Goal: Register for event/course

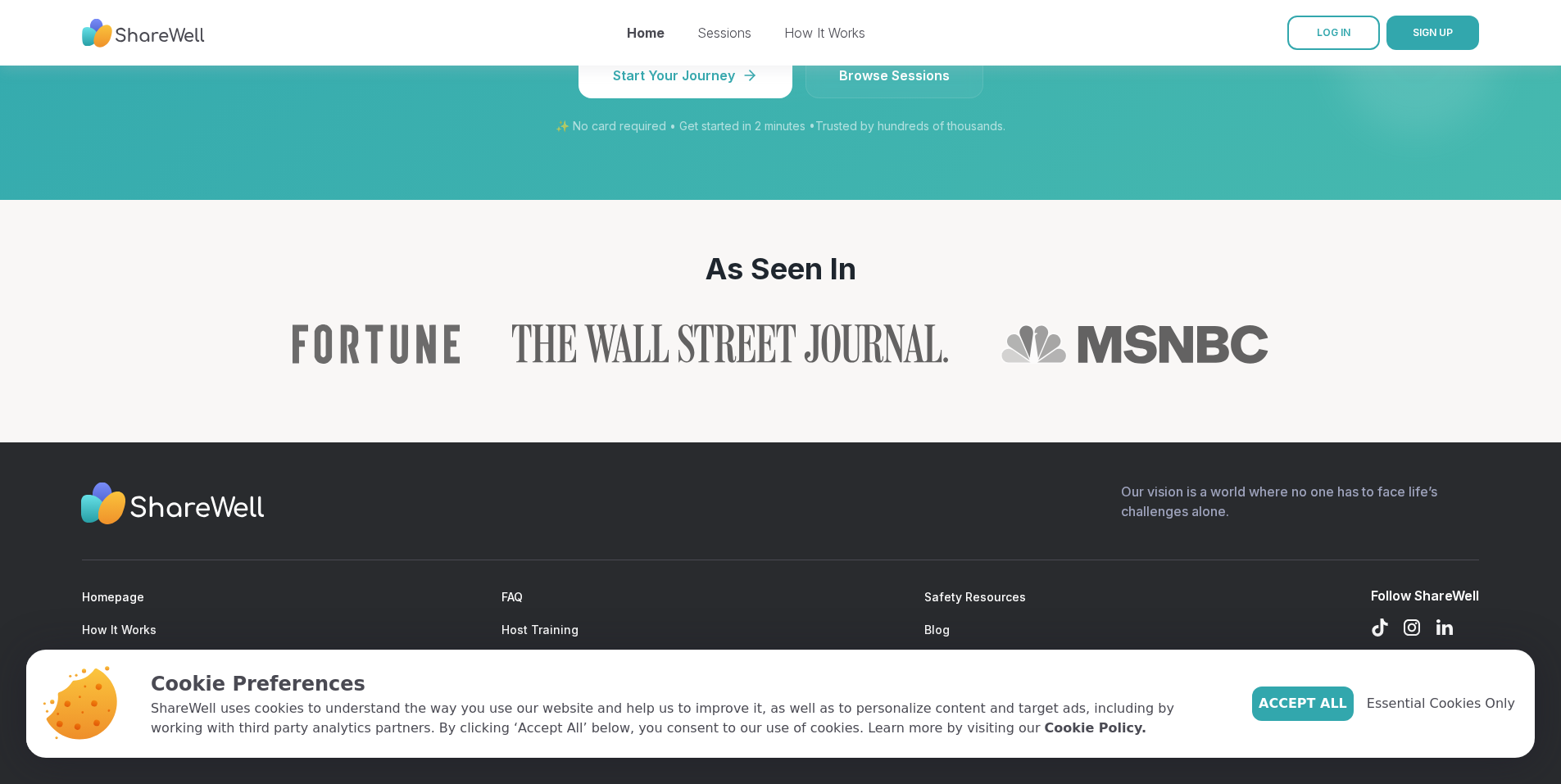
scroll to position [1690, 0]
click at [1355, 23] on link "LOG IN" at bounding box center [1333, 33] width 92 height 35
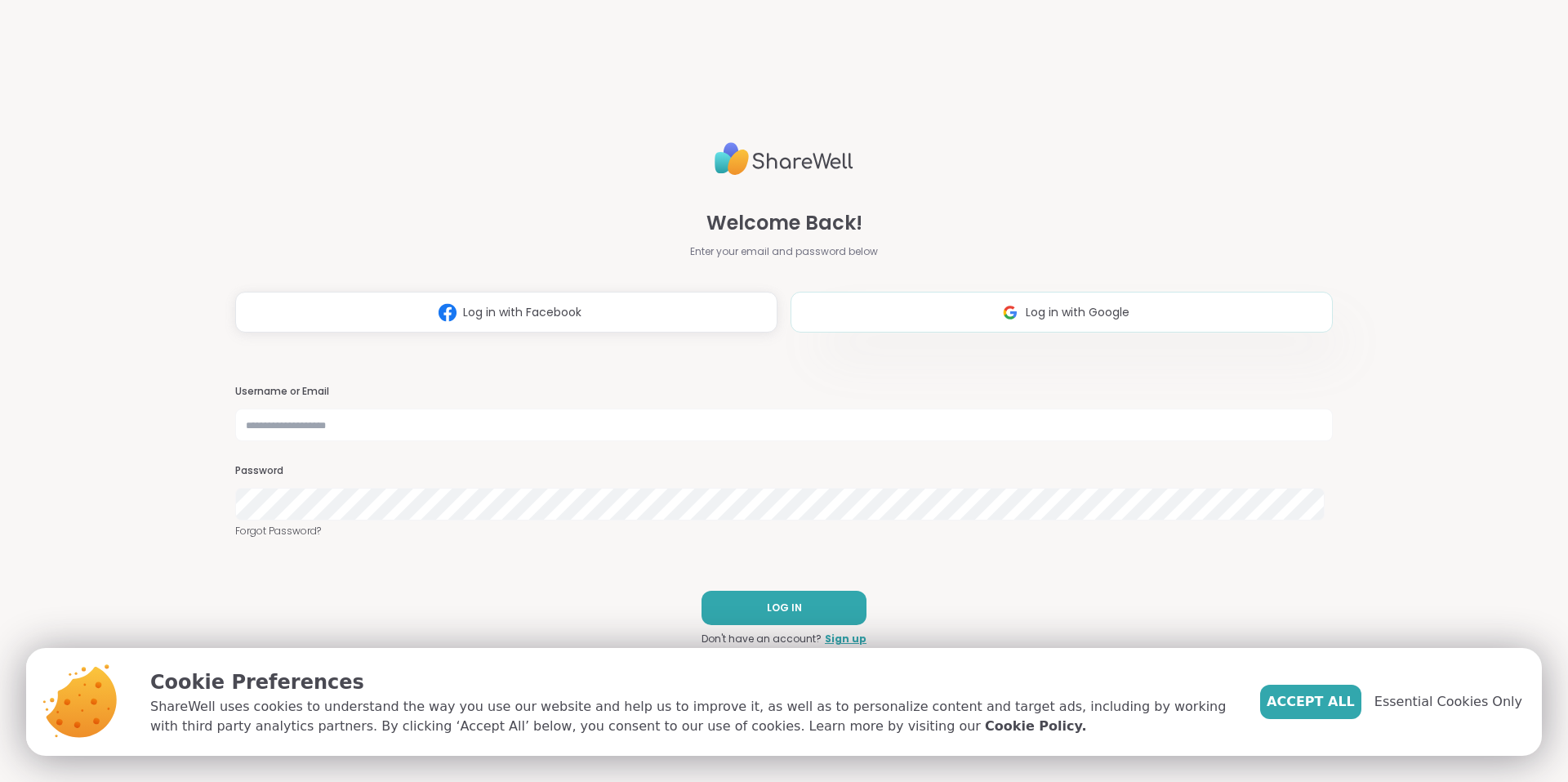
click at [997, 320] on img at bounding box center [1011, 312] width 31 height 30
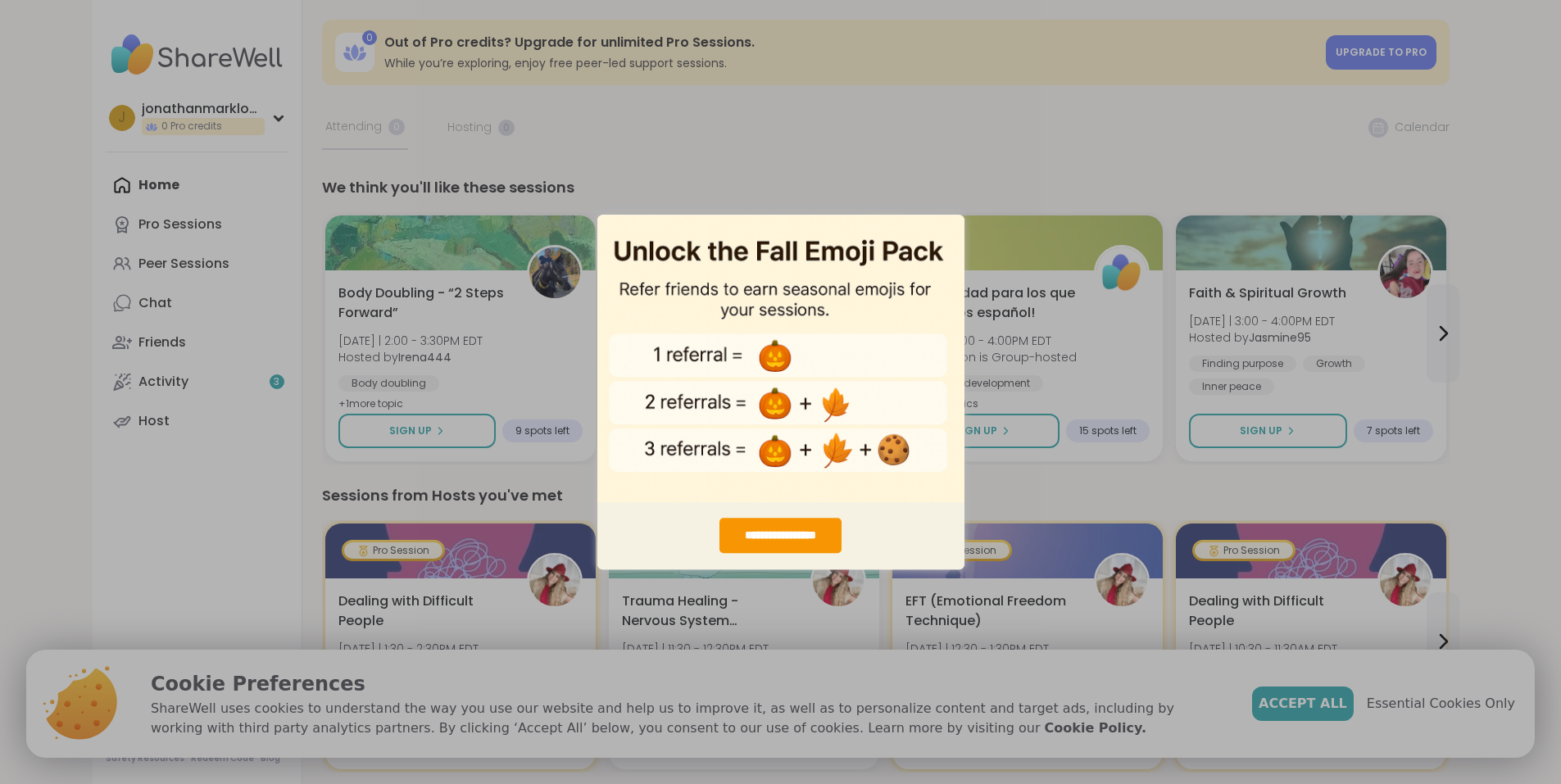
click at [924, 123] on div "**********" at bounding box center [780, 392] width 1561 height 784
click at [1157, 249] on div "**********" at bounding box center [780, 392] width 1561 height 784
click at [773, 528] on div "**********" at bounding box center [780, 535] width 122 height 36
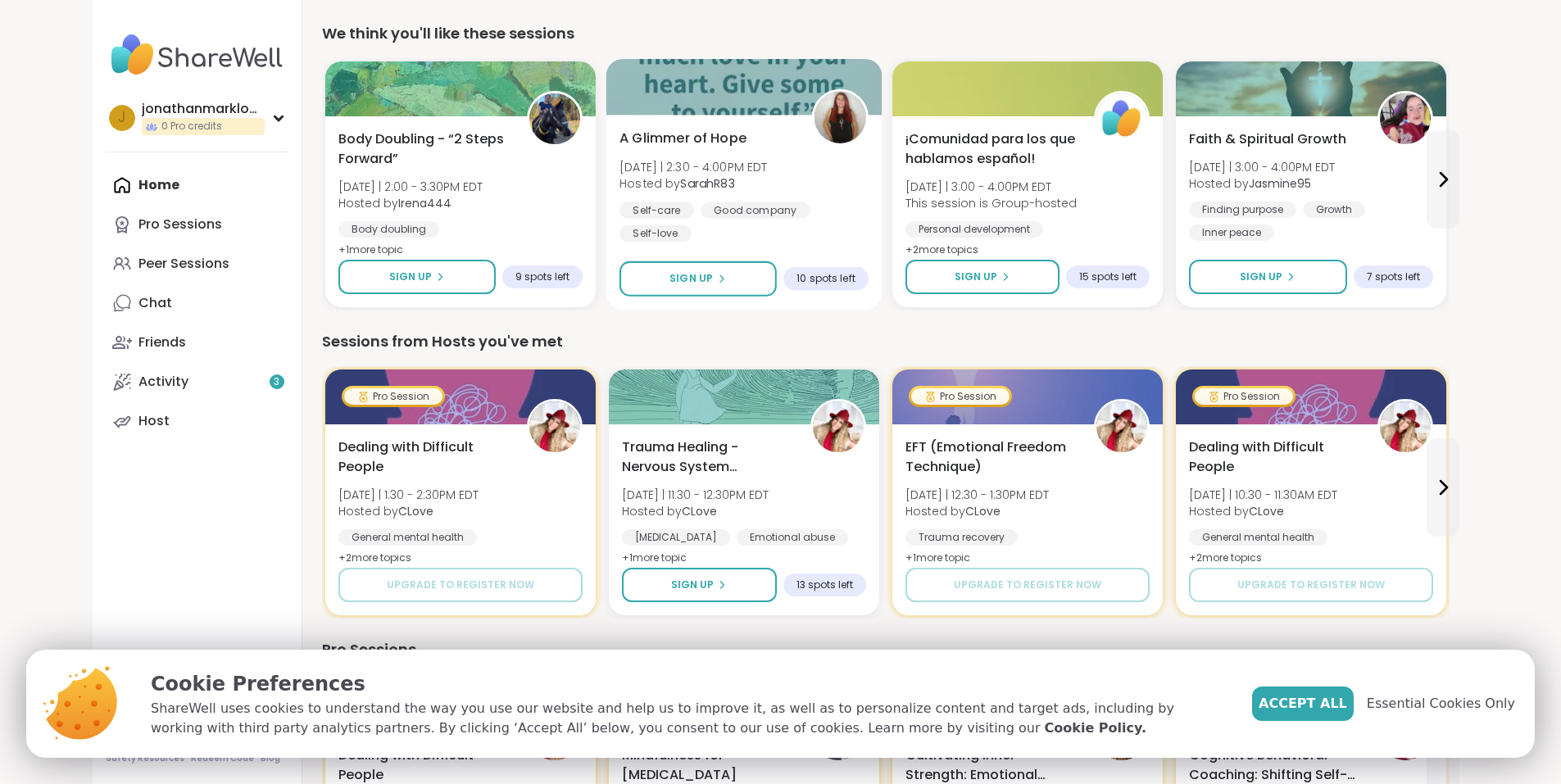
scroll to position [191, 0]
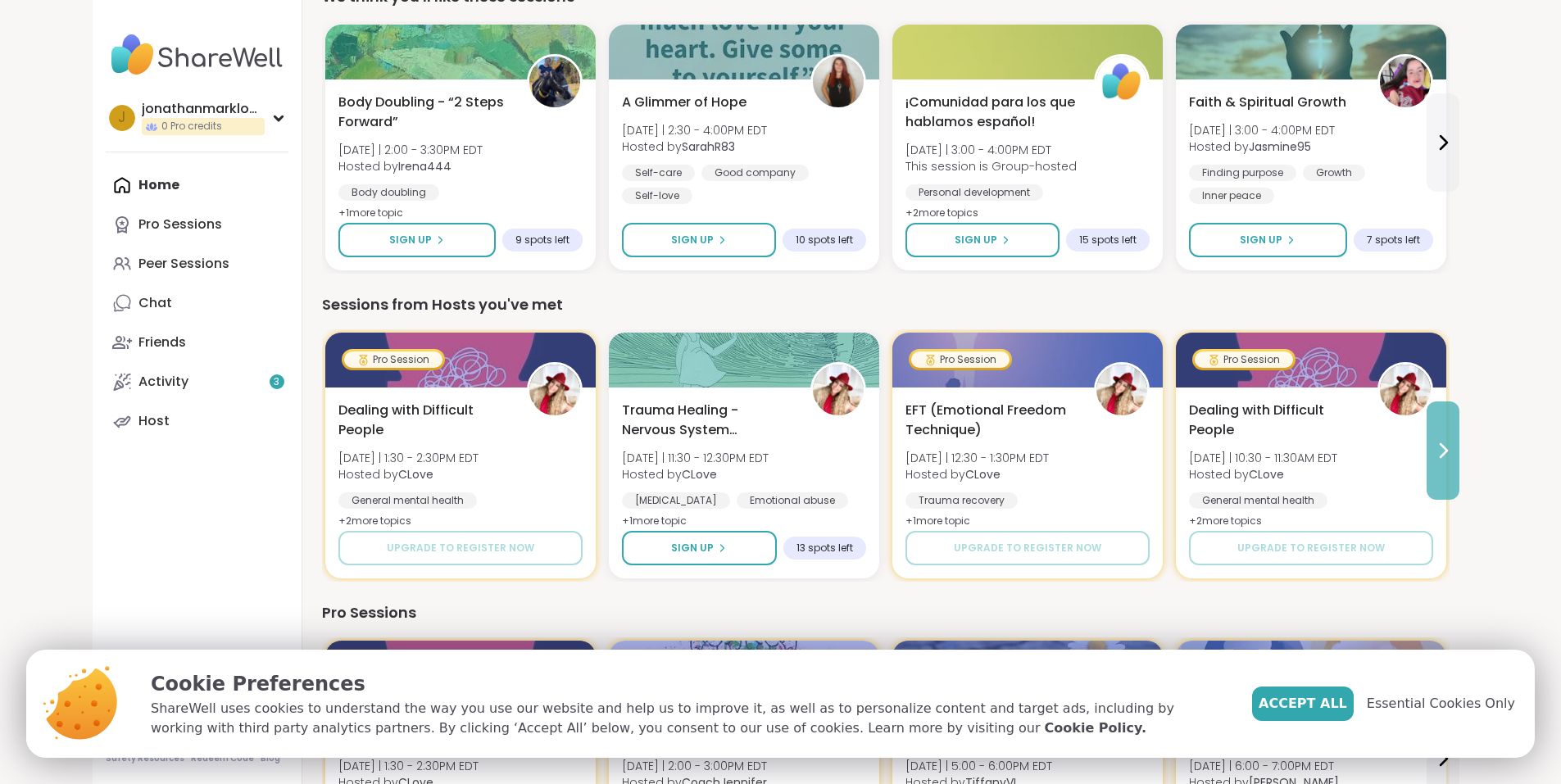
click at [1453, 441] on icon at bounding box center [1443, 450] width 20 height 20
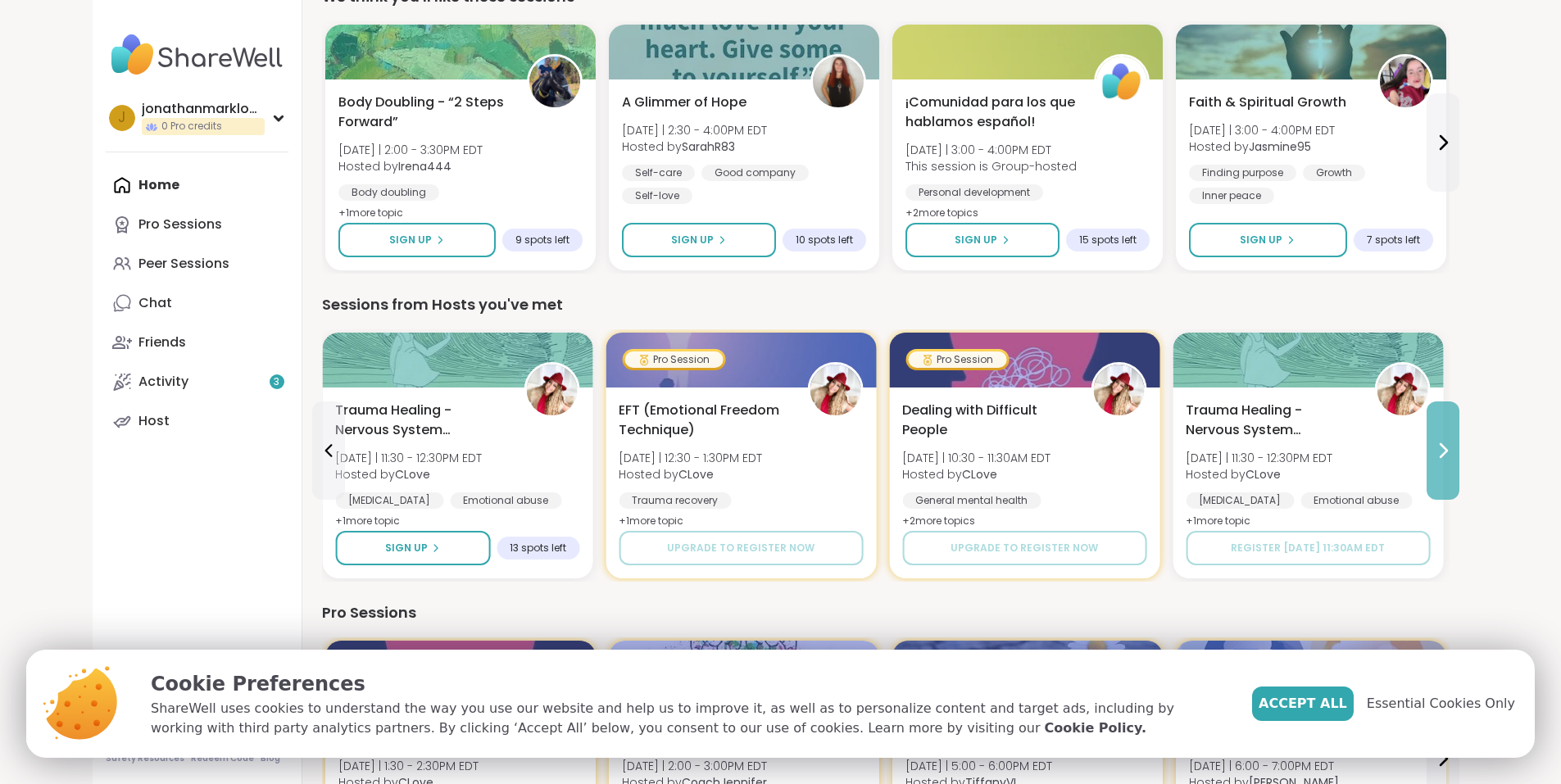
click at [1453, 441] on icon at bounding box center [1443, 450] width 20 height 20
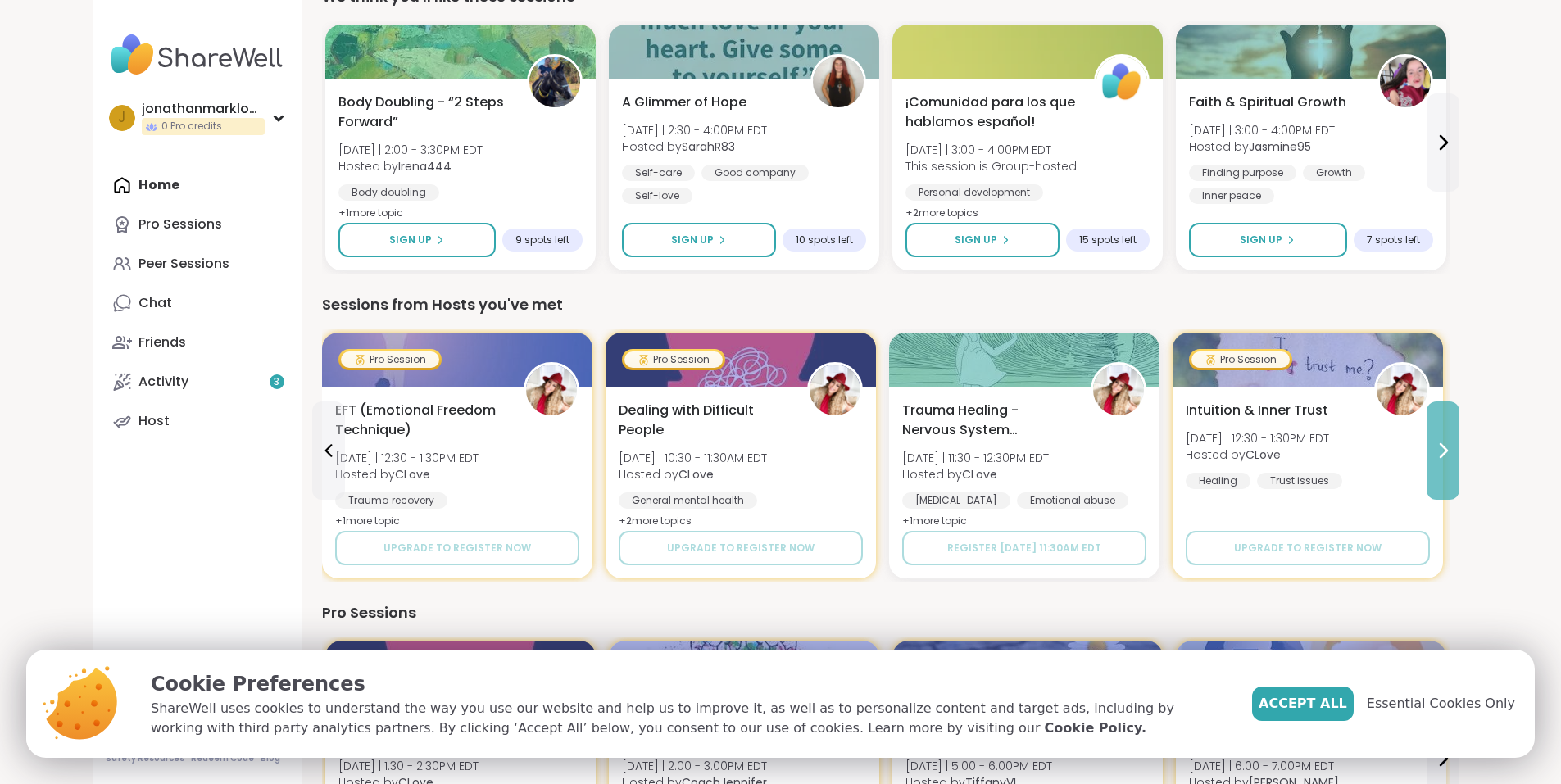
click at [1453, 441] on icon at bounding box center [1443, 450] width 20 height 20
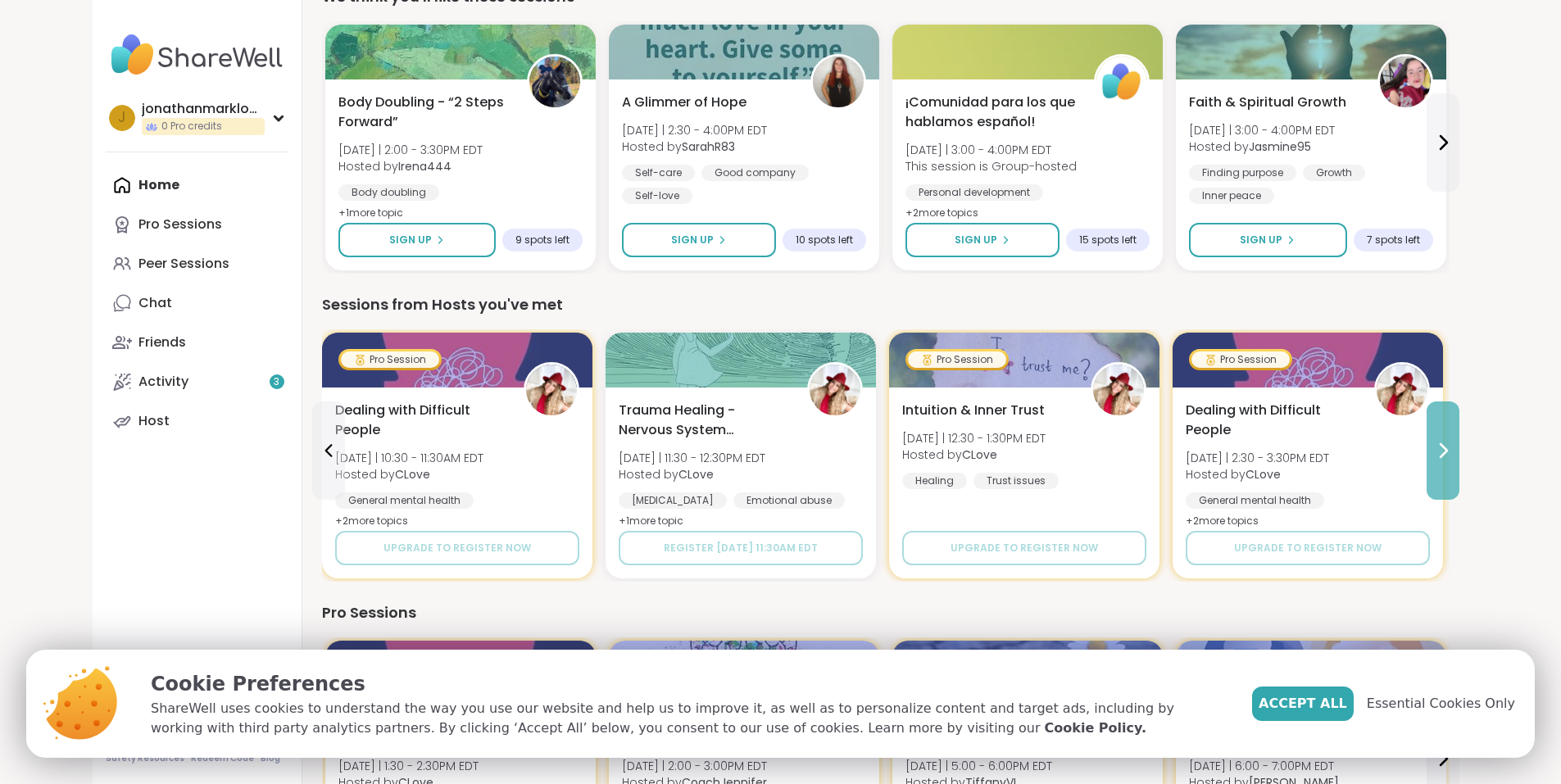
click at [1453, 441] on icon at bounding box center [1443, 450] width 20 height 20
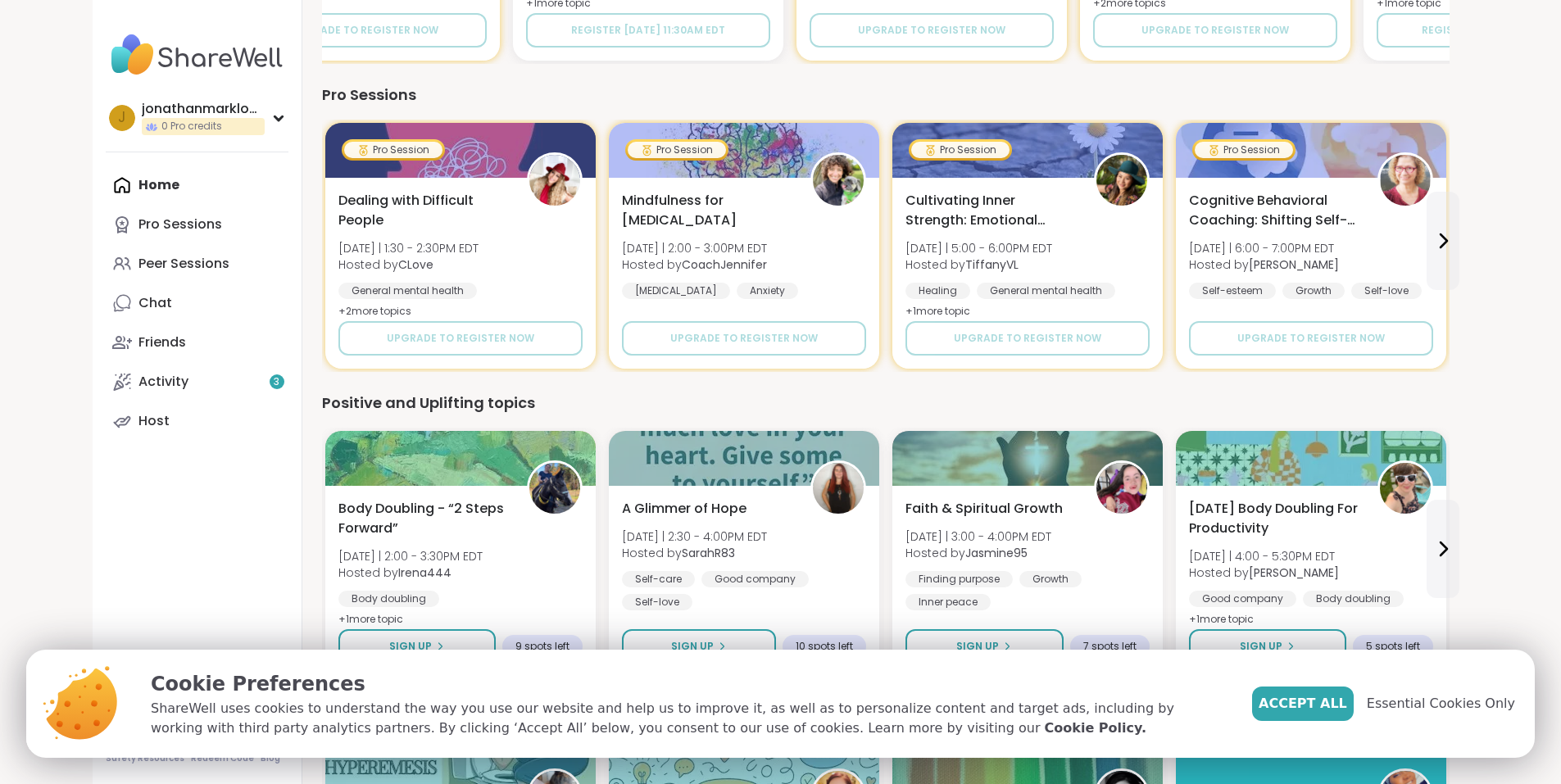
scroll to position [764, 0]
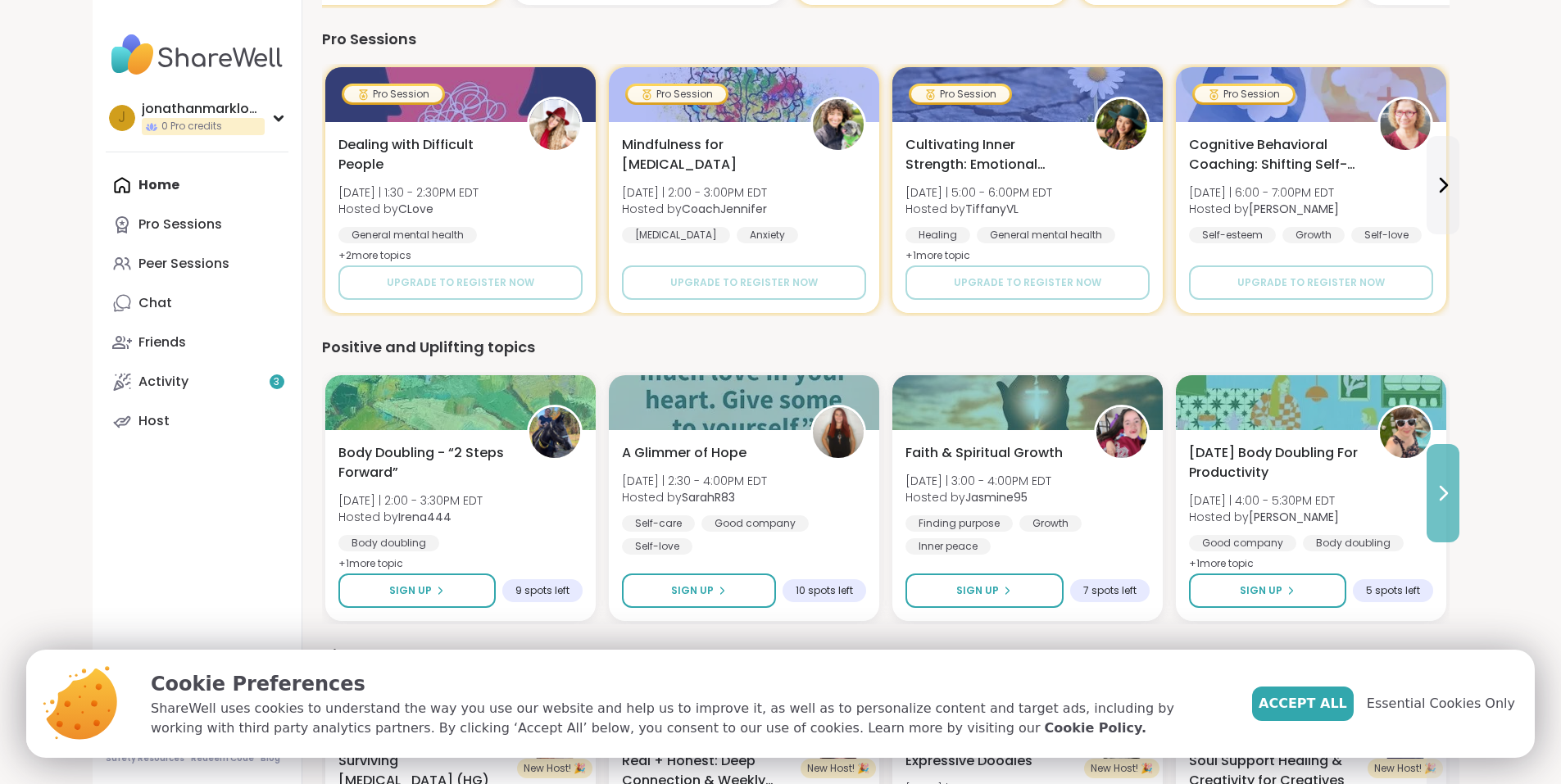
click at [1459, 476] on button at bounding box center [1443, 493] width 33 height 98
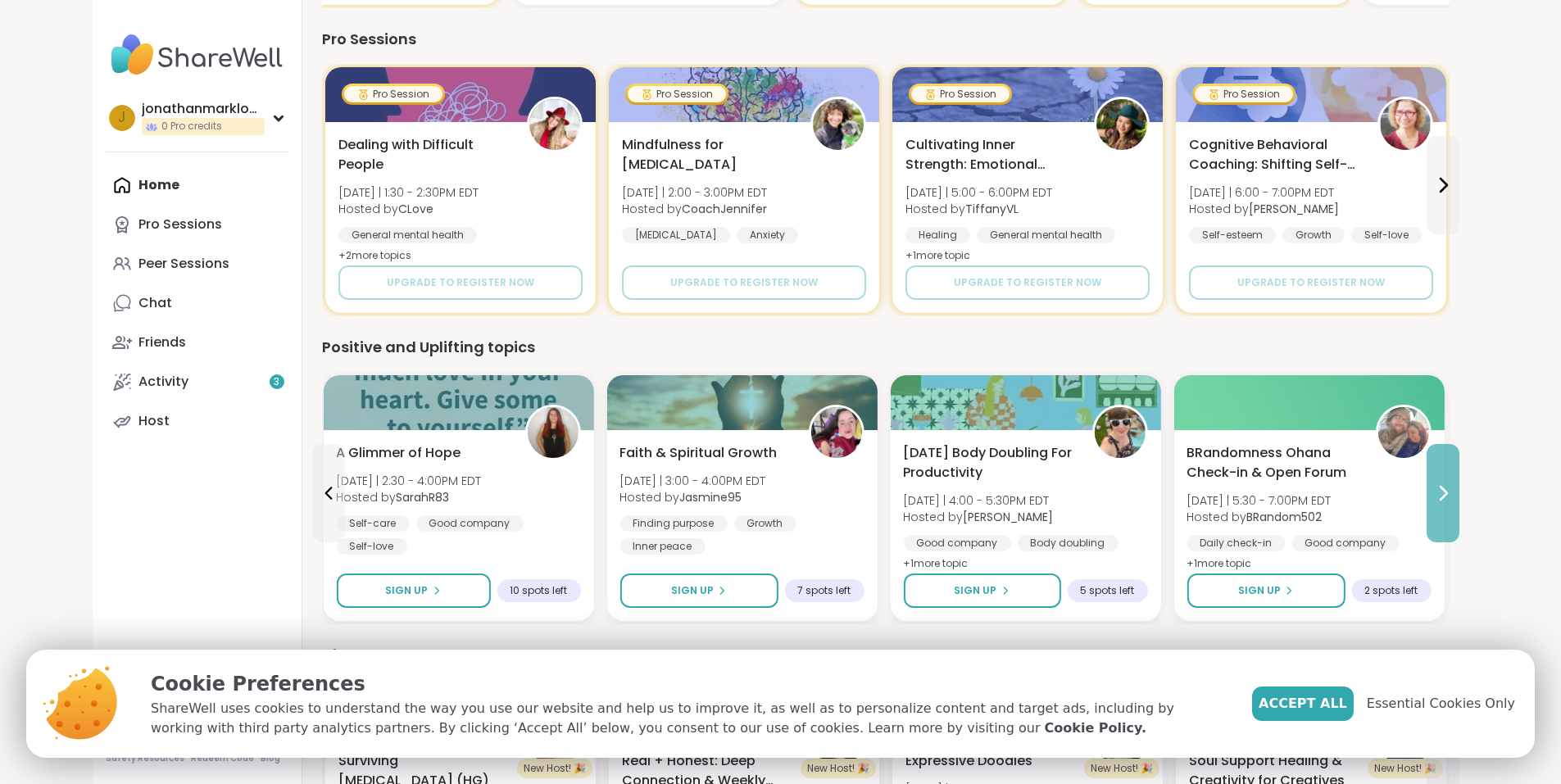
click at [1459, 476] on button at bounding box center [1443, 493] width 33 height 98
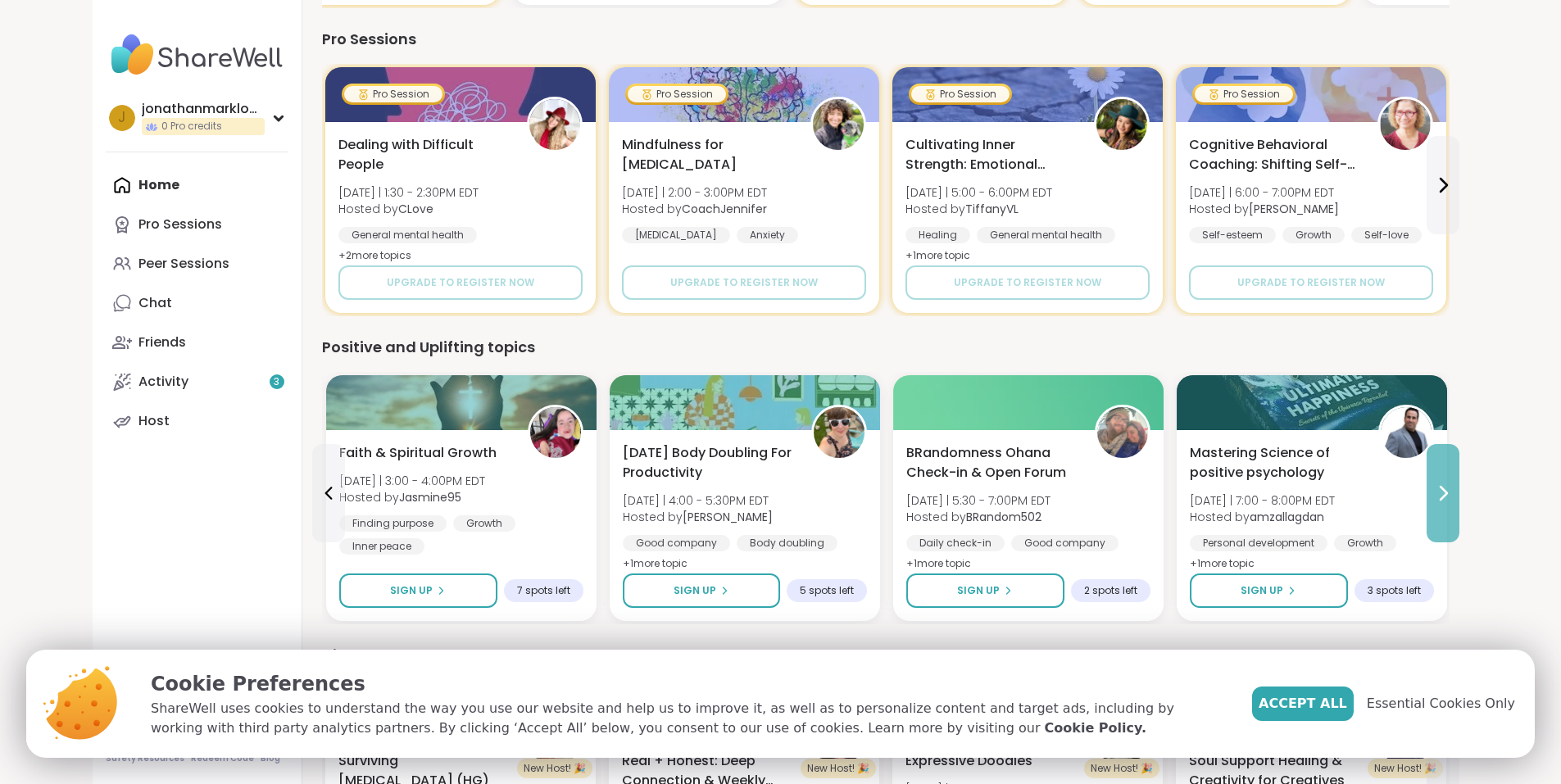
click at [1459, 476] on button at bounding box center [1443, 493] width 33 height 98
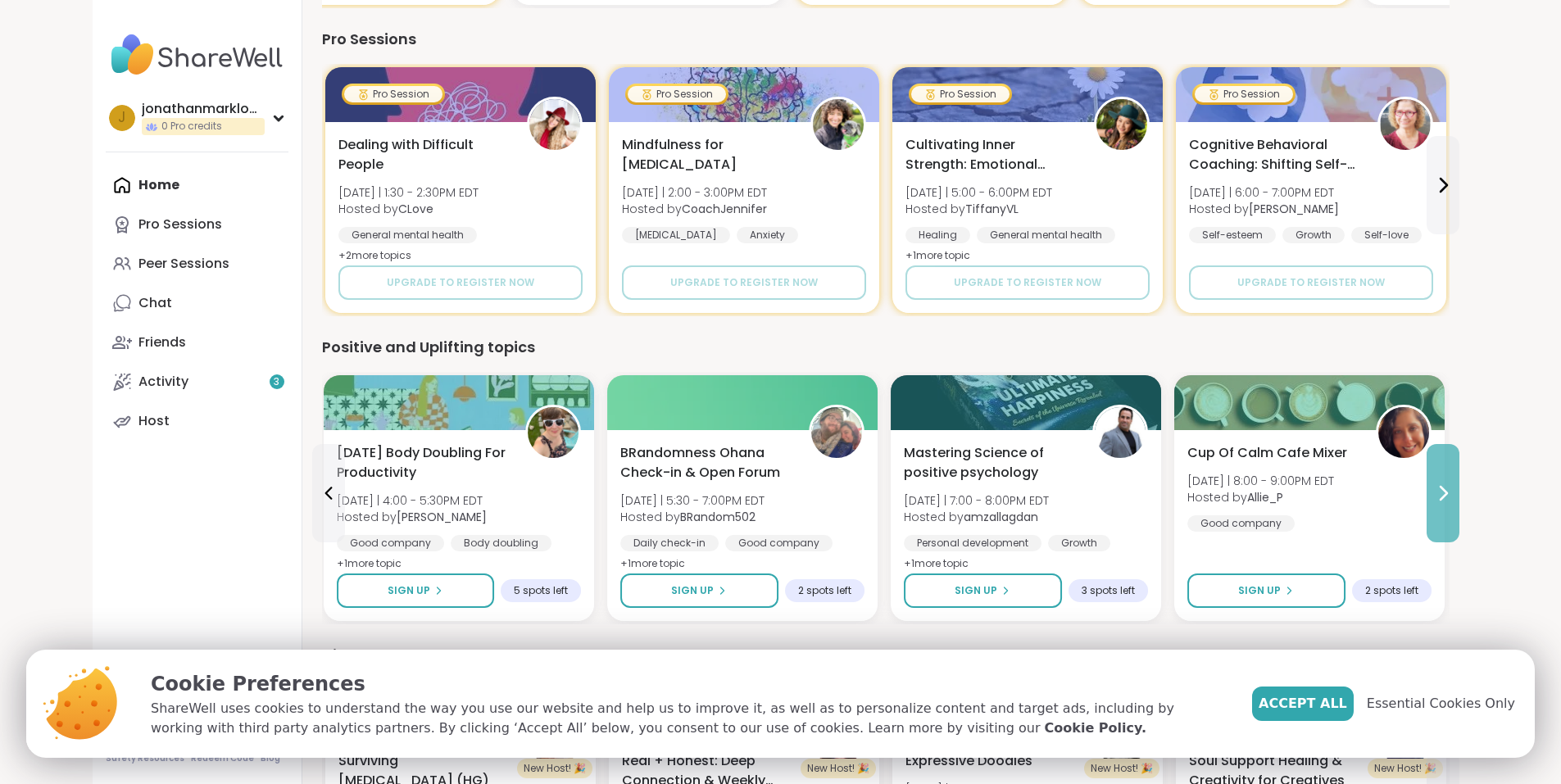
click at [1459, 476] on button at bounding box center [1443, 493] width 33 height 98
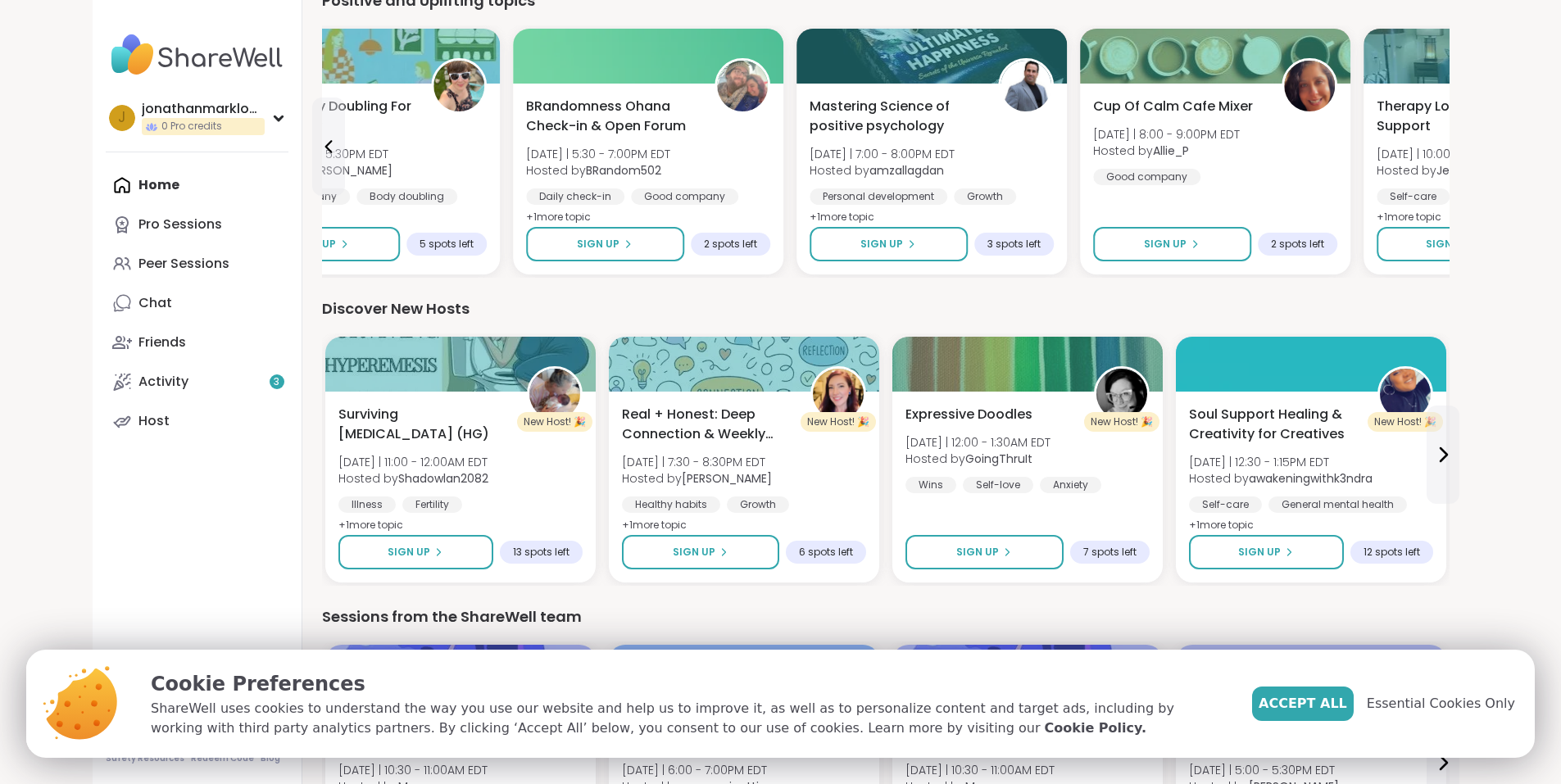
scroll to position [1146, 0]
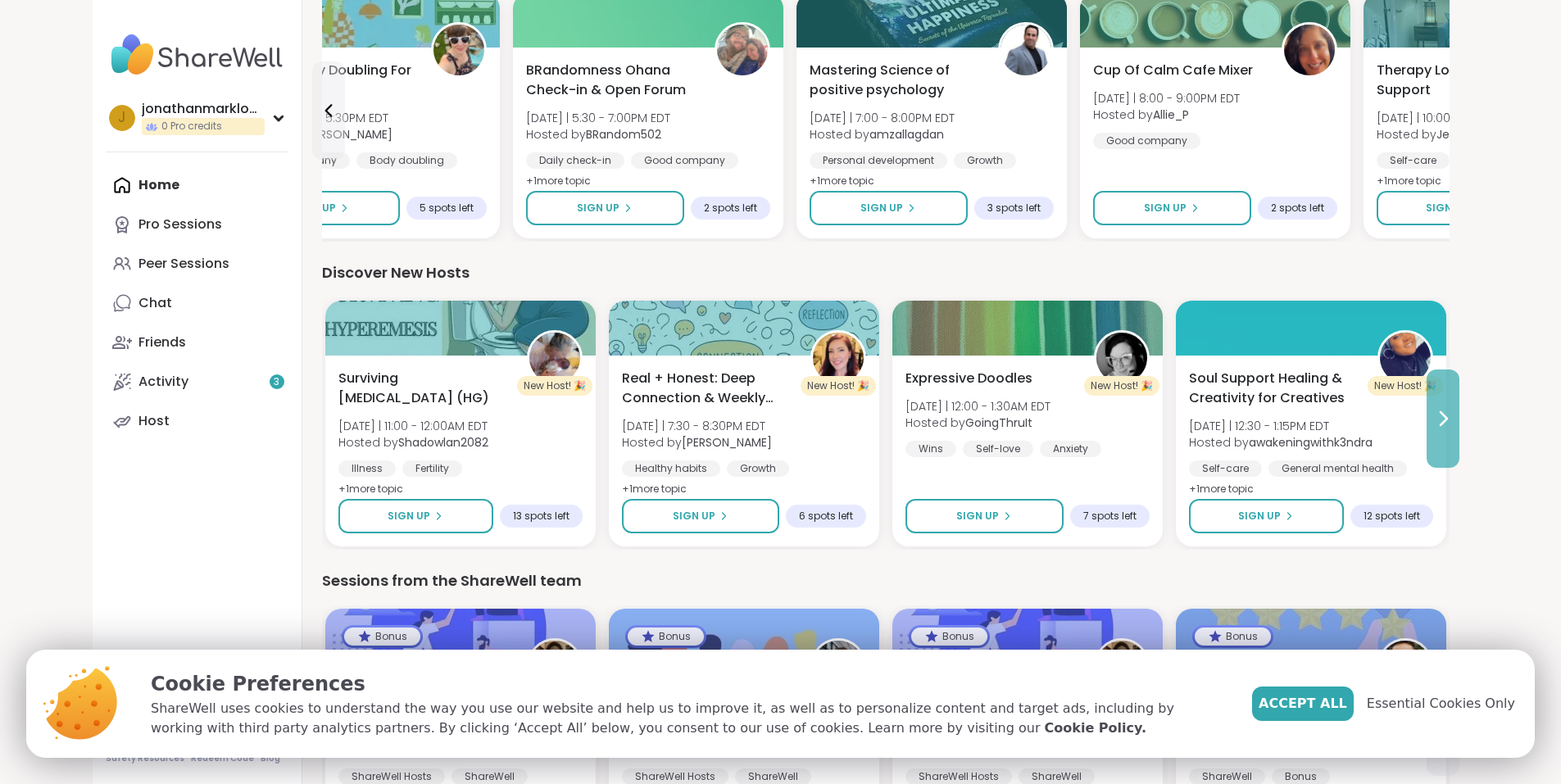
click at [1453, 423] on icon at bounding box center [1443, 418] width 20 height 20
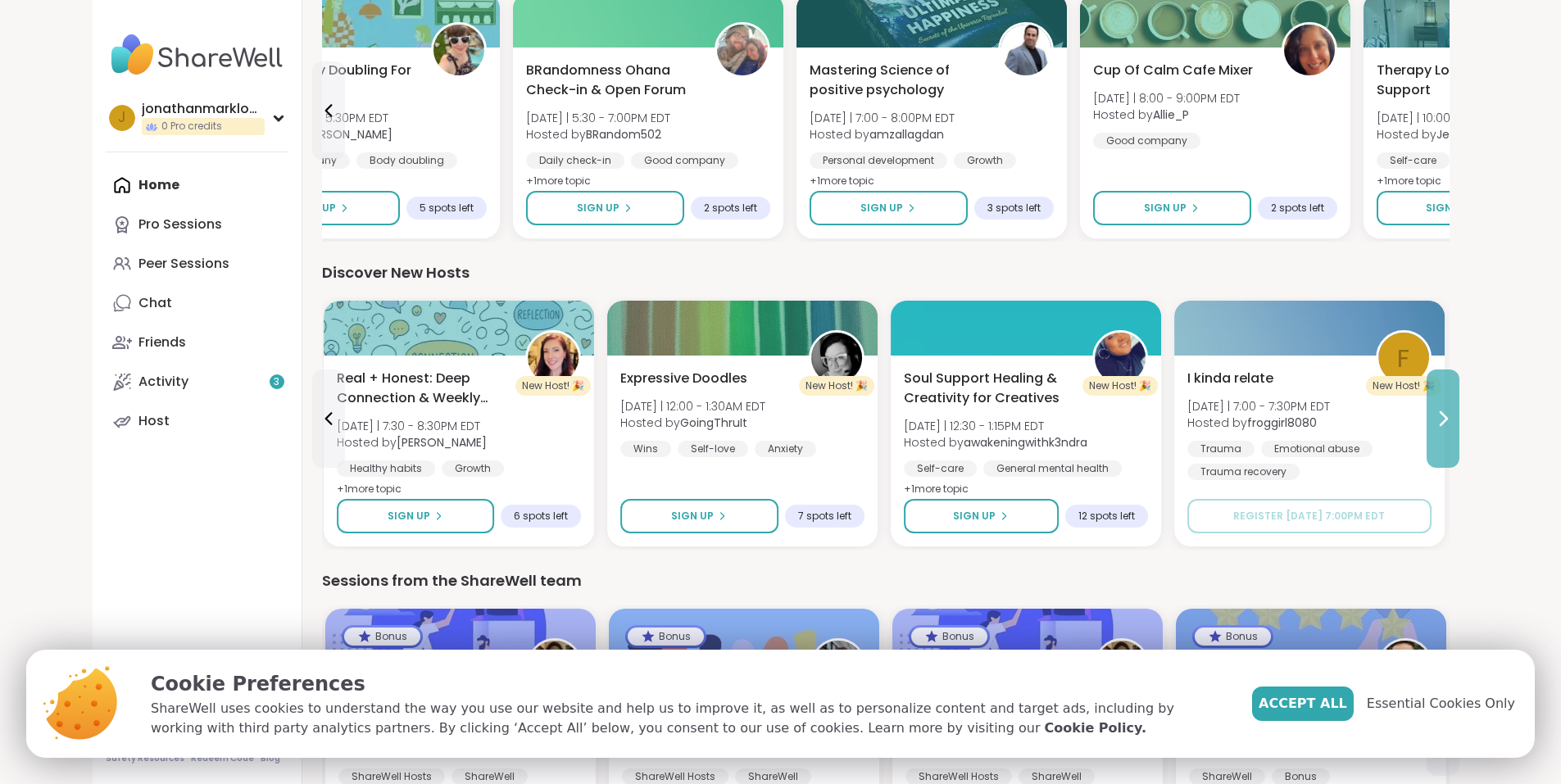
click at [1453, 423] on icon at bounding box center [1443, 418] width 20 height 20
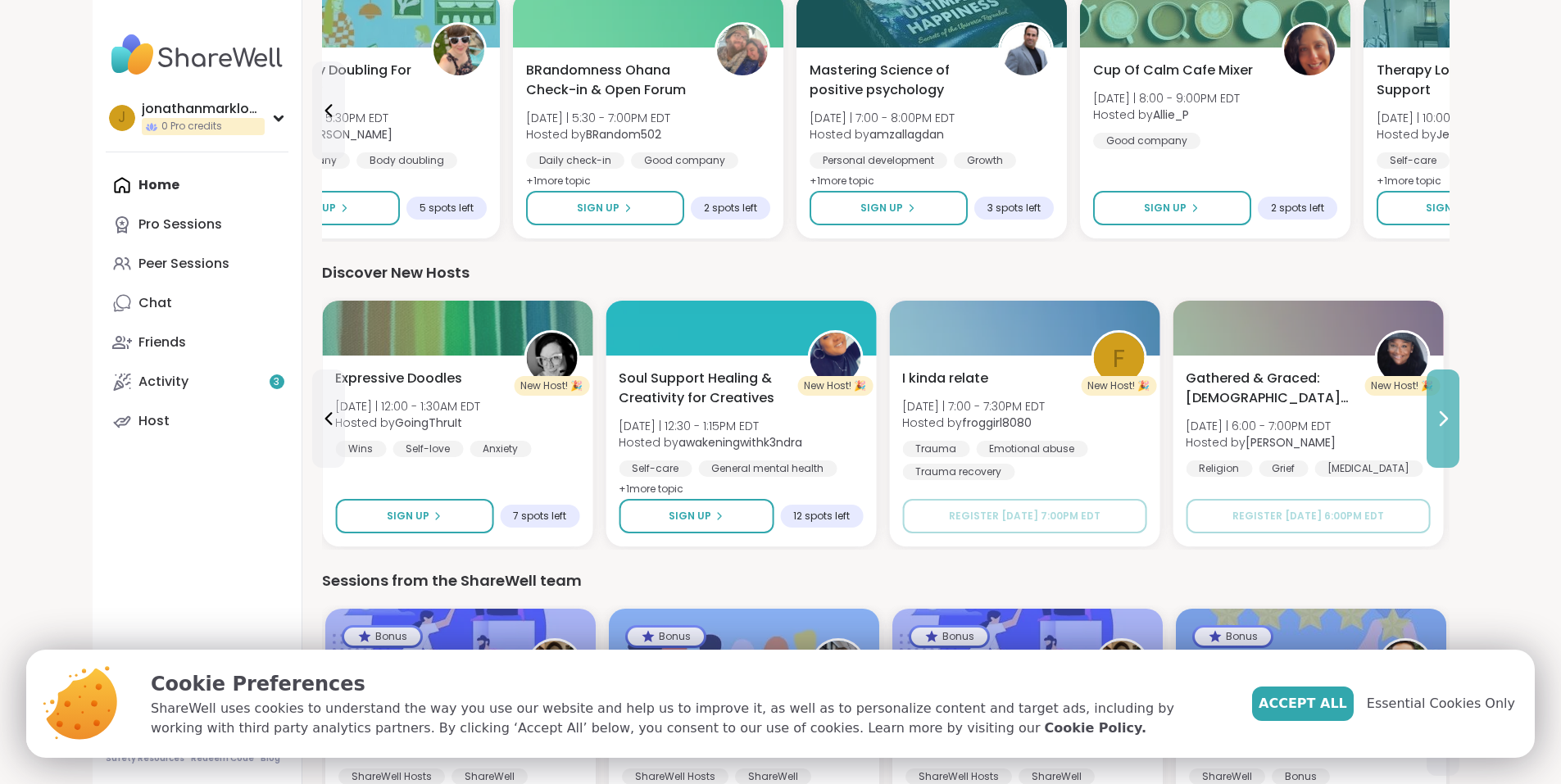
click at [1453, 423] on icon at bounding box center [1443, 418] width 20 height 20
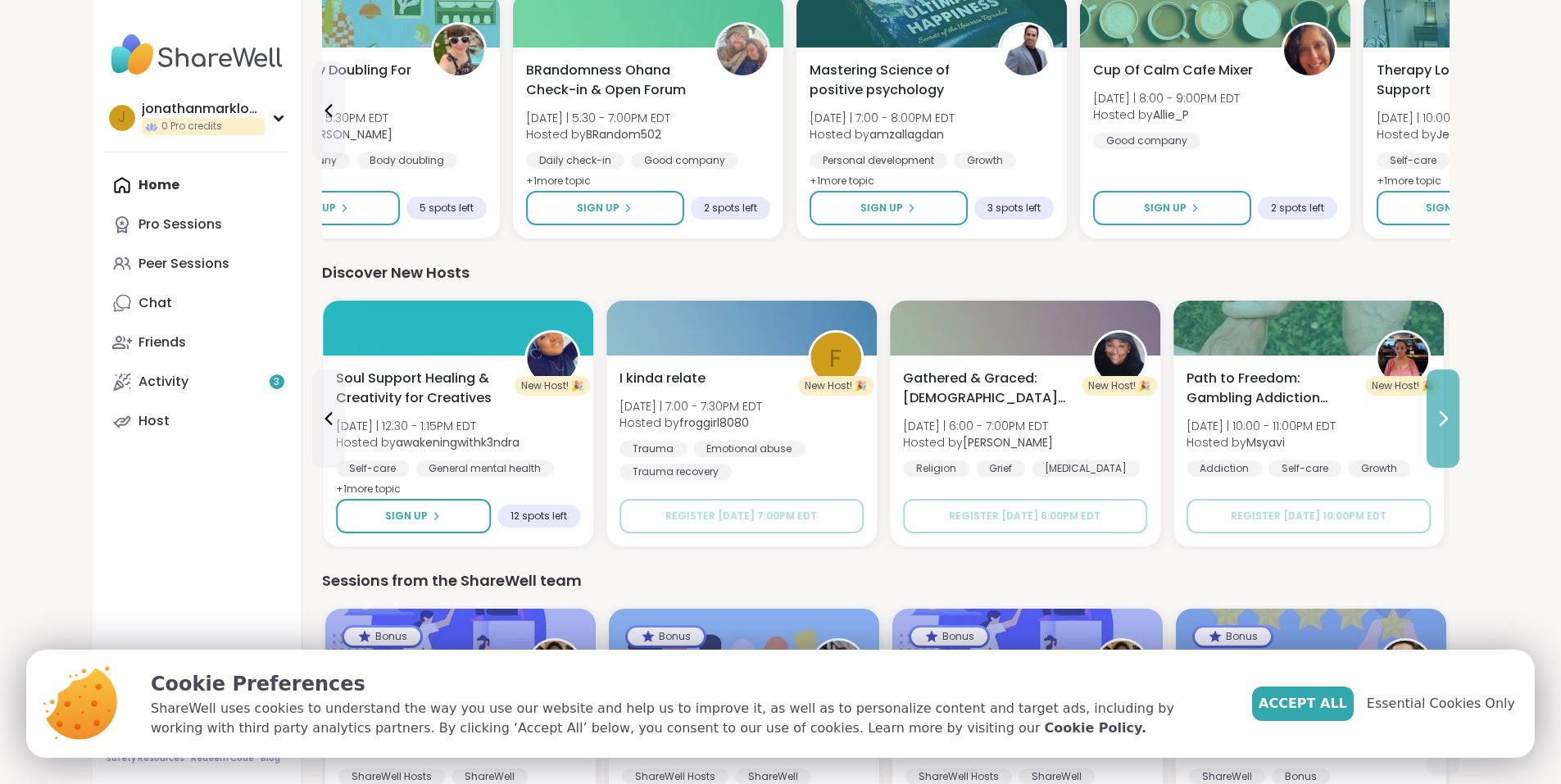
click at [1453, 423] on icon at bounding box center [1443, 418] width 20 height 20
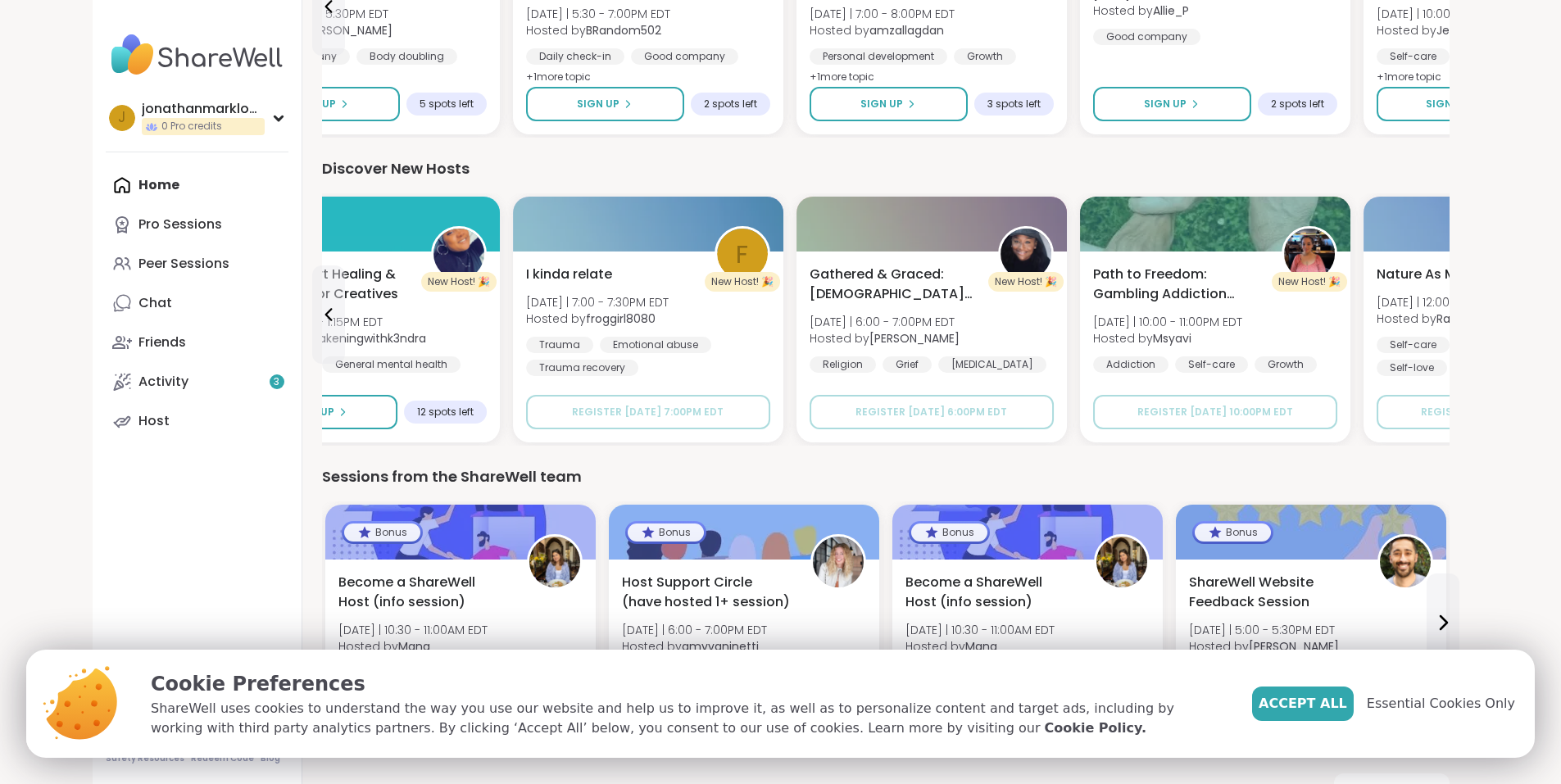
scroll to position [1291, 0]
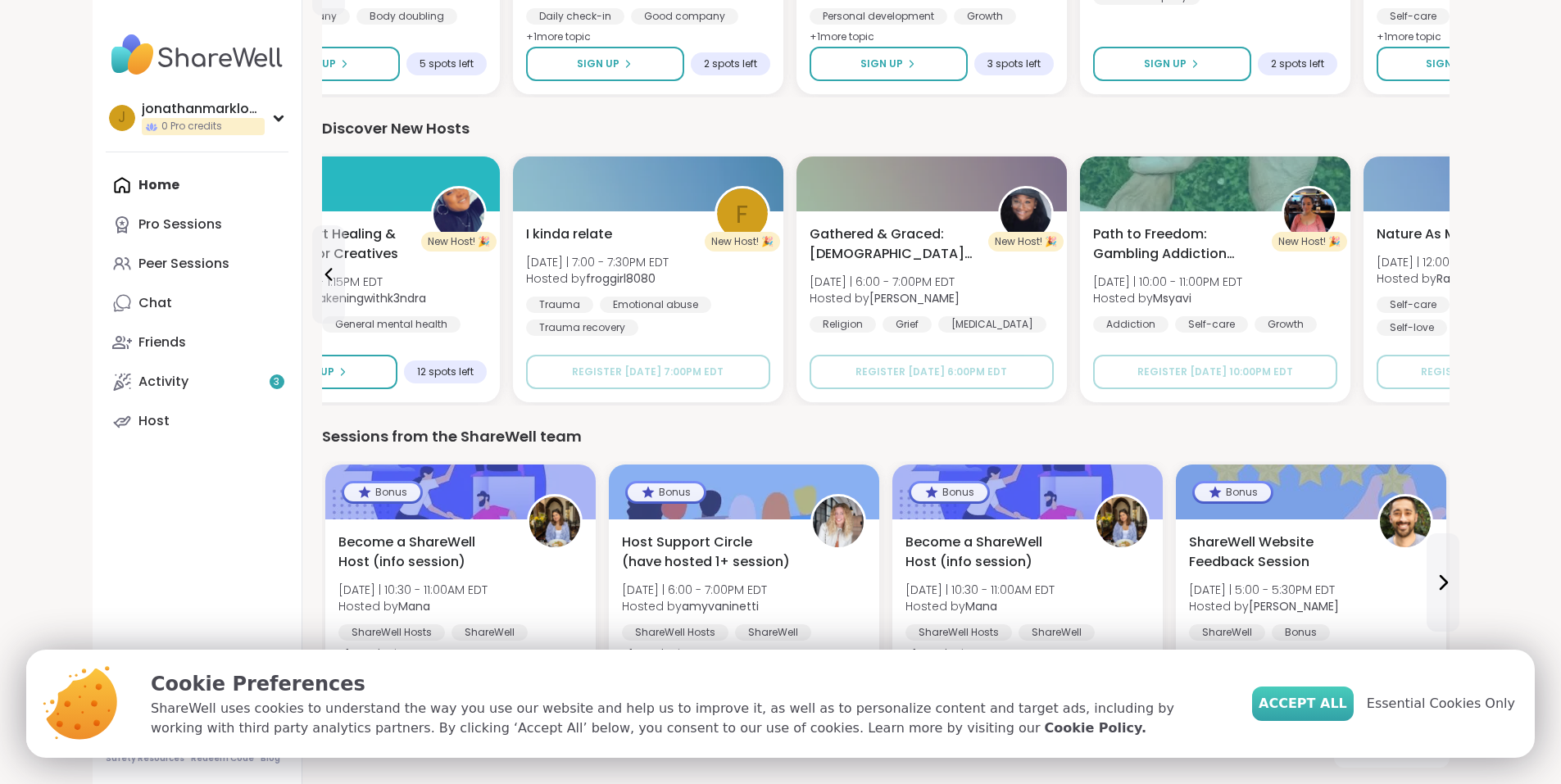
click at [1336, 708] on span "Accept All" at bounding box center [1303, 703] width 89 height 20
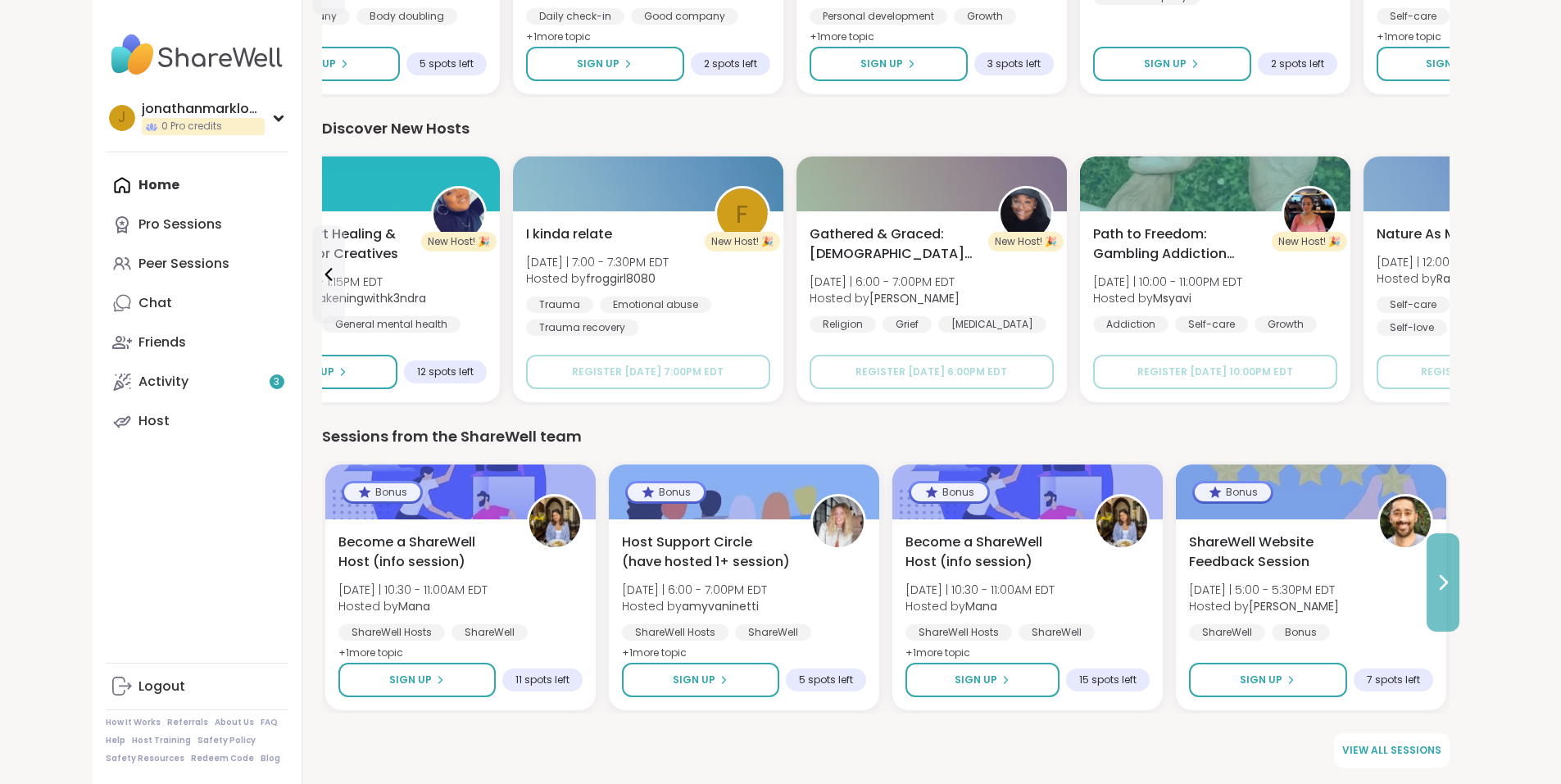
click at [1459, 556] on button at bounding box center [1443, 581] width 33 height 98
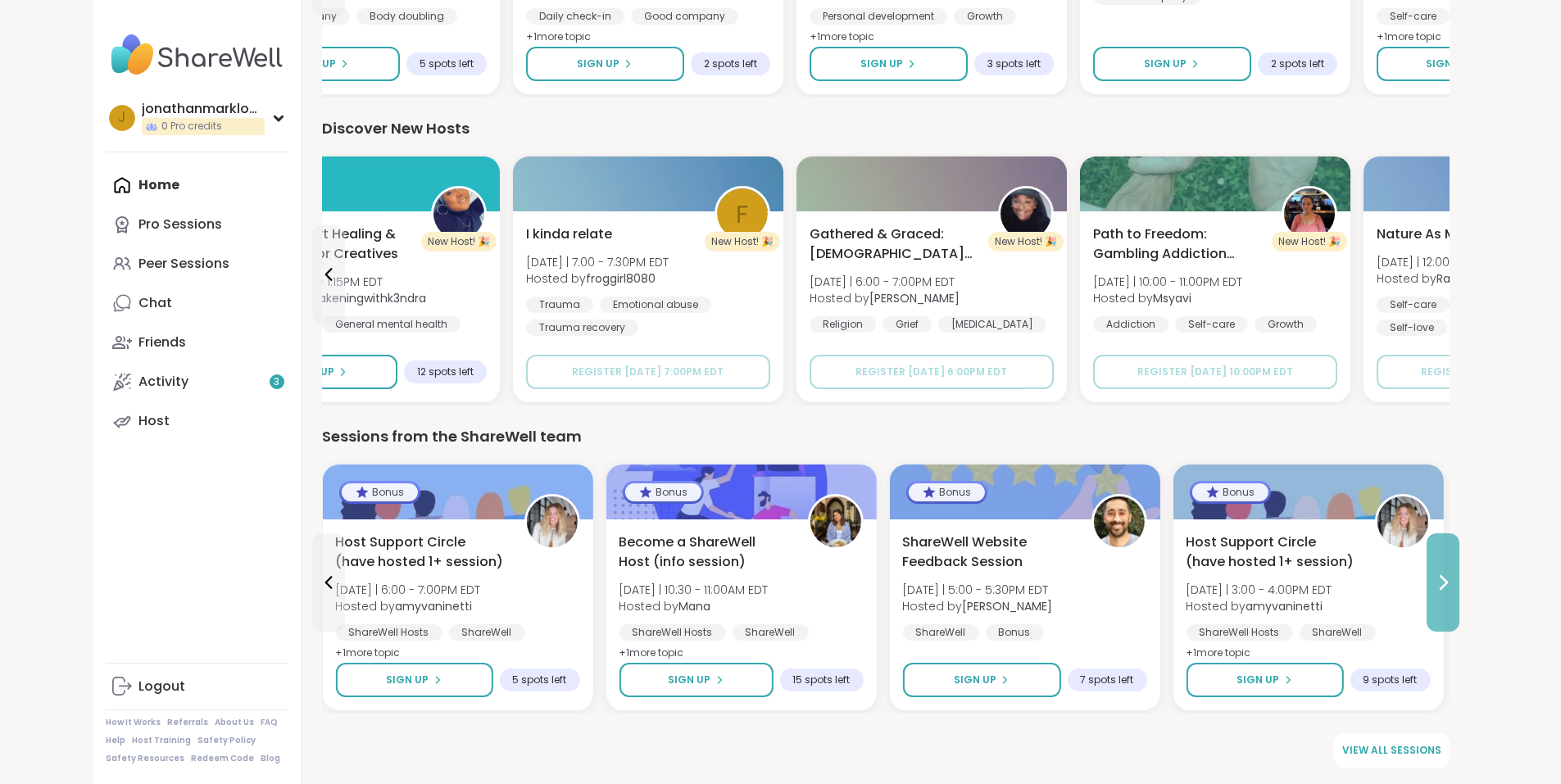
click at [1459, 556] on button at bounding box center [1443, 581] width 33 height 98
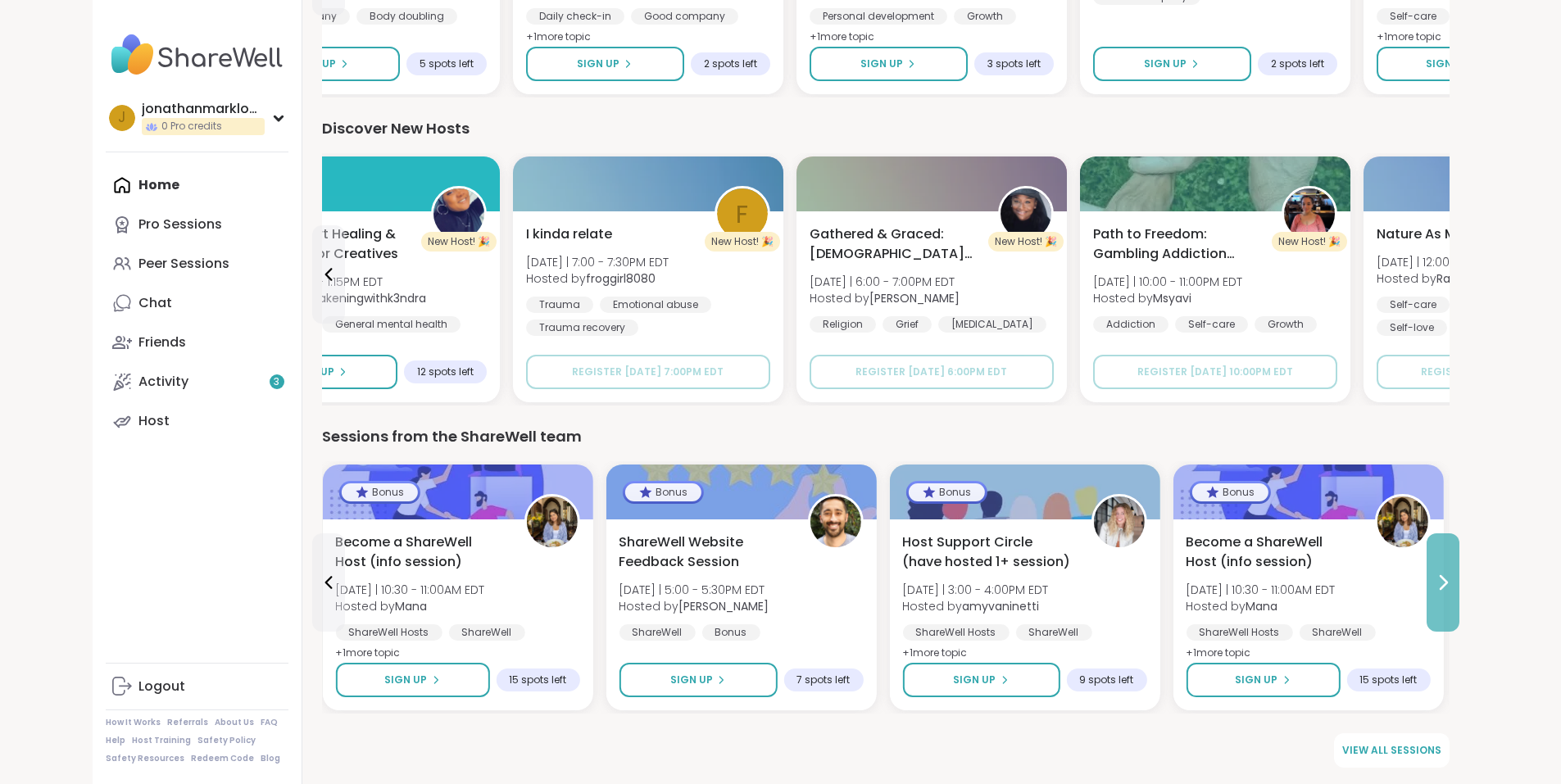
click at [1459, 556] on button at bounding box center [1443, 581] width 33 height 98
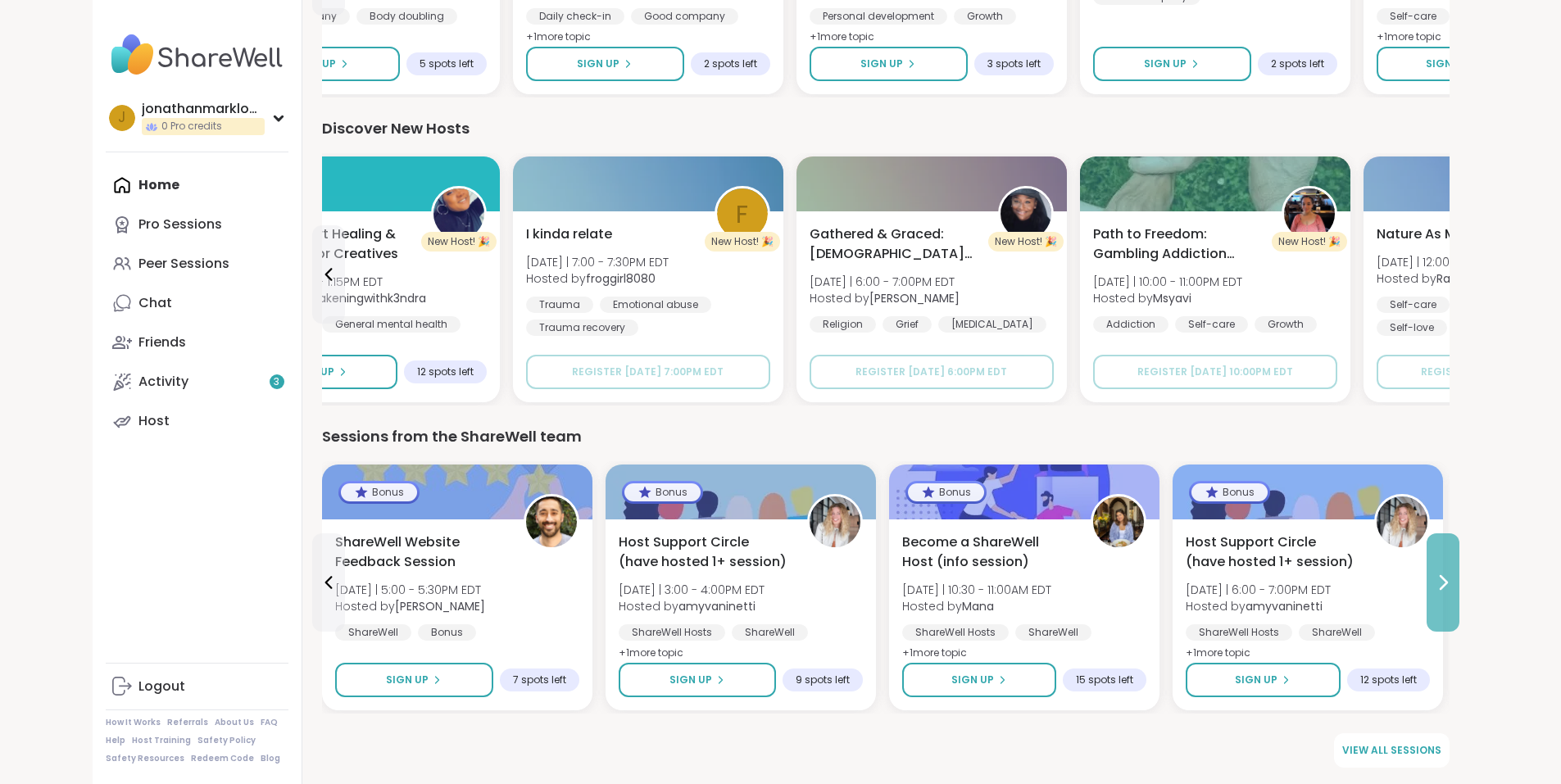
click at [1447, 585] on icon at bounding box center [1444, 581] width 7 height 13
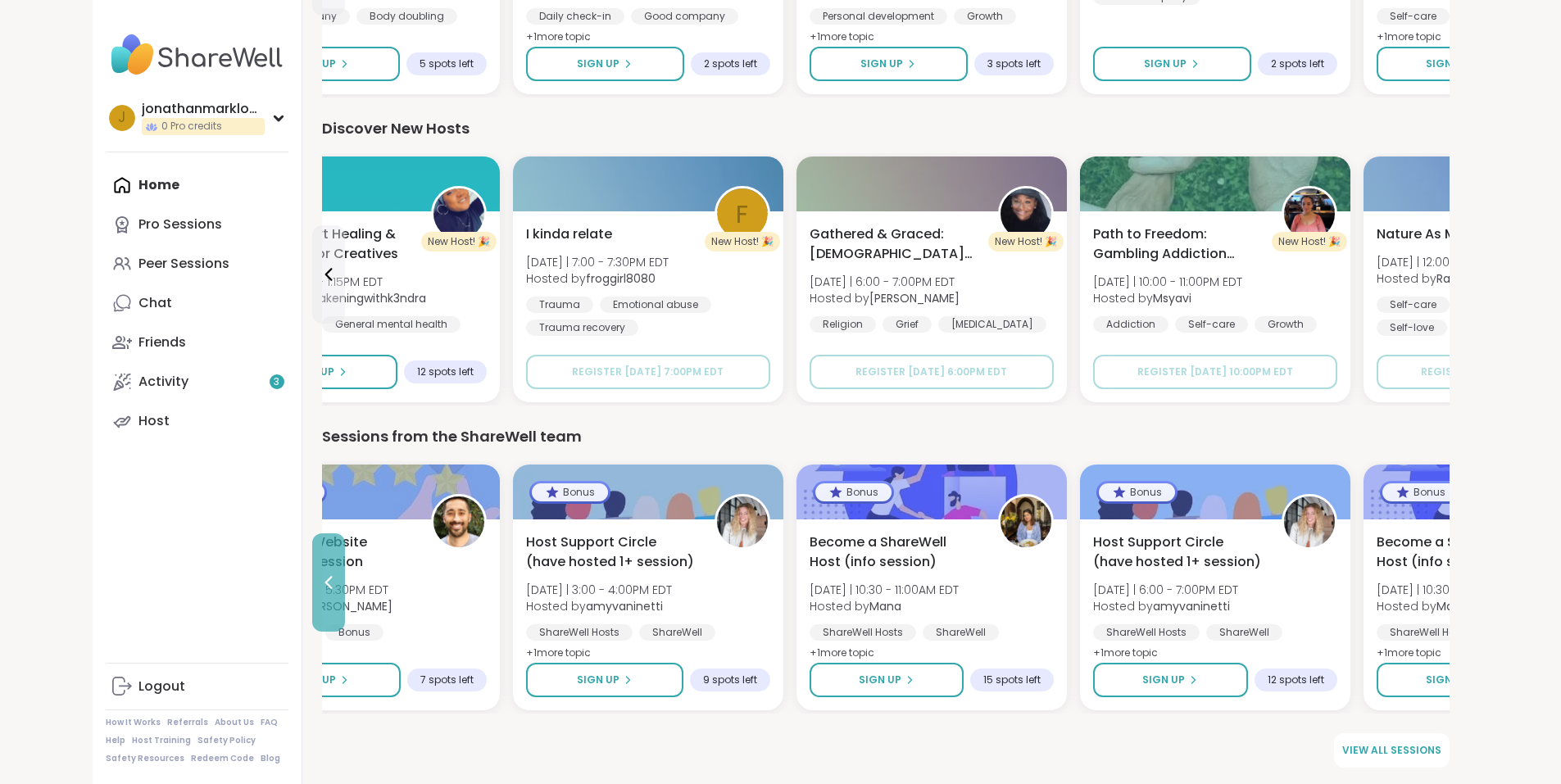
click at [312, 558] on button at bounding box center [329, 581] width 33 height 98
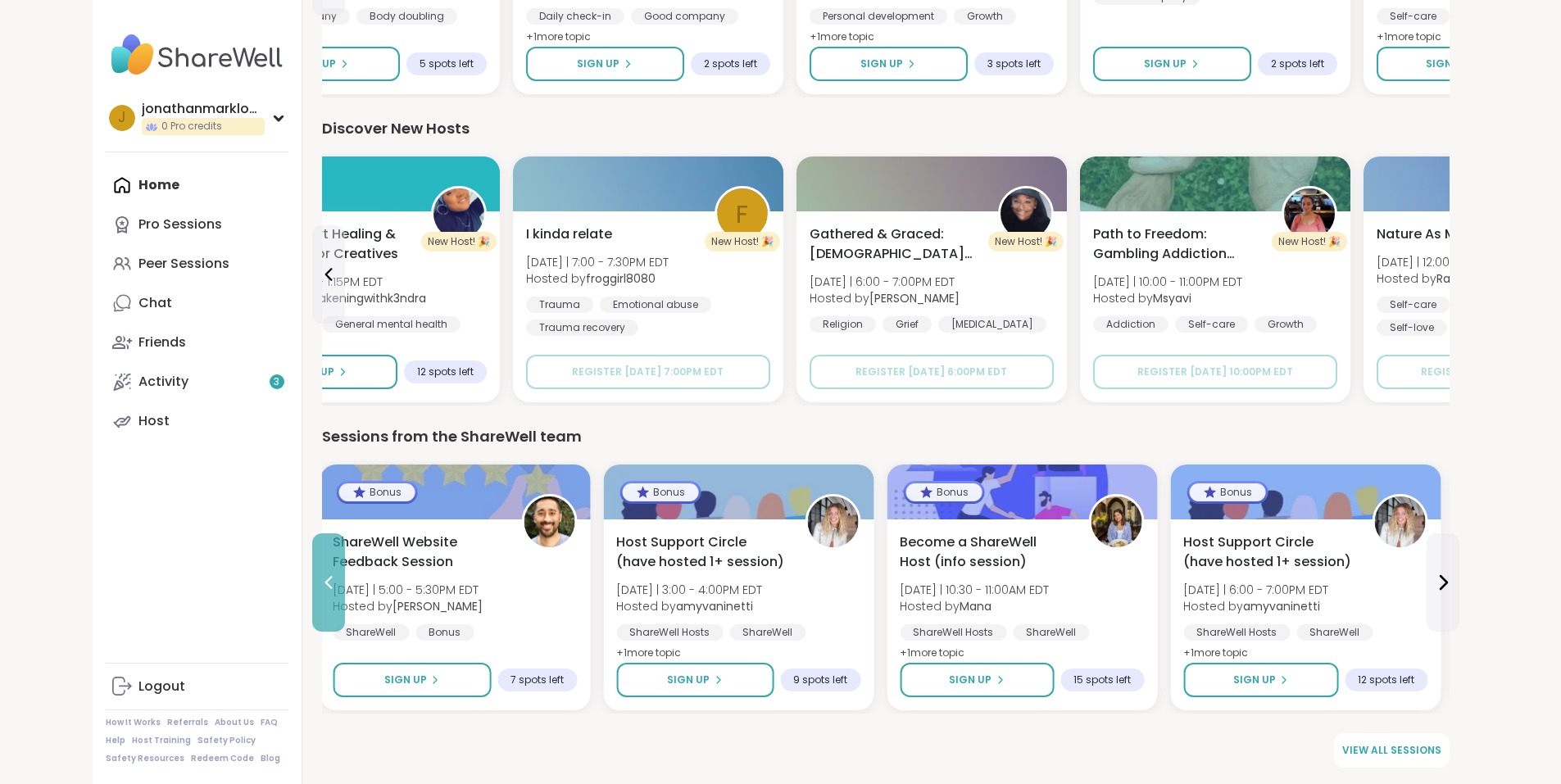
click at [312, 558] on button at bounding box center [329, 581] width 33 height 98
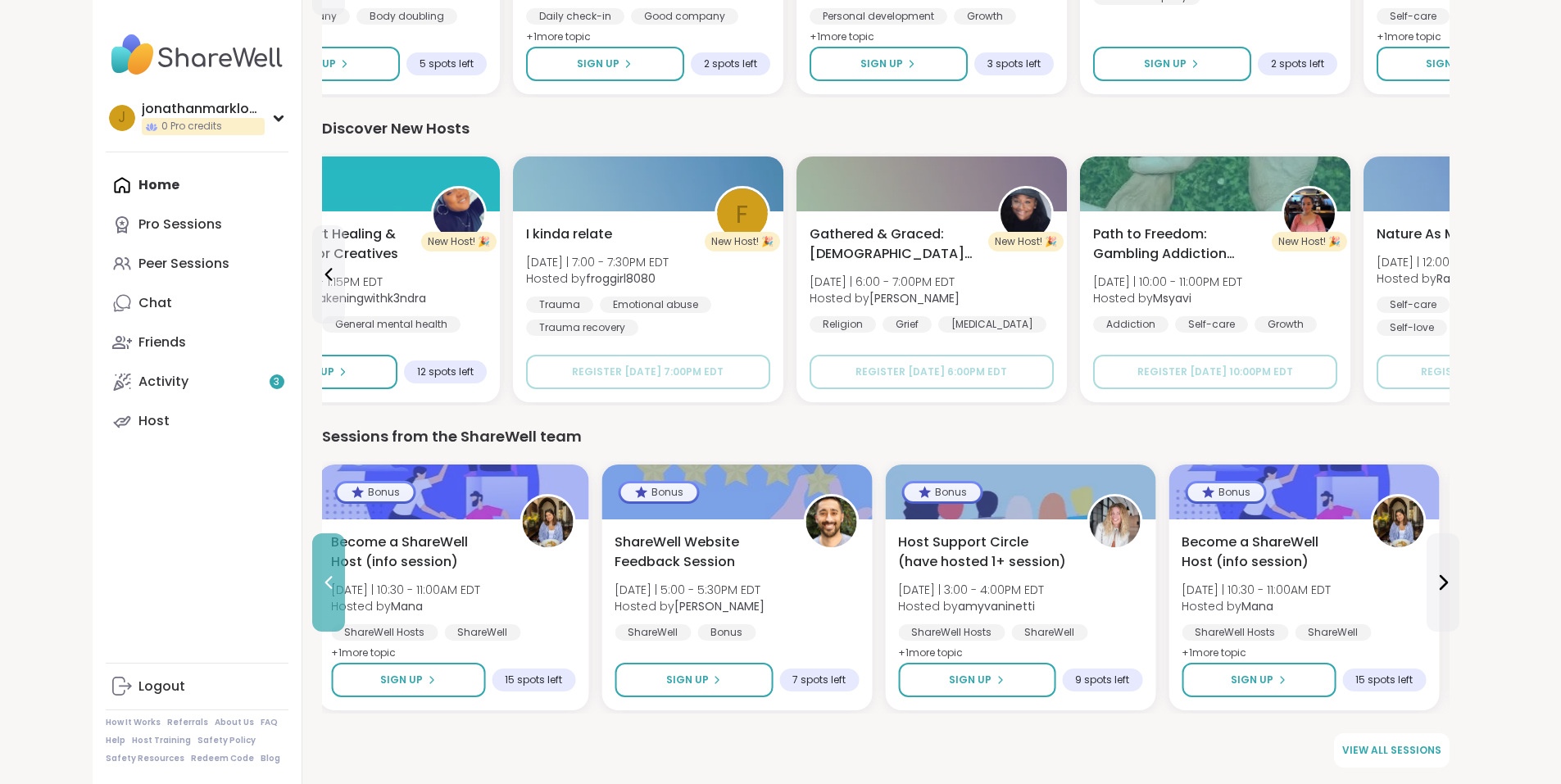
click at [312, 558] on button at bounding box center [329, 581] width 33 height 98
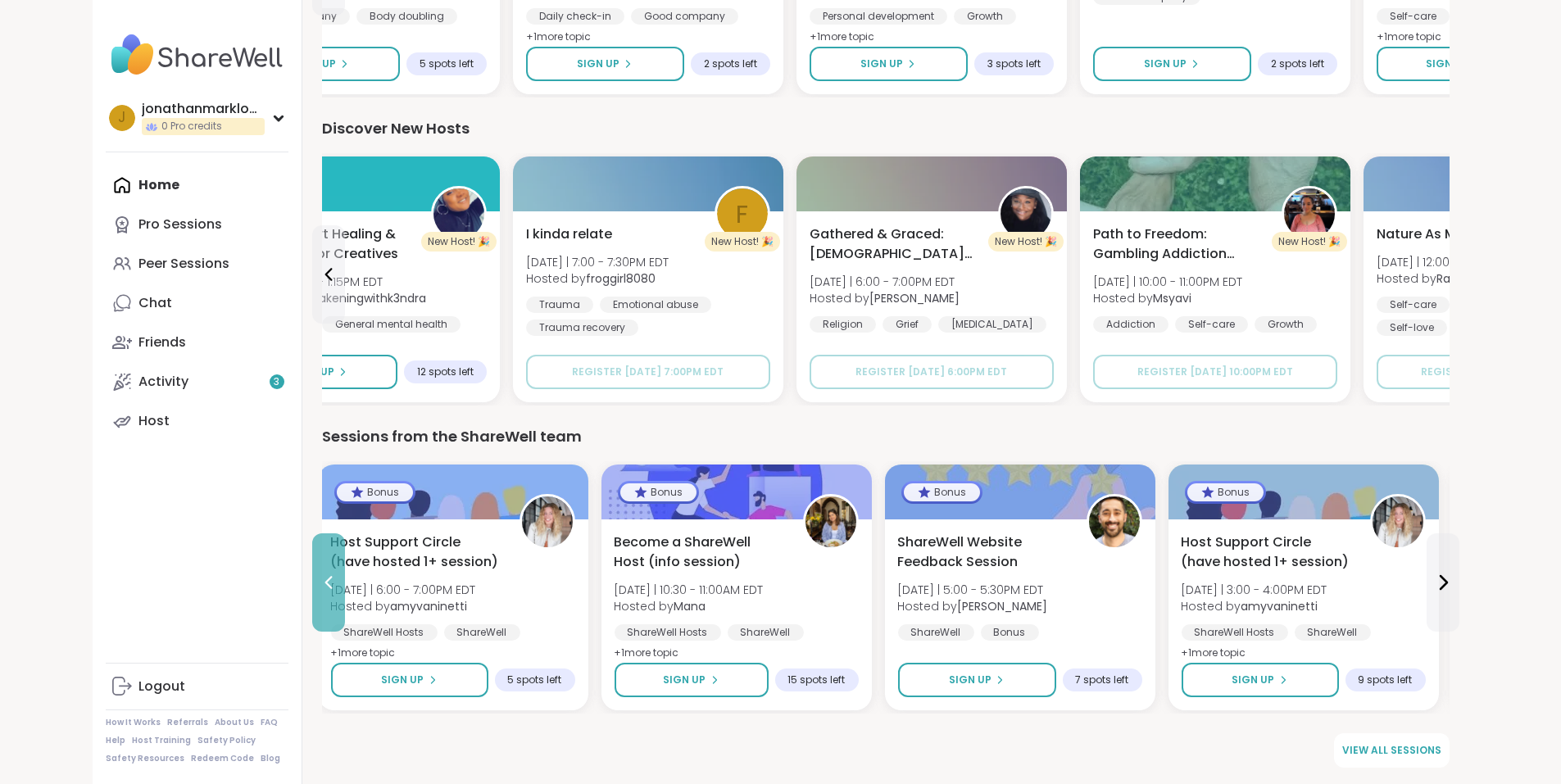
click at [312, 558] on button at bounding box center [329, 581] width 33 height 98
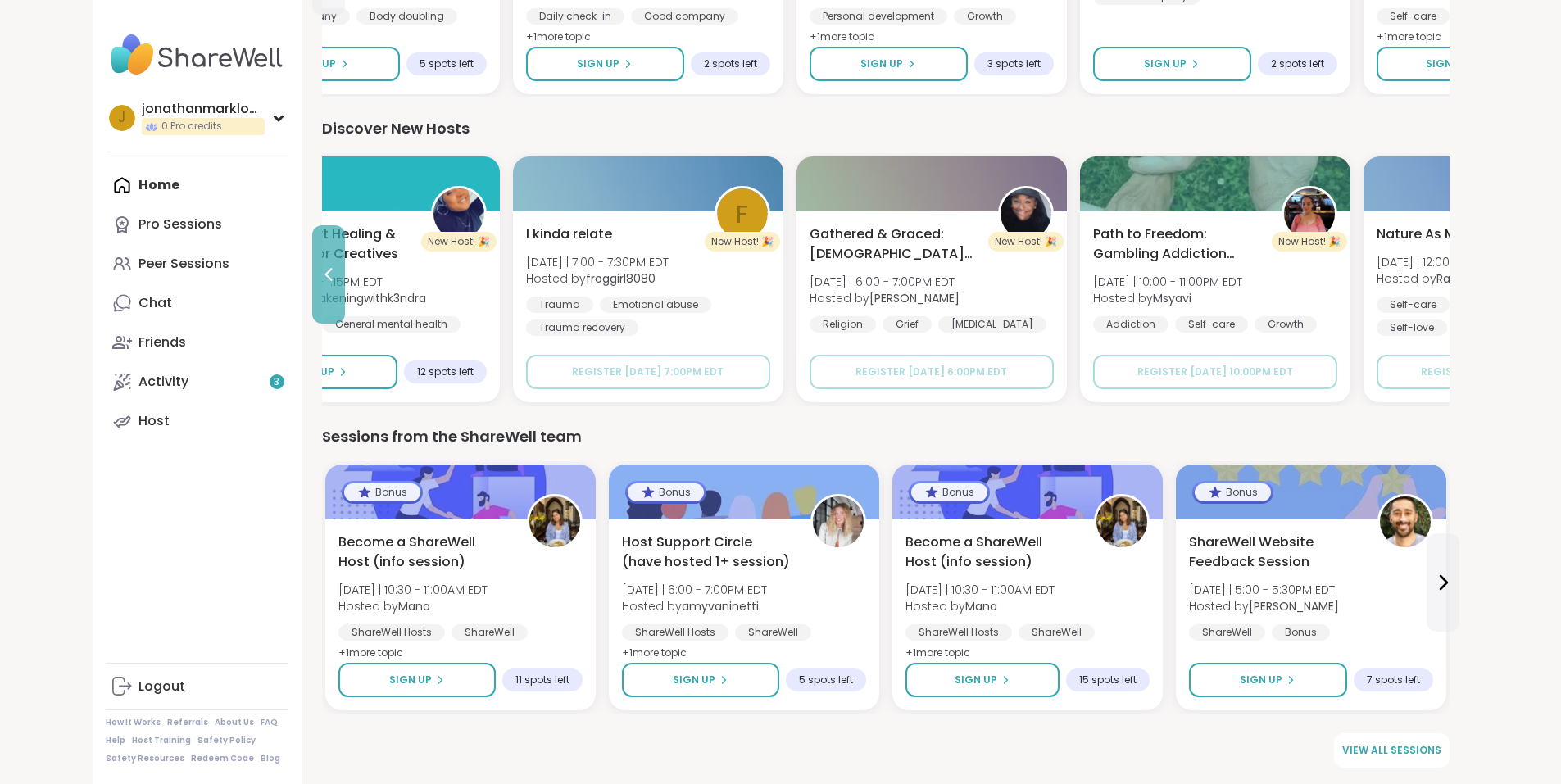
click at [312, 312] on button at bounding box center [329, 274] width 33 height 98
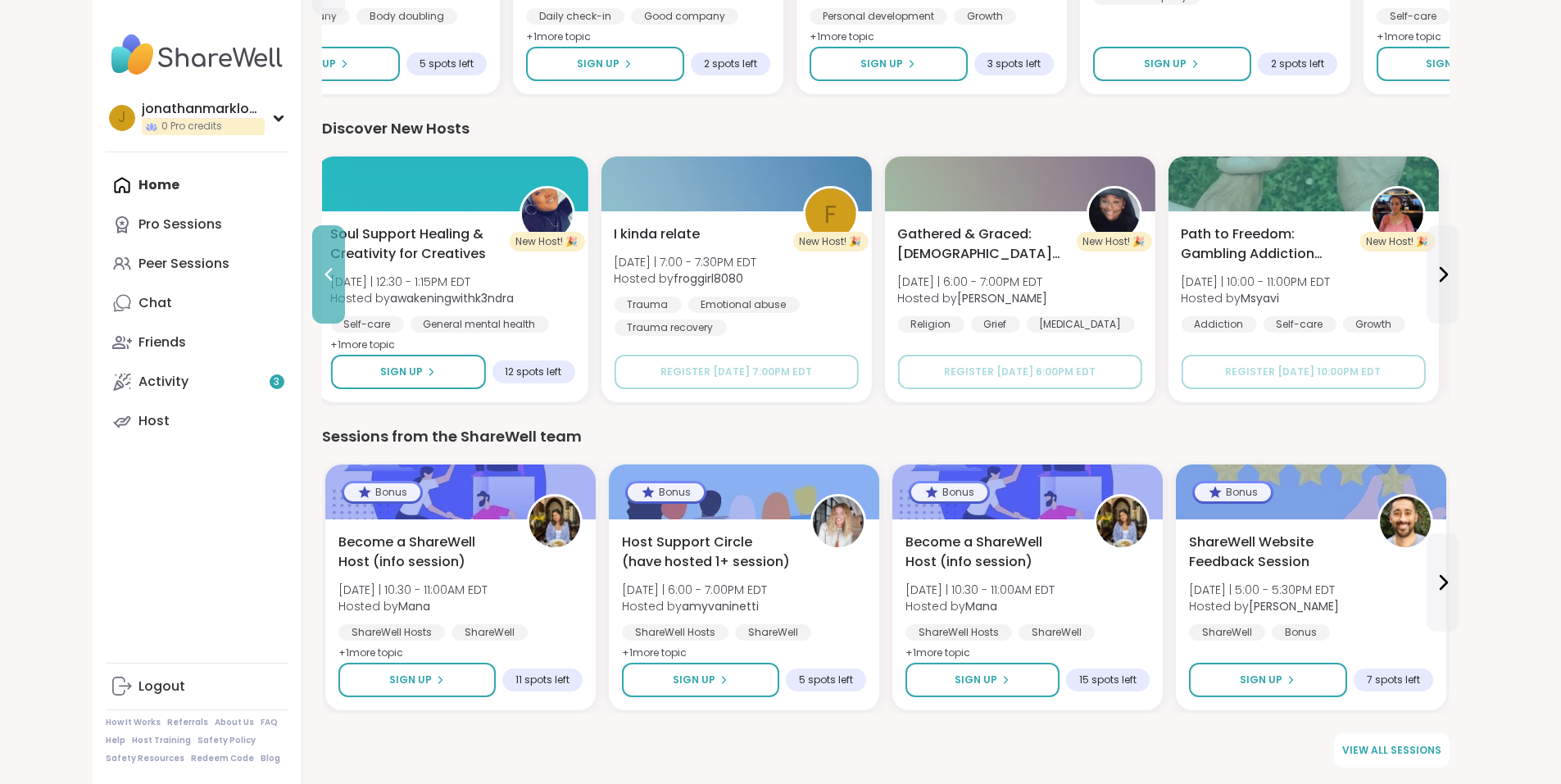
click at [312, 312] on button at bounding box center [329, 274] width 33 height 98
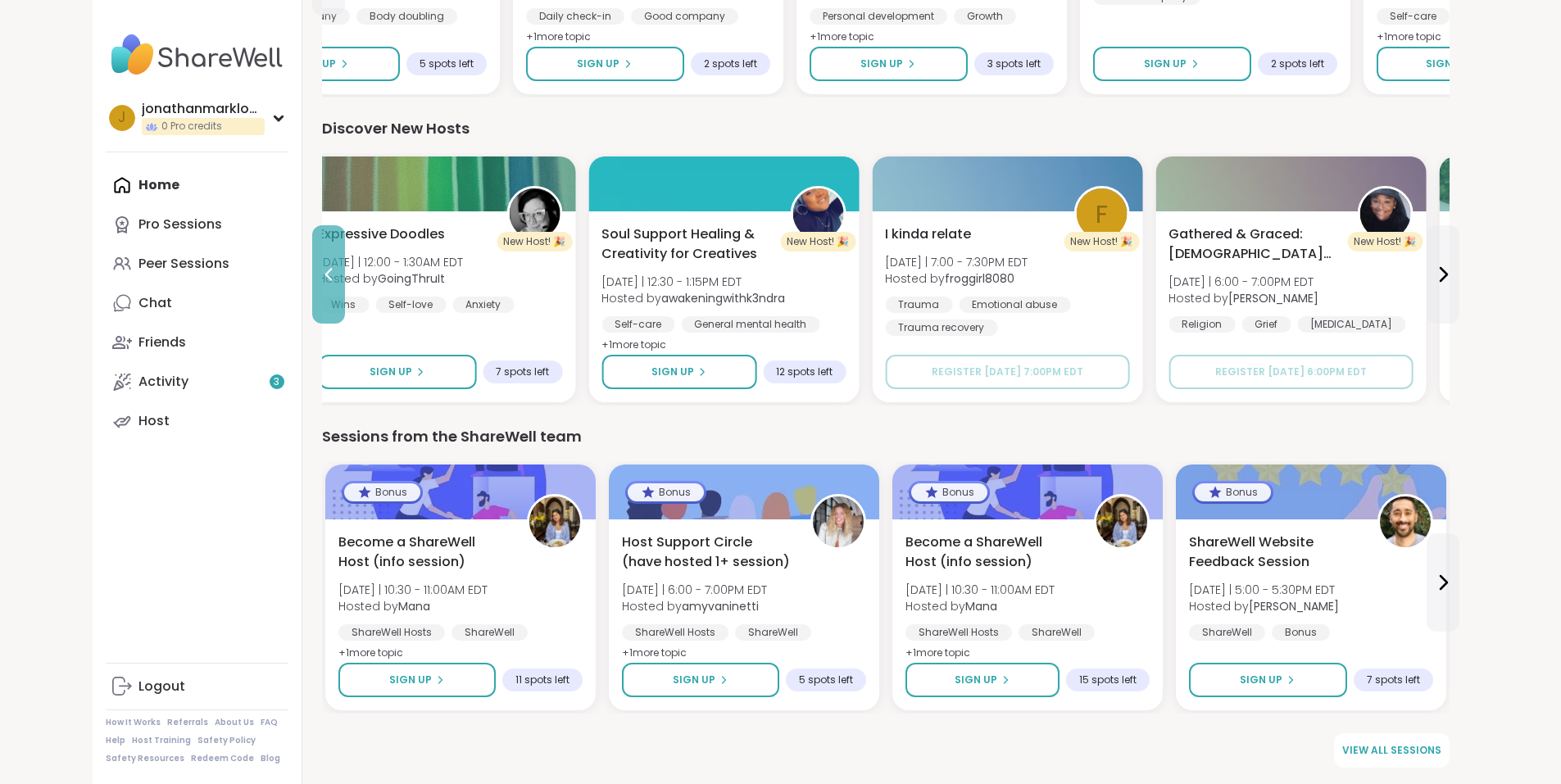
click at [312, 312] on button at bounding box center [329, 274] width 33 height 98
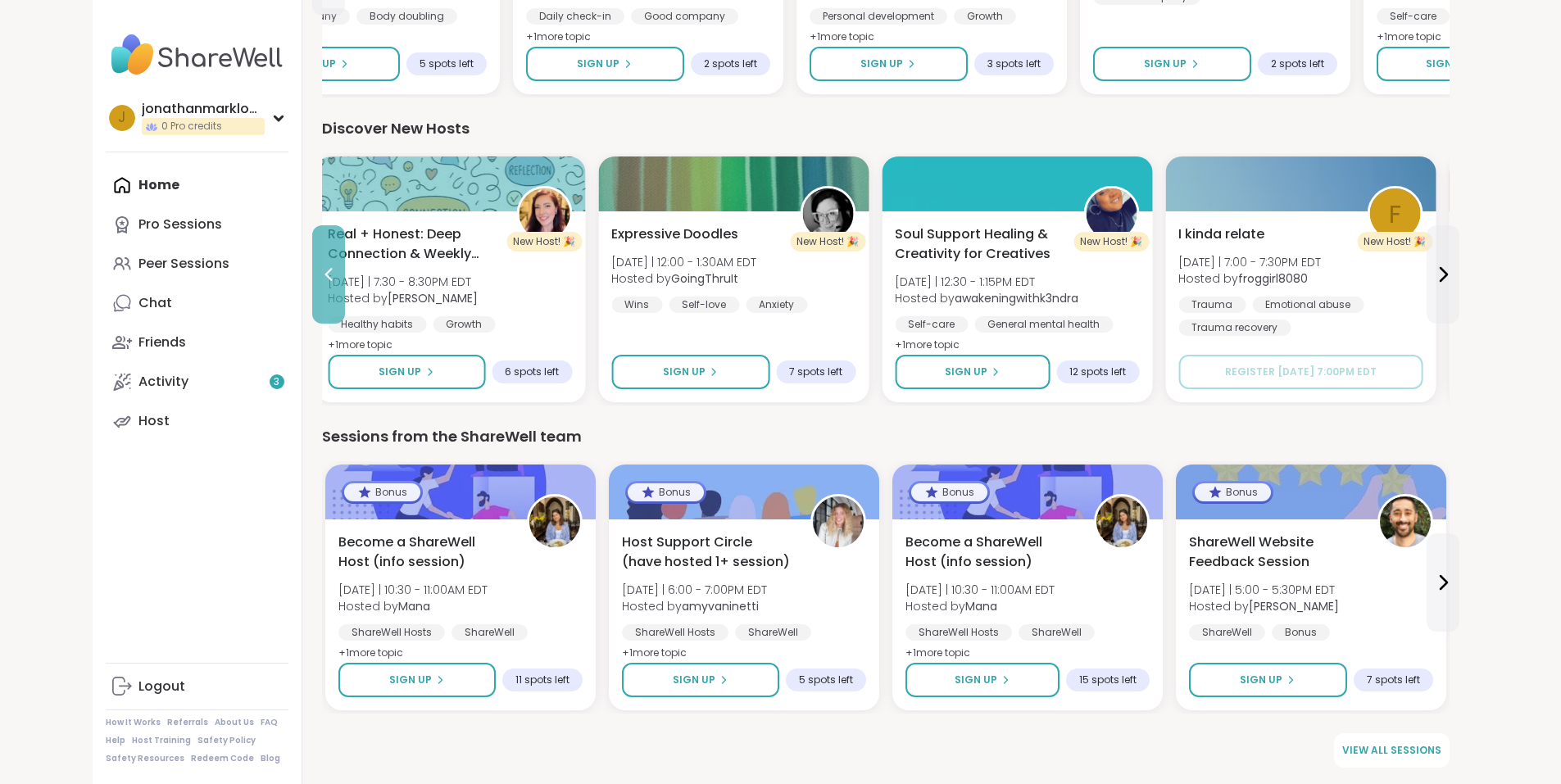
click at [312, 312] on button at bounding box center [329, 274] width 33 height 98
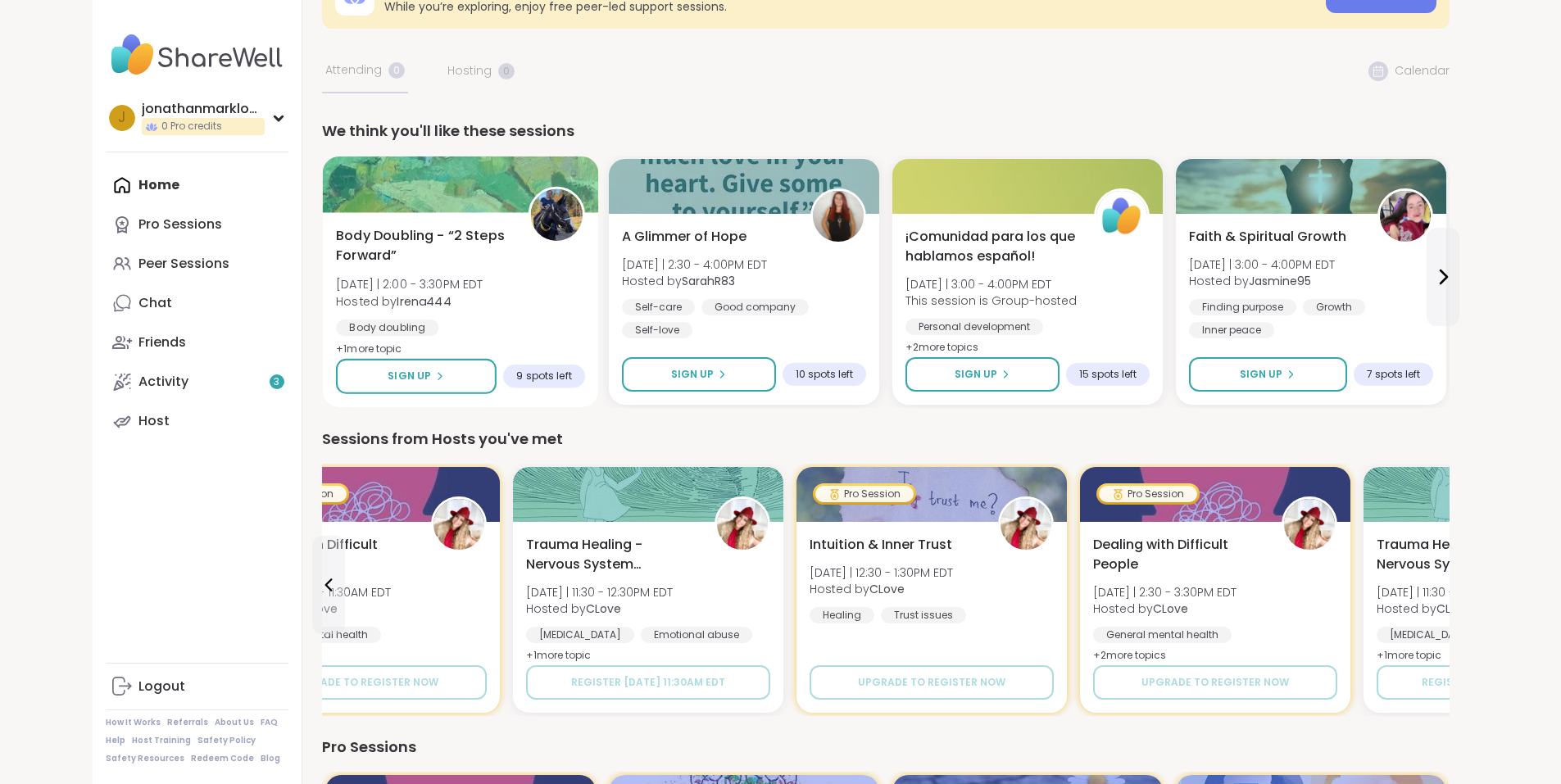
scroll to position [0, 0]
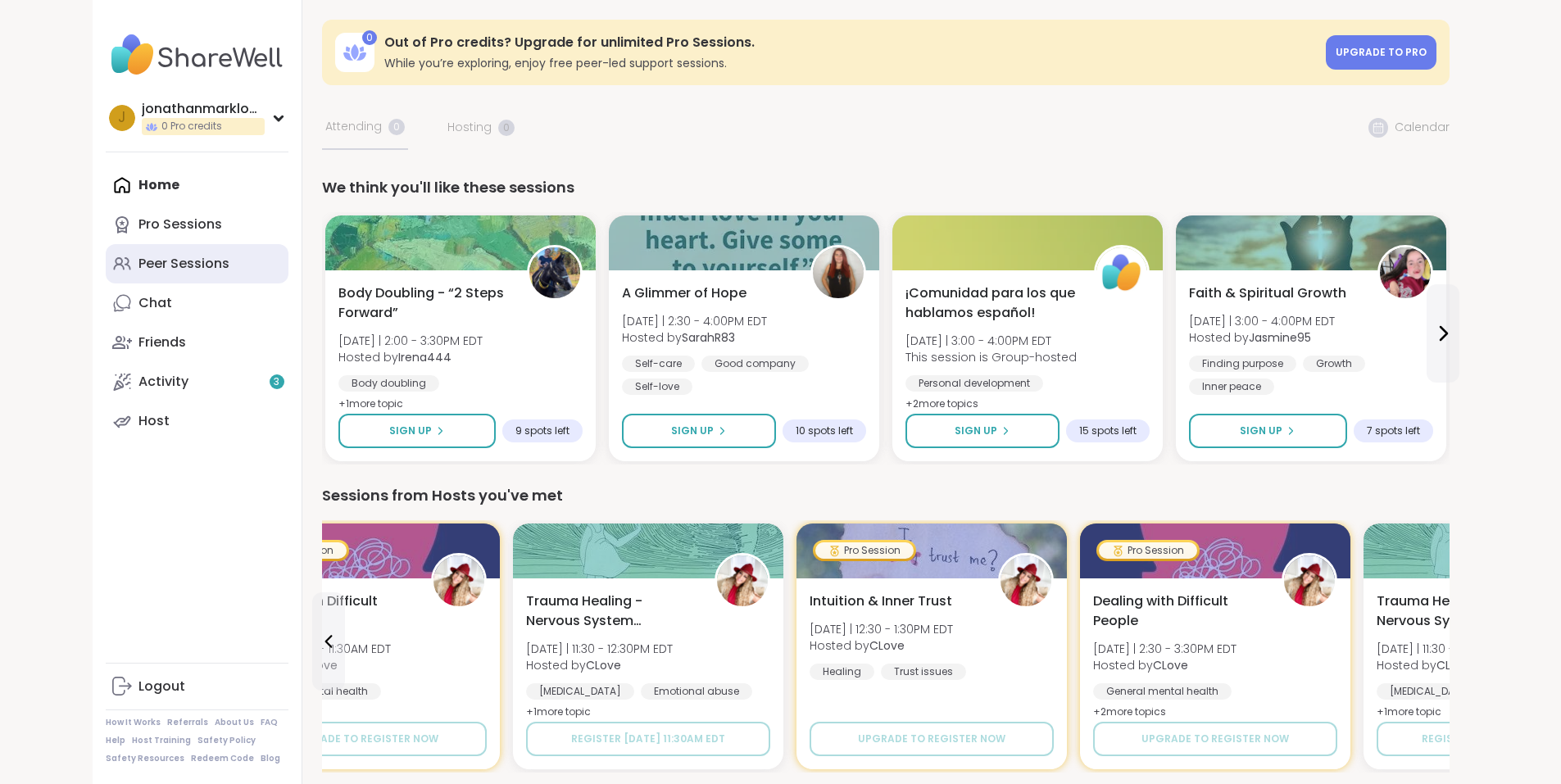
click at [138, 260] on div "Peer Sessions" at bounding box center [183, 263] width 91 height 18
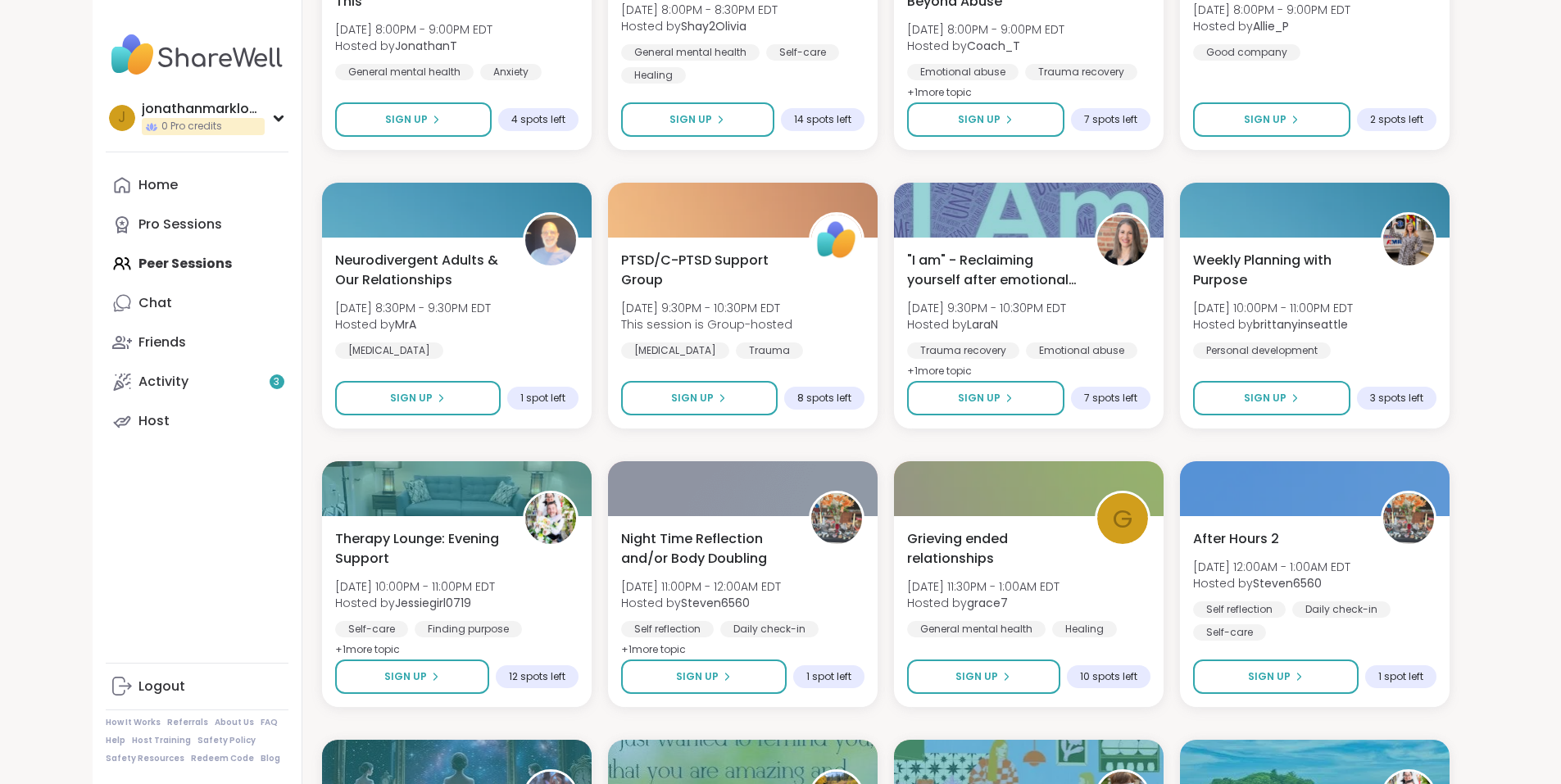
scroll to position [1989, 0]
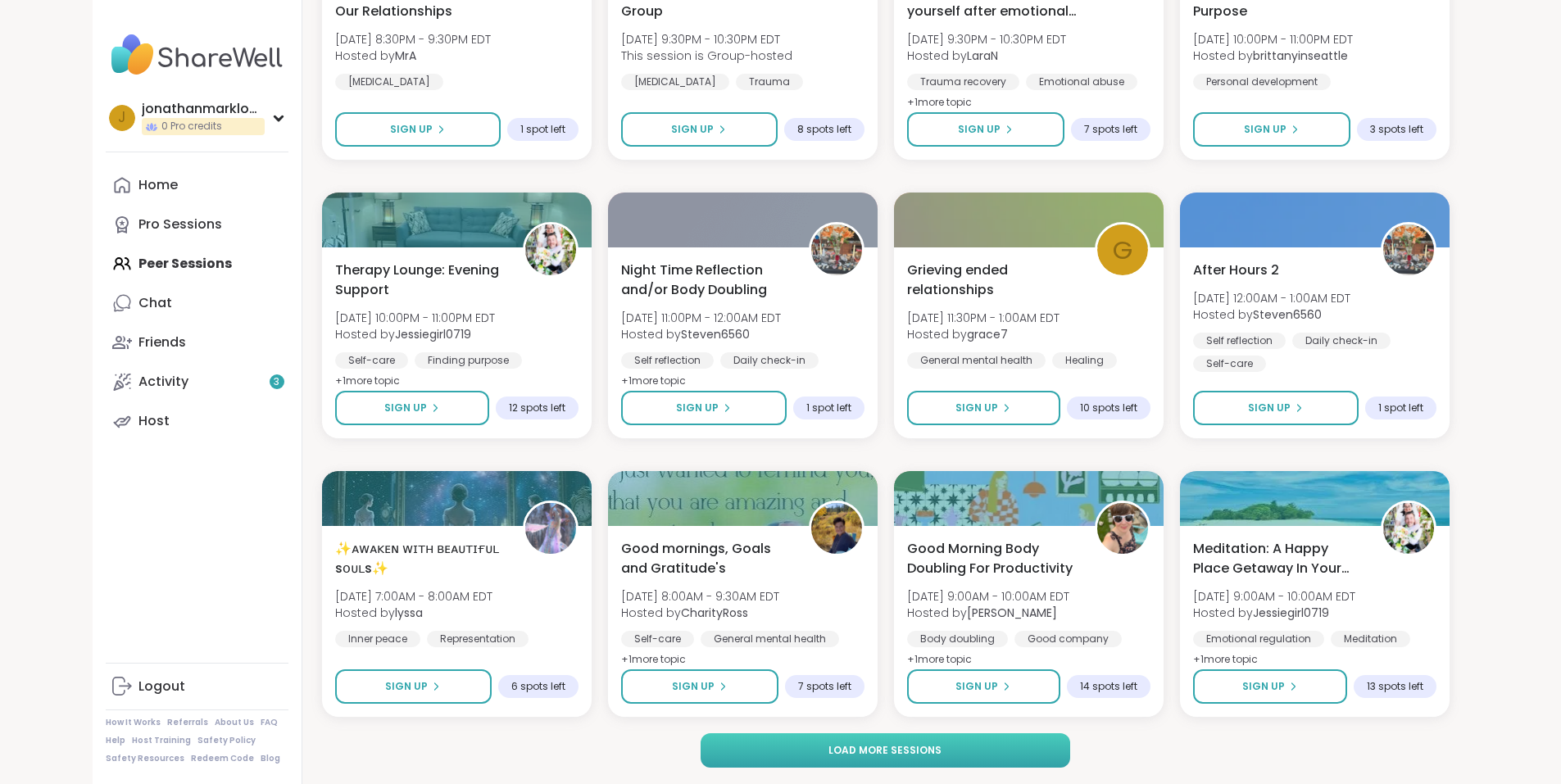
click at [989, 756] on button "Load more sessions" at bounding box center [885, 750] width 370 height 35
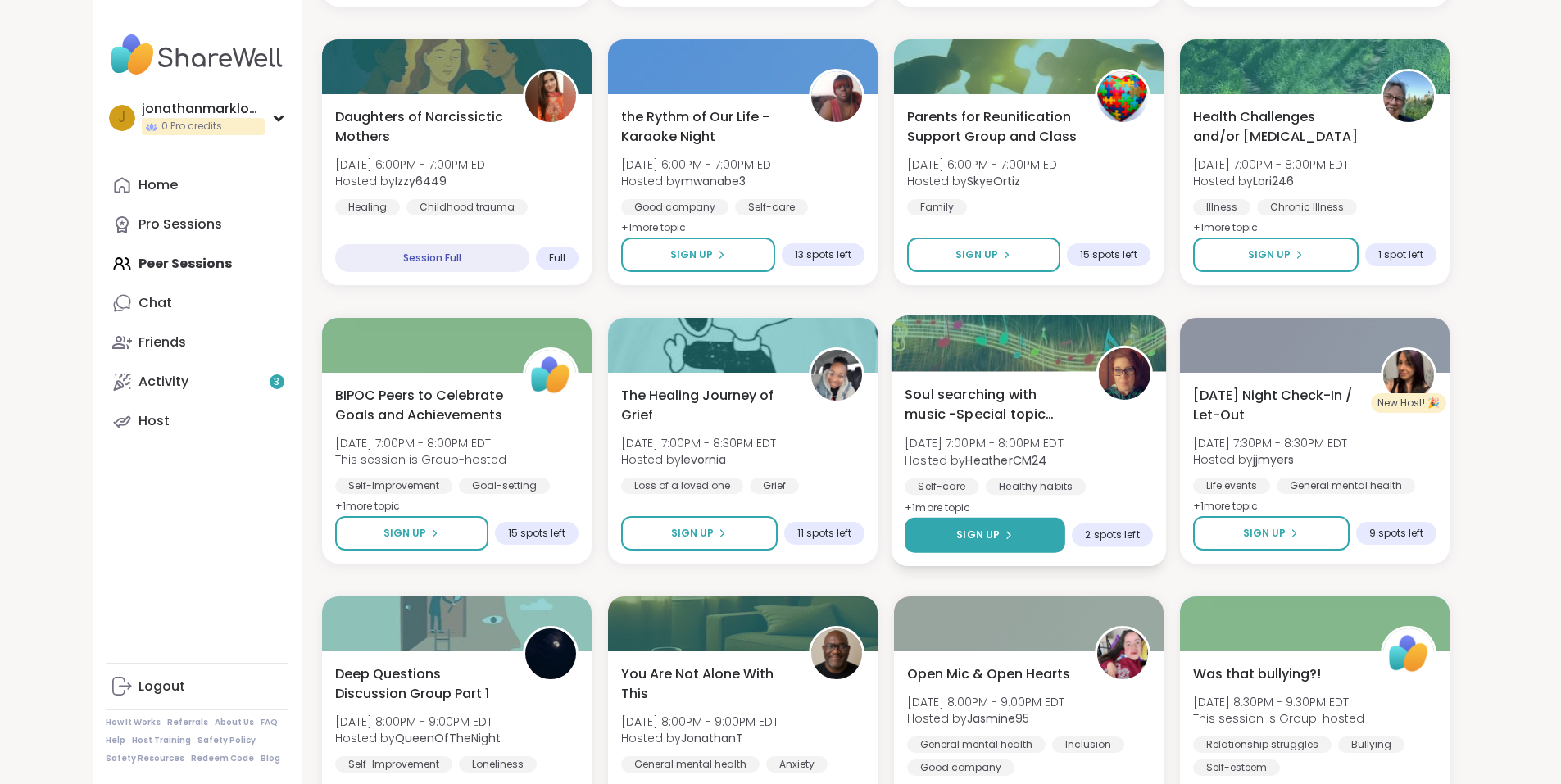
scroll to position [4495, 0]
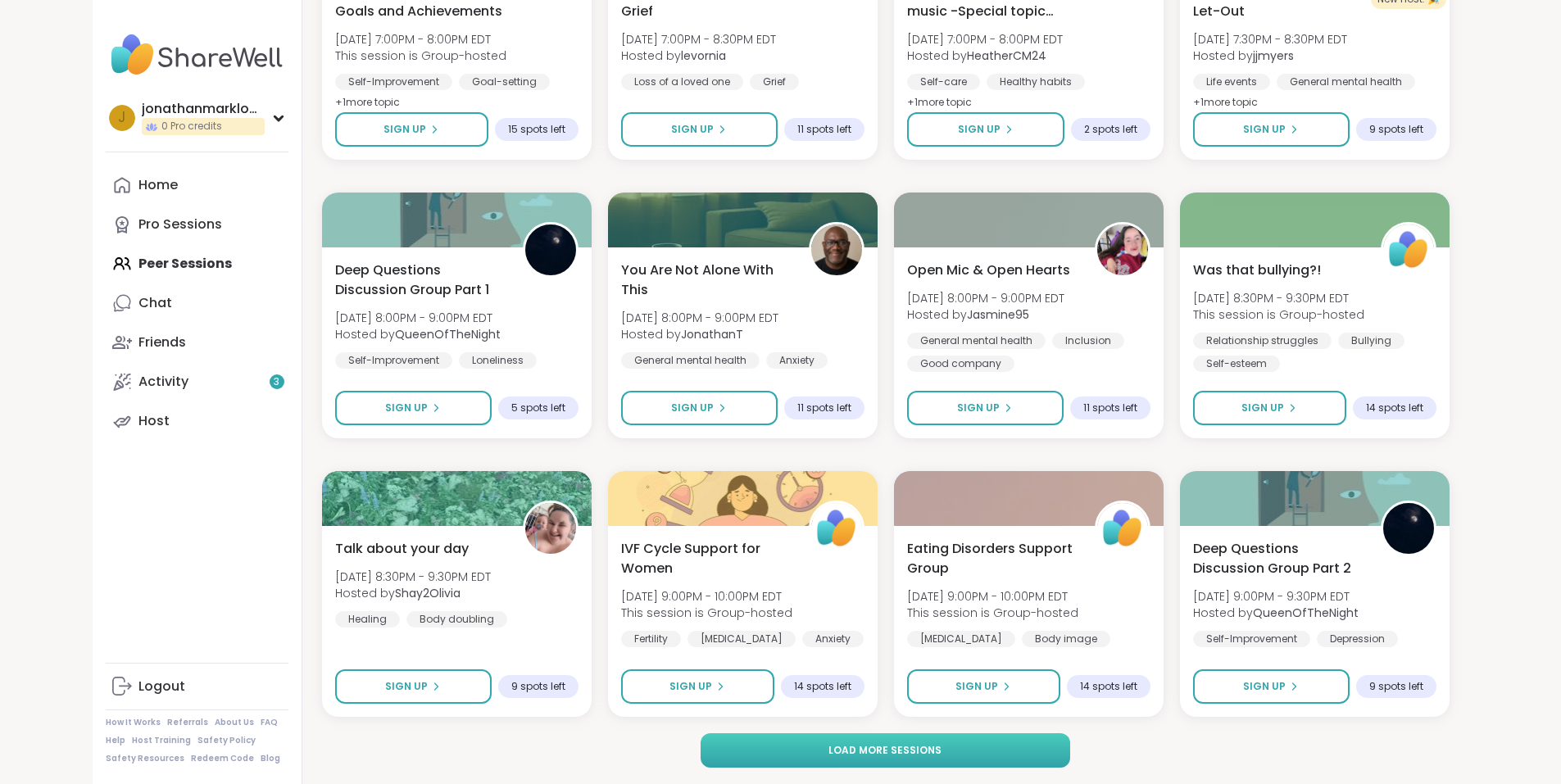
click at [1034, 746] on button "Load more sessions" at bounding box center [885, 750] width 370 height 35
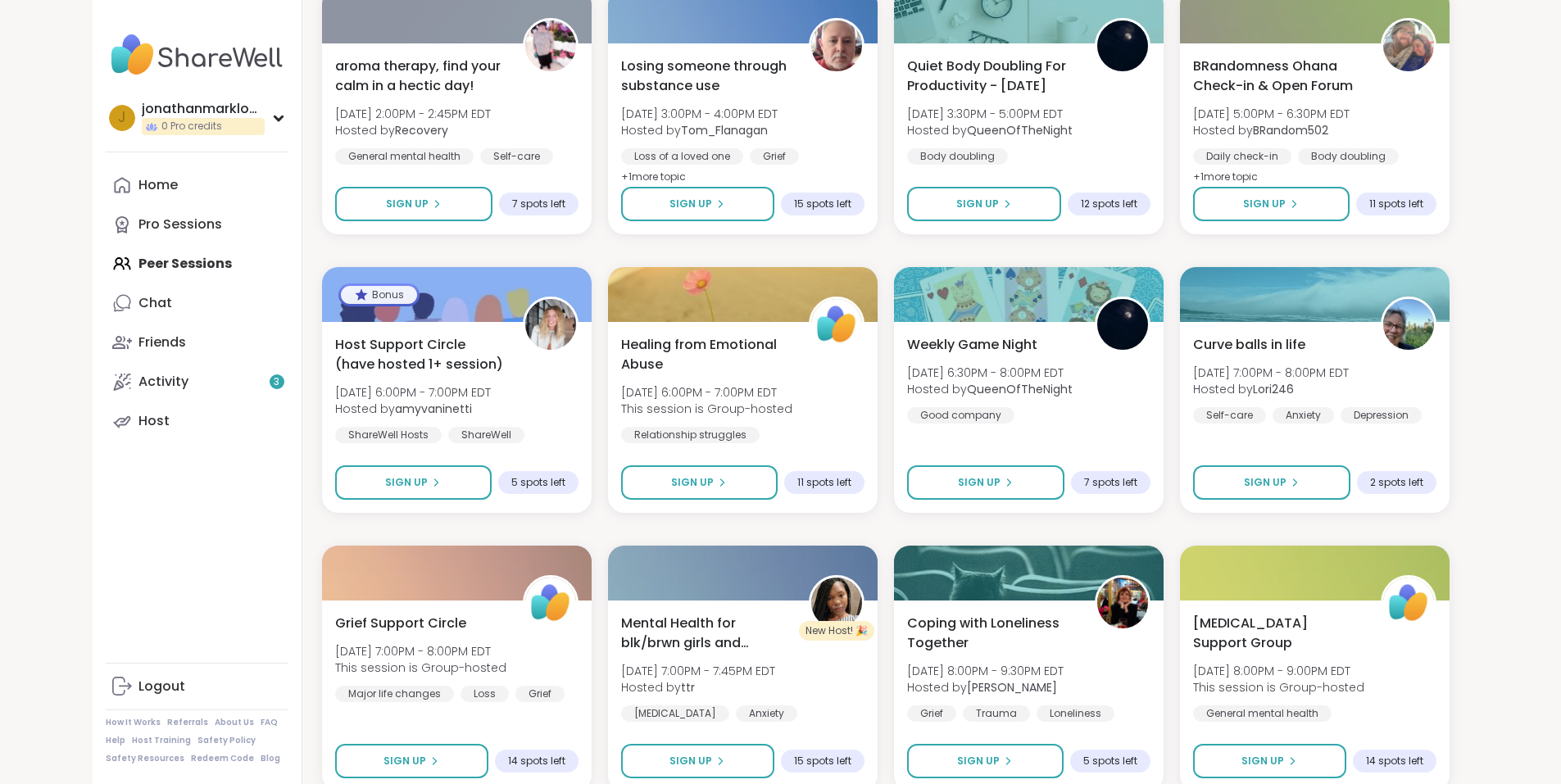
scroll to position [7001, 0]
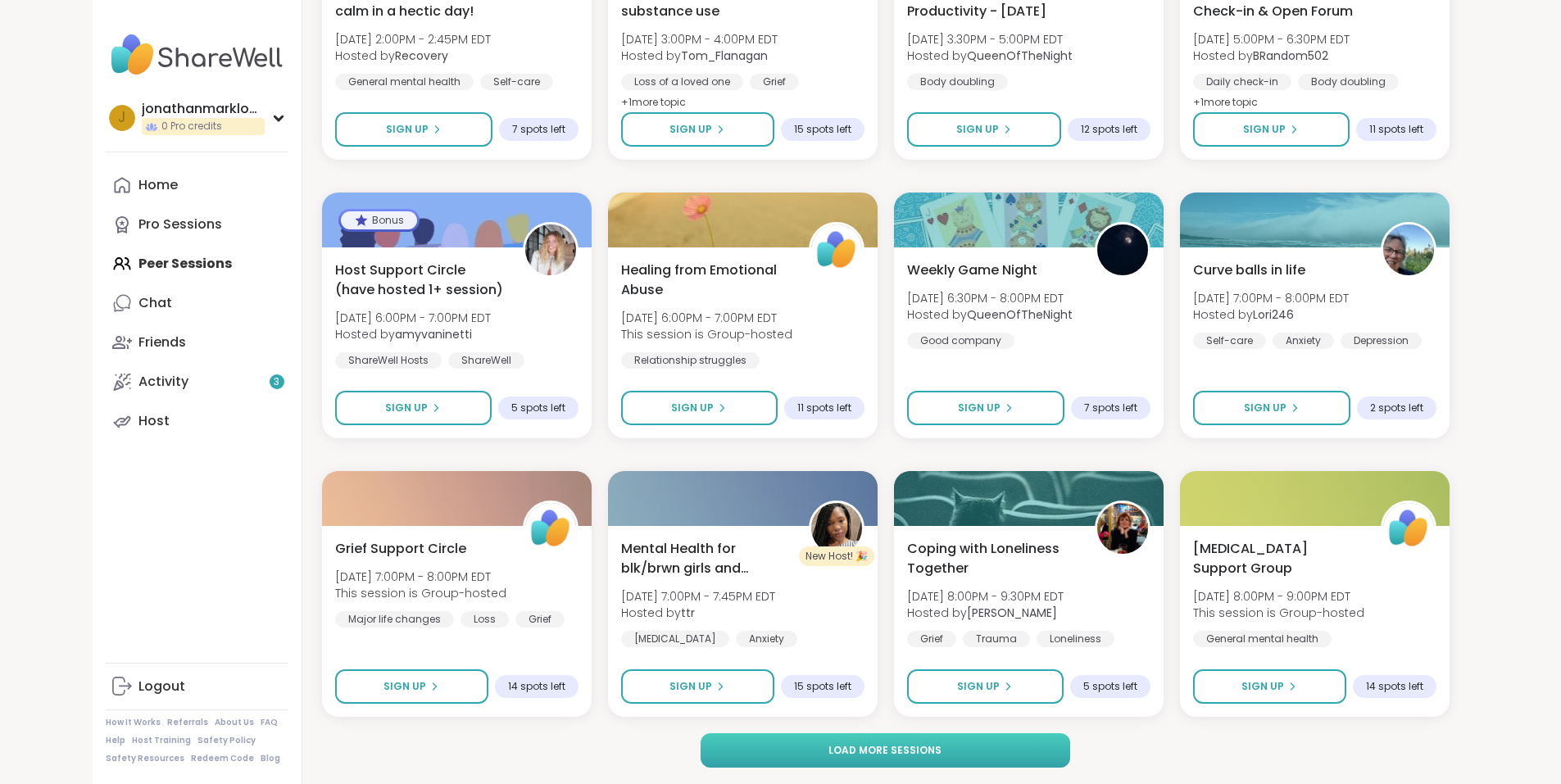
click at [1026, 761] on button "Load more sessions" at bounding box center [885, 750] width 370 height 35
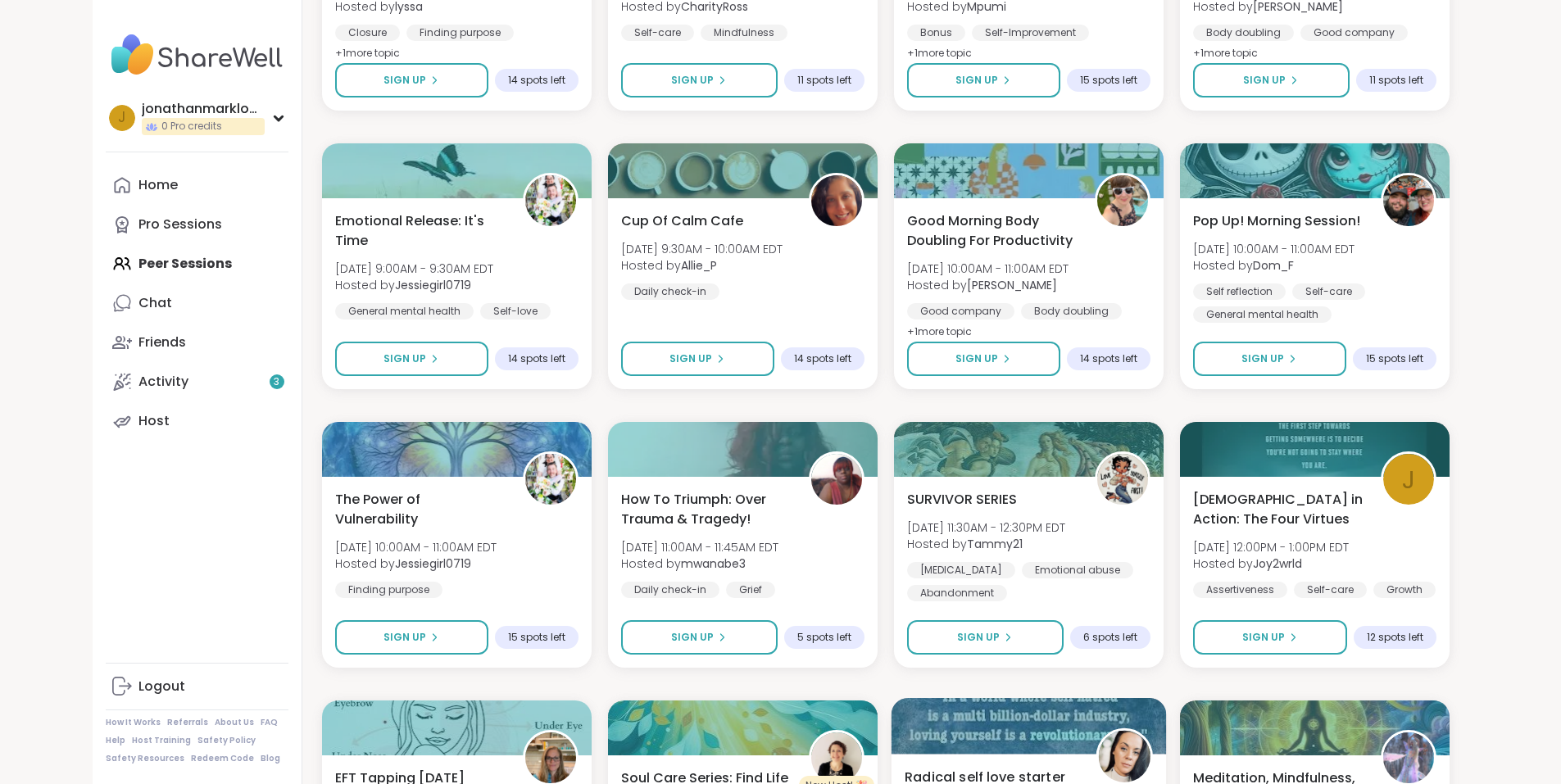
scroll to position [9507, 0]
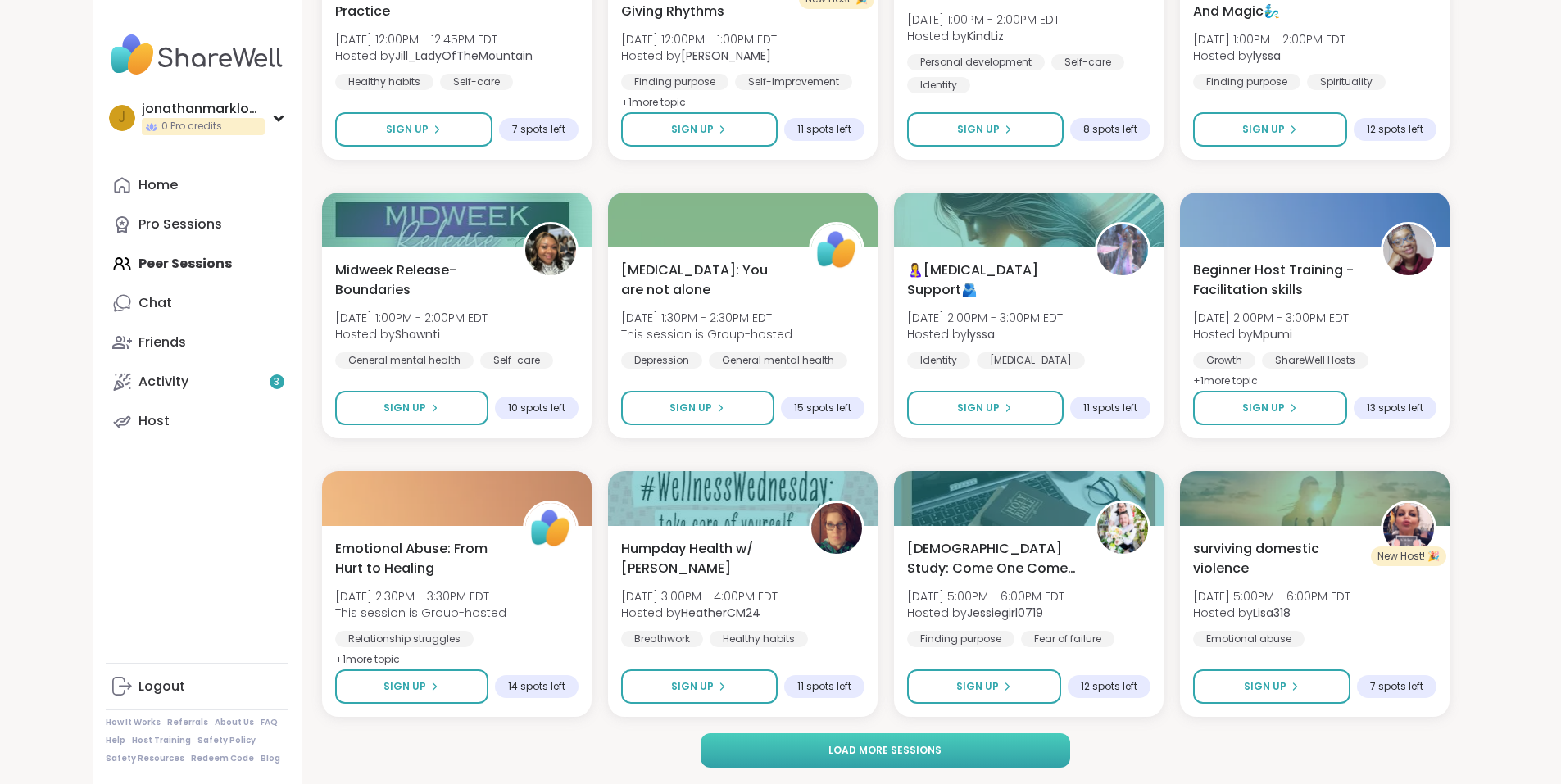
click at [973, 743] on button "Load more sessions" at bounding box center [885, 750] width 370 height 35
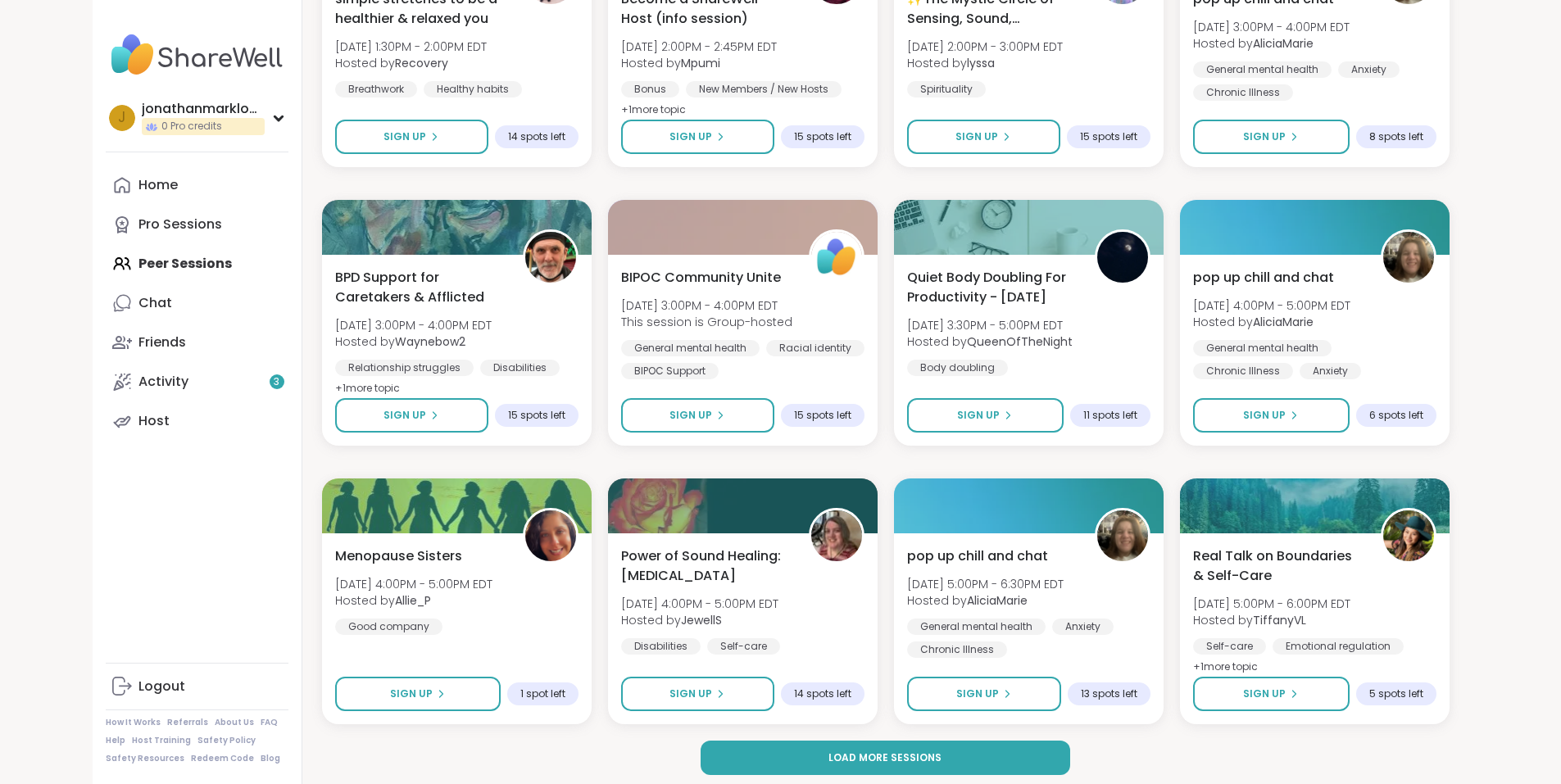
scroll to position [12013, 0]
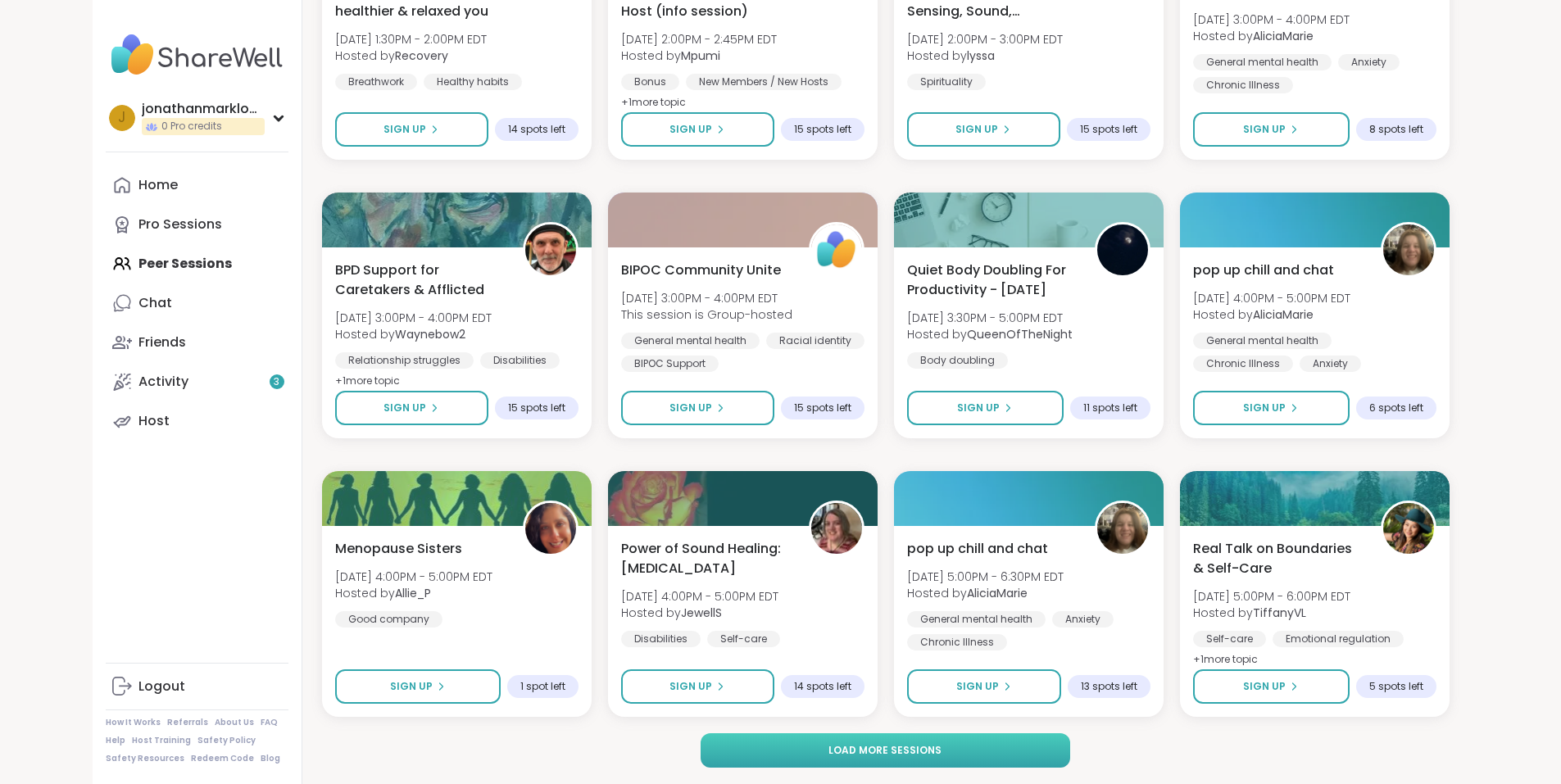
click at [917, 743] on span "Load more sessions" at bounding box center [885, 750] width 113 height 15
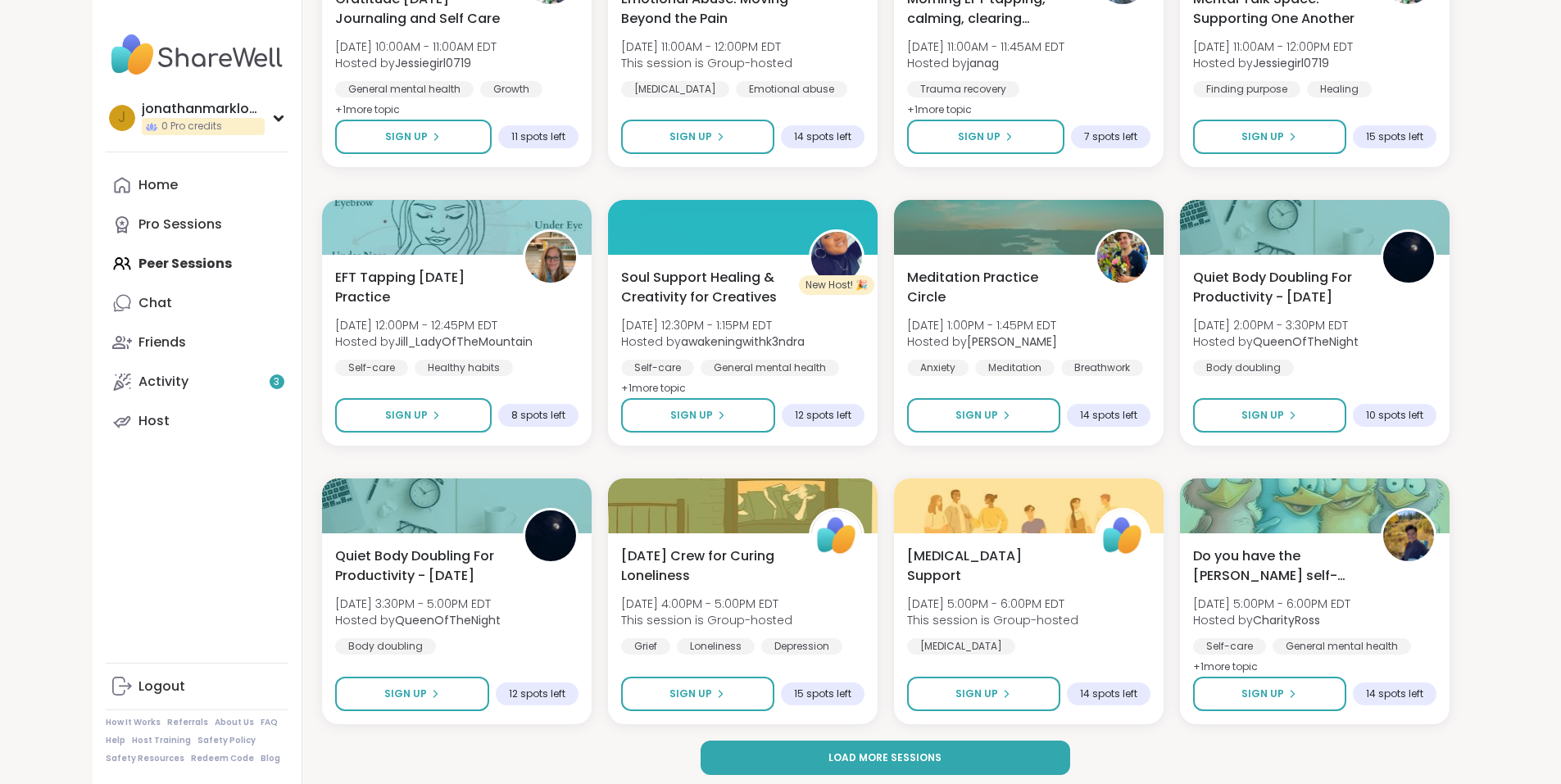
scroll to position [14520, 0]
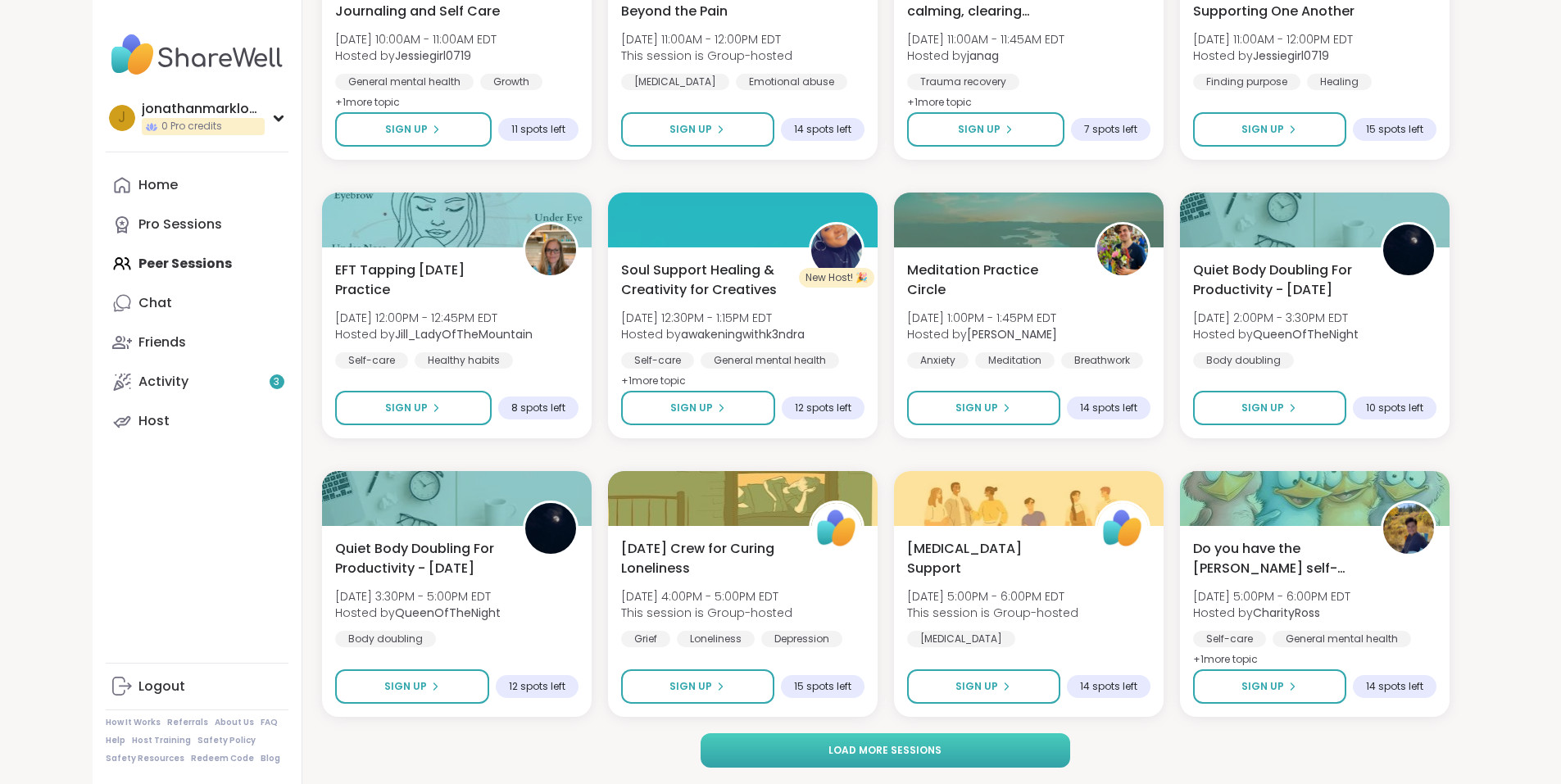
click at [877, 734] on button "Load more sessions" at bounding box center [885, 750] width 370 height 35
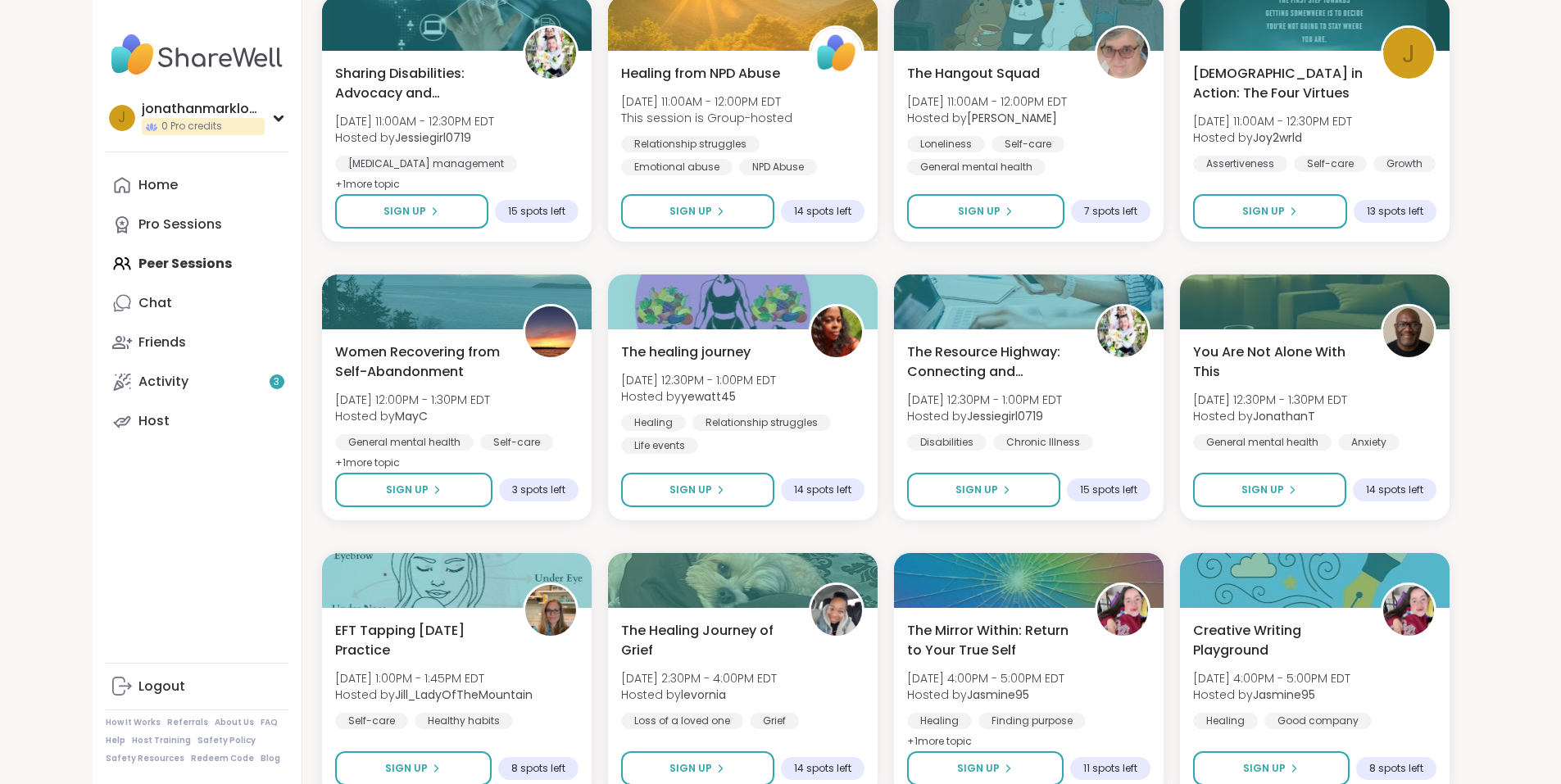
scroll to position [17025, 0]
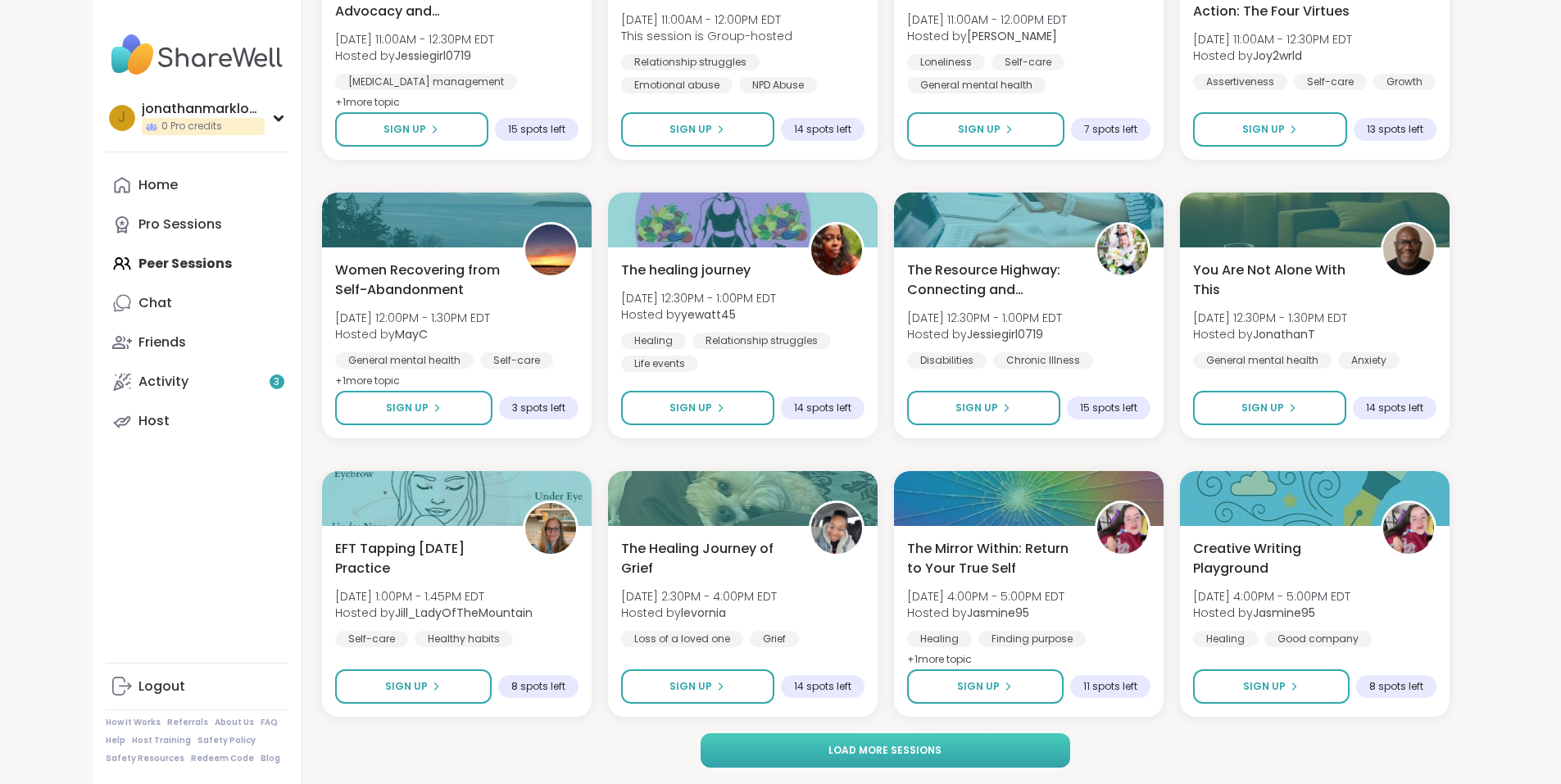
click at [896, 762] on button "Load more sessions" at bounding box center [885, 750] width 370 height 35
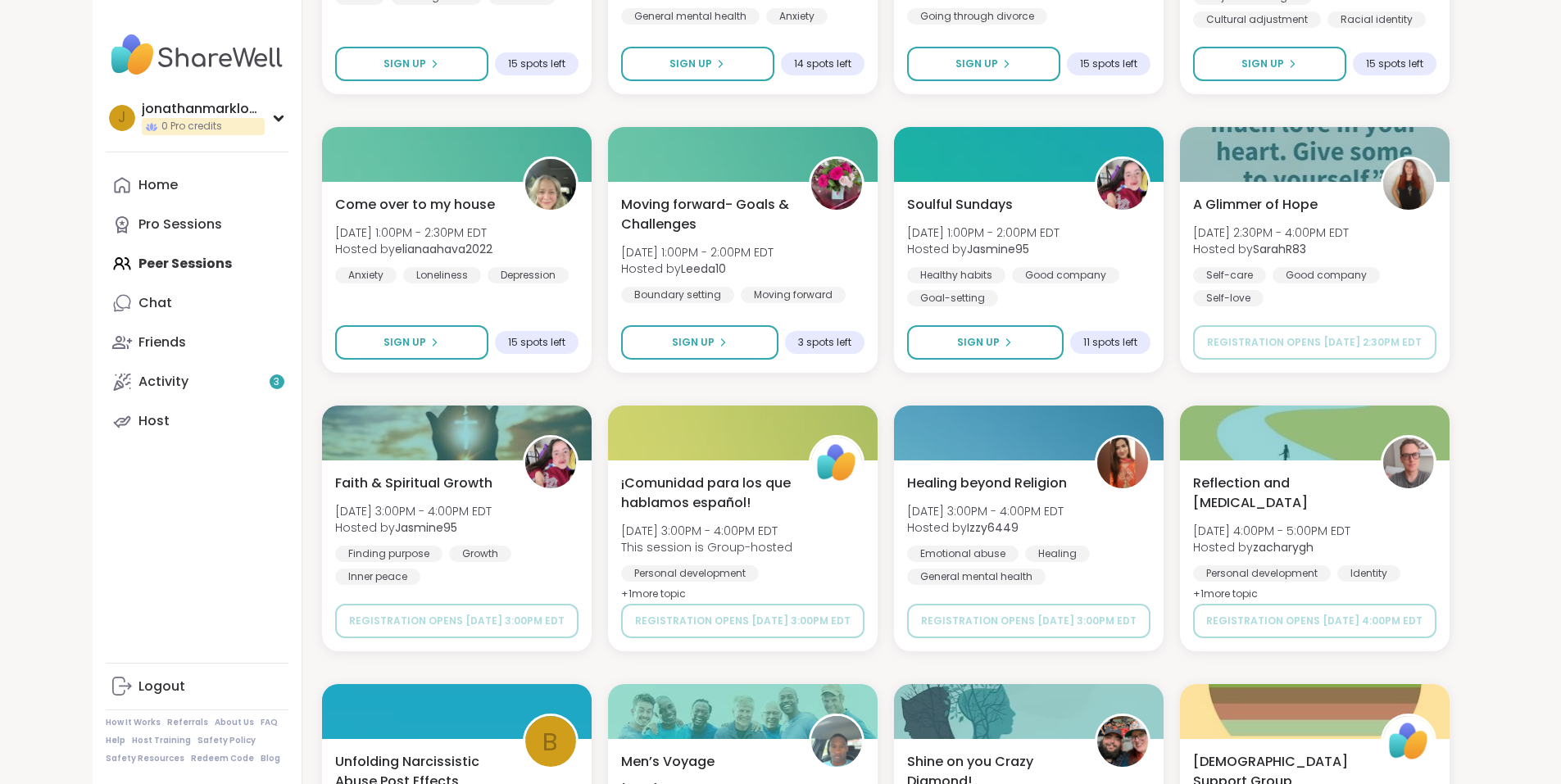
scroll to position [19531, 0]
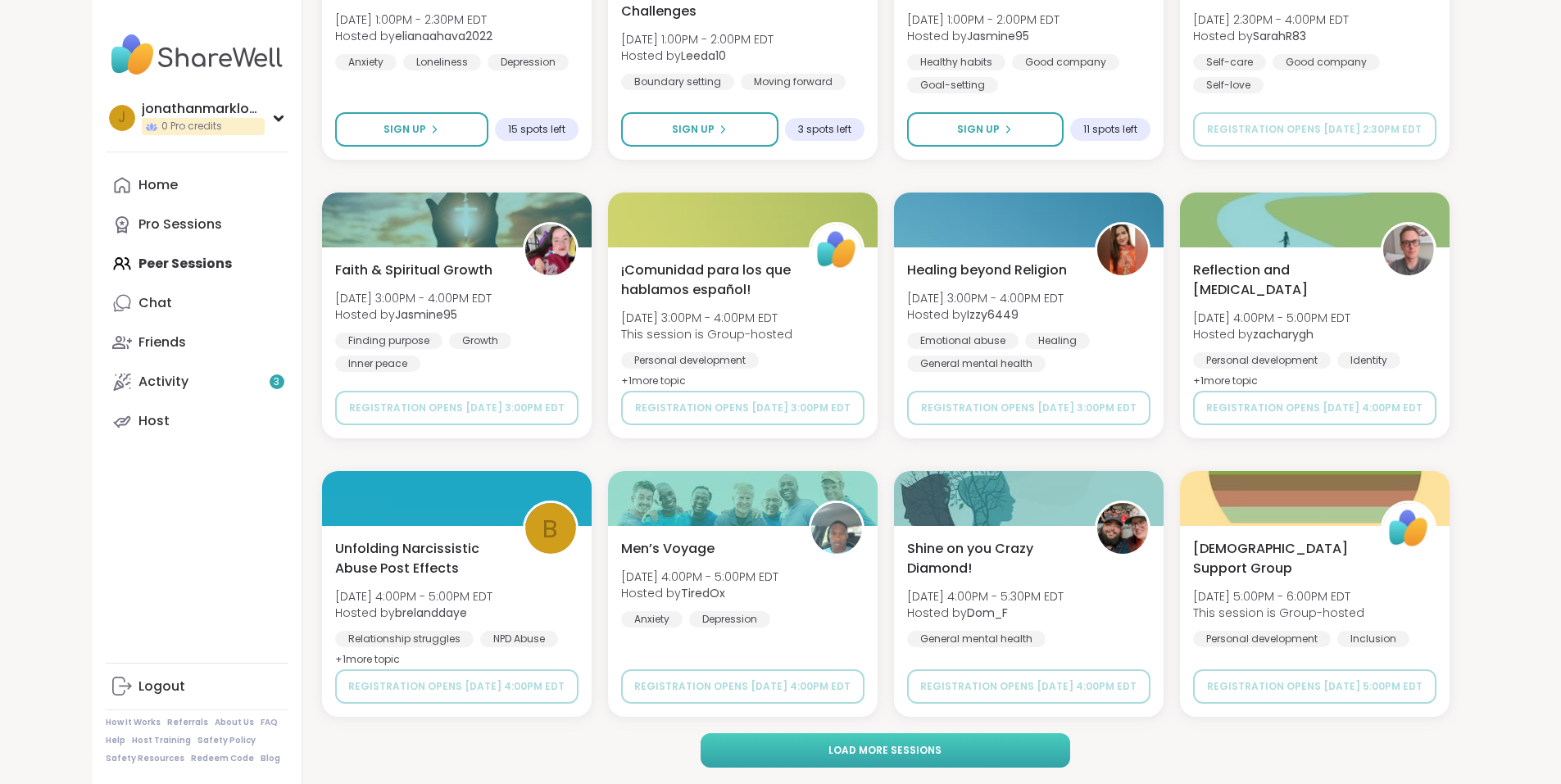
click at [895, 743] on span "Load more sessions" at bounding box center [885, 750] width 113 height 15
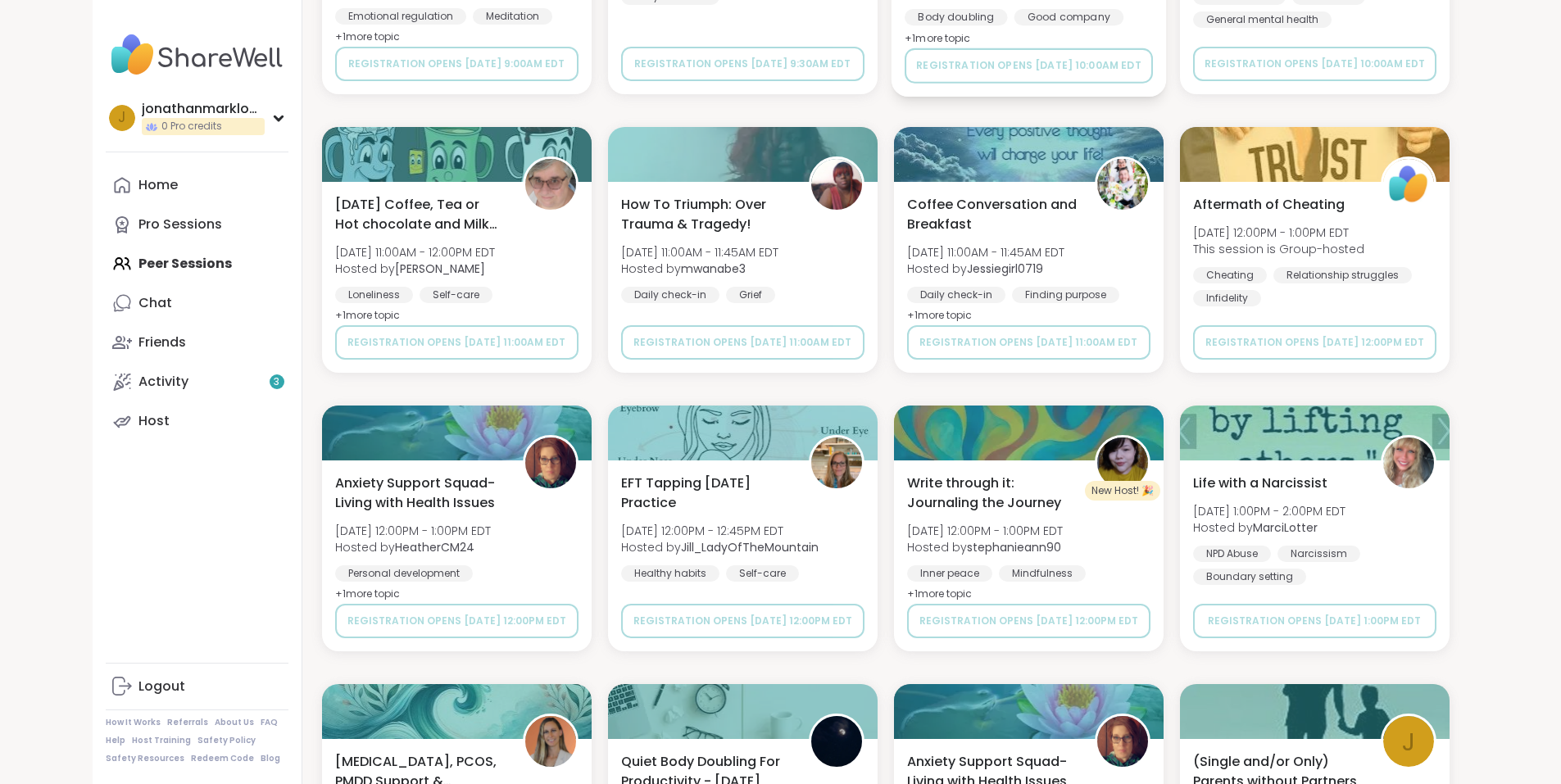
scroll to position [22038, 0]
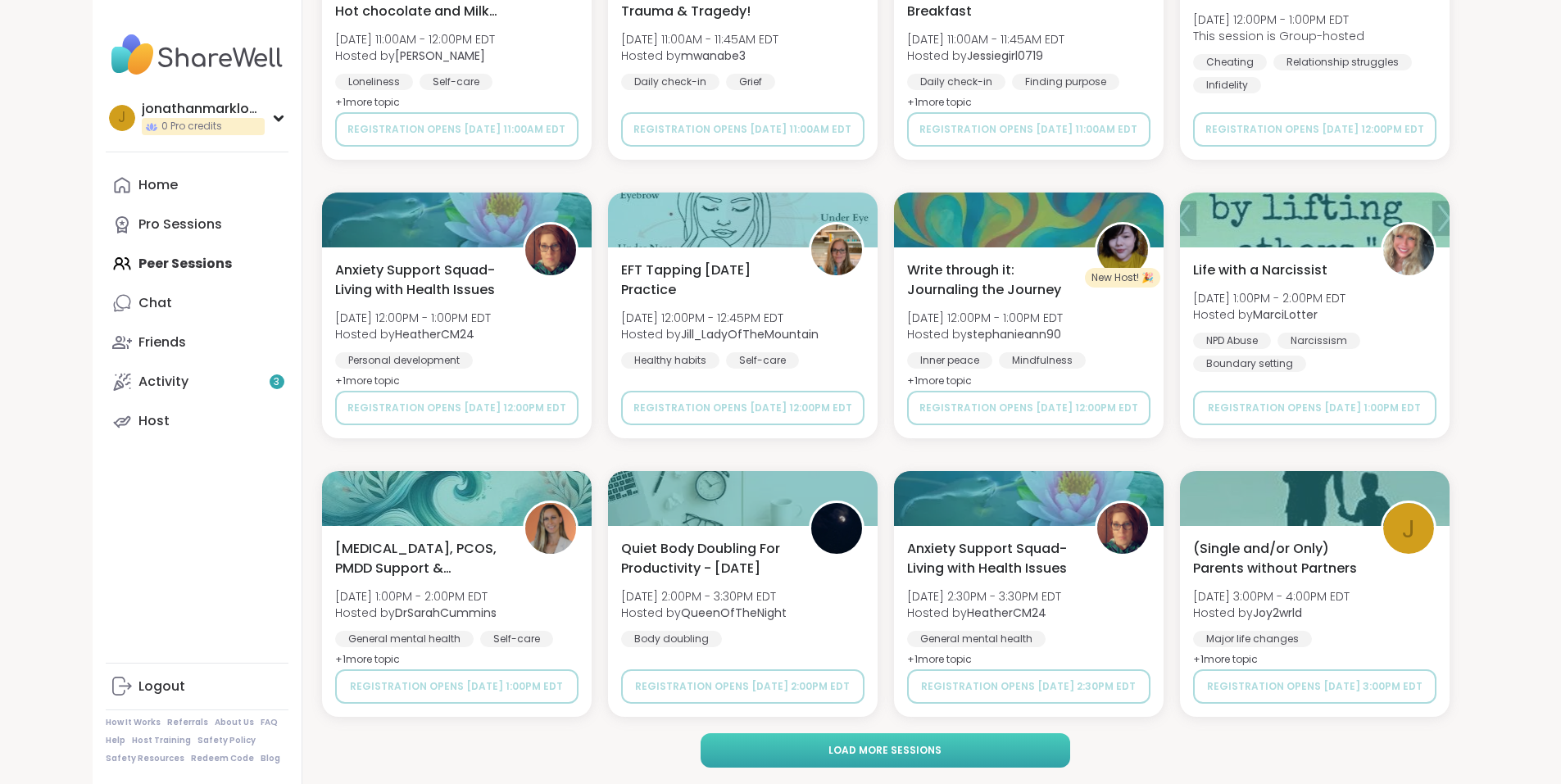
click at [890, 737] on button "Load more sessions" at bounding box center [885, 750] width 370 height 35
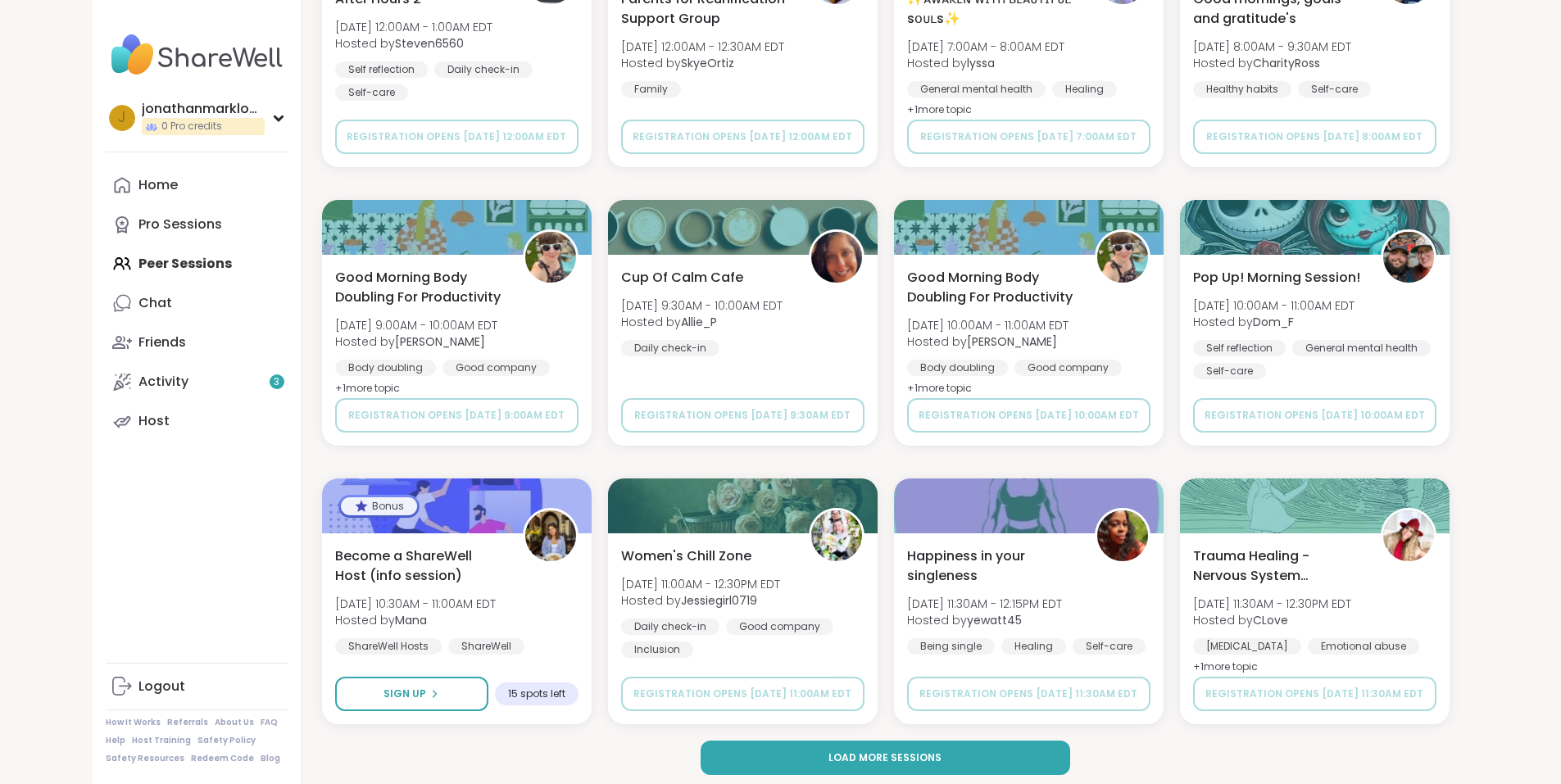
scroll to position [24544, 0]
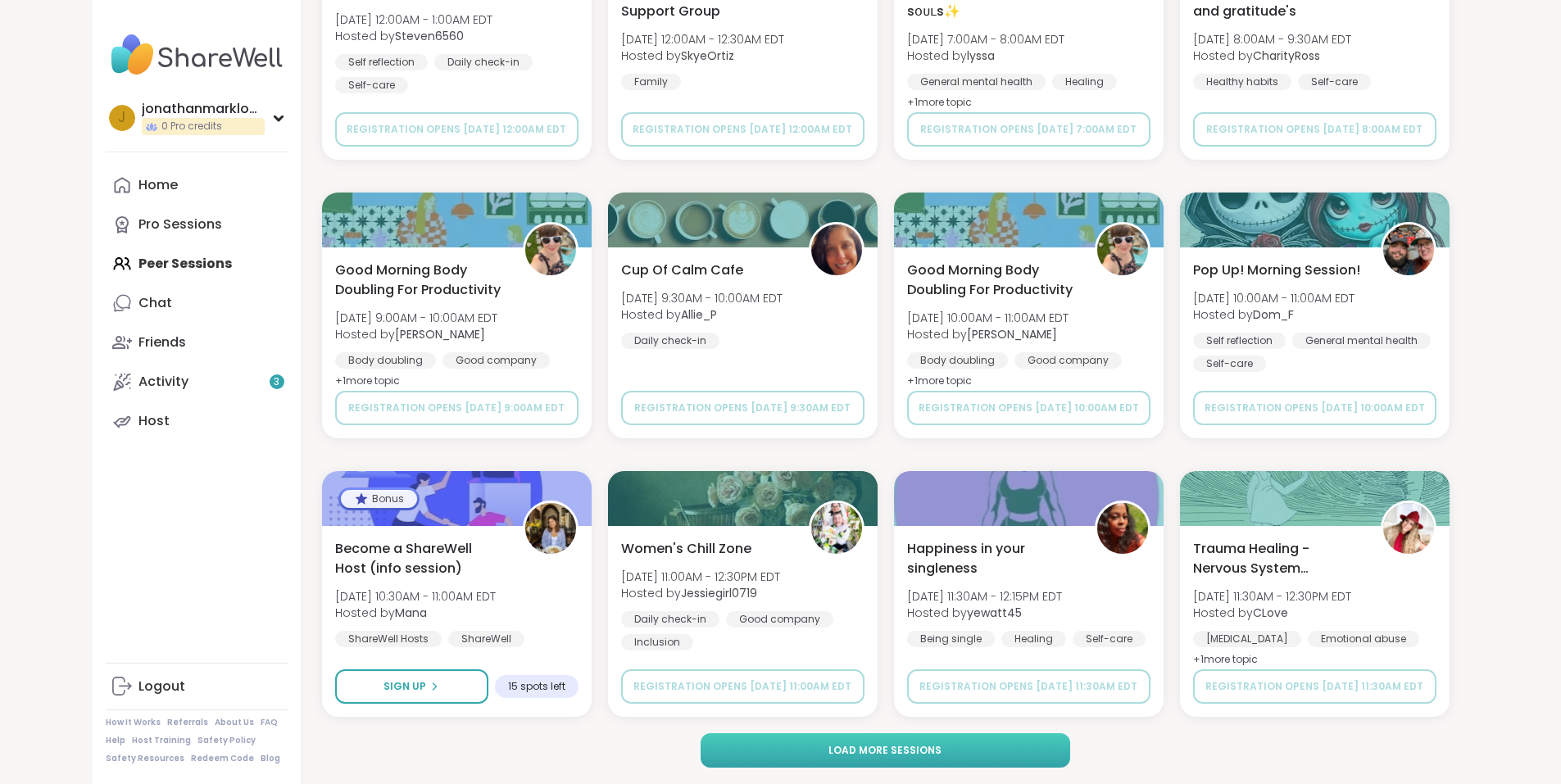
click at [887, 734] on button "Load more sessions" at bounding box center [885, 750] width 370 height 35
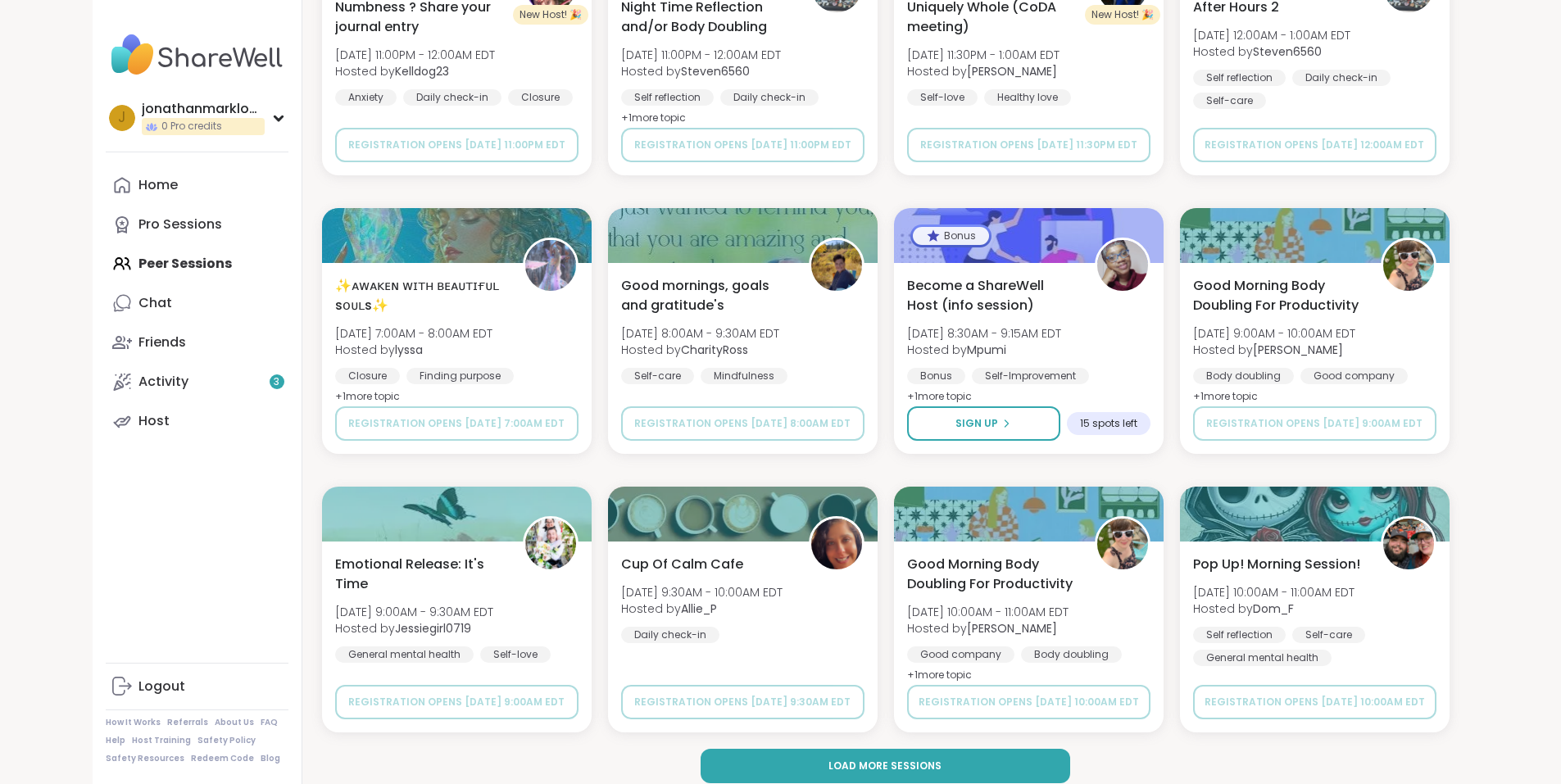
scroll to position [27050, 0]
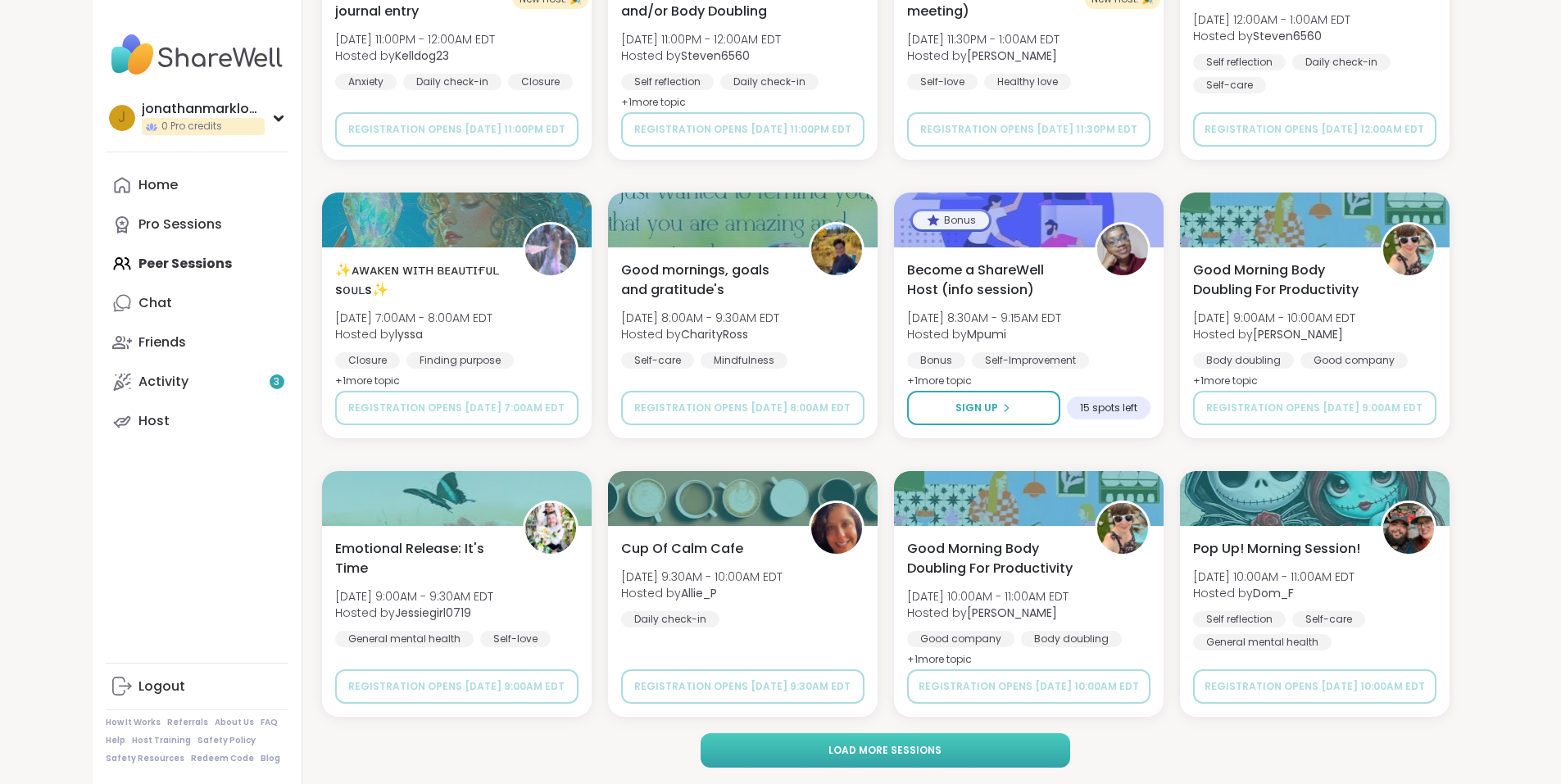
click at [854, 751] on span "Load more sessions" at bounding box center [885, 750] width 113 height 15
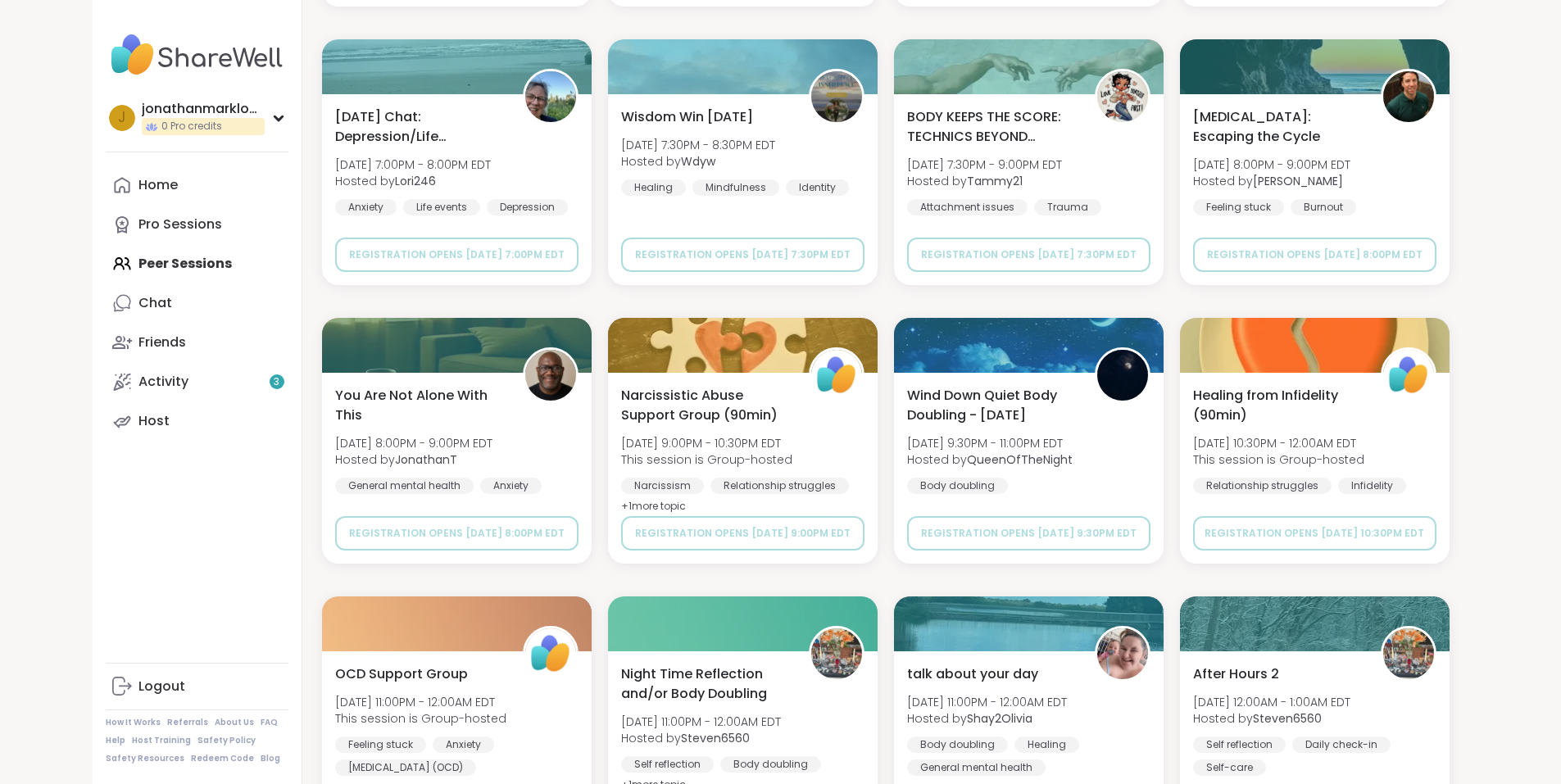
scroll to position [29556, 0]
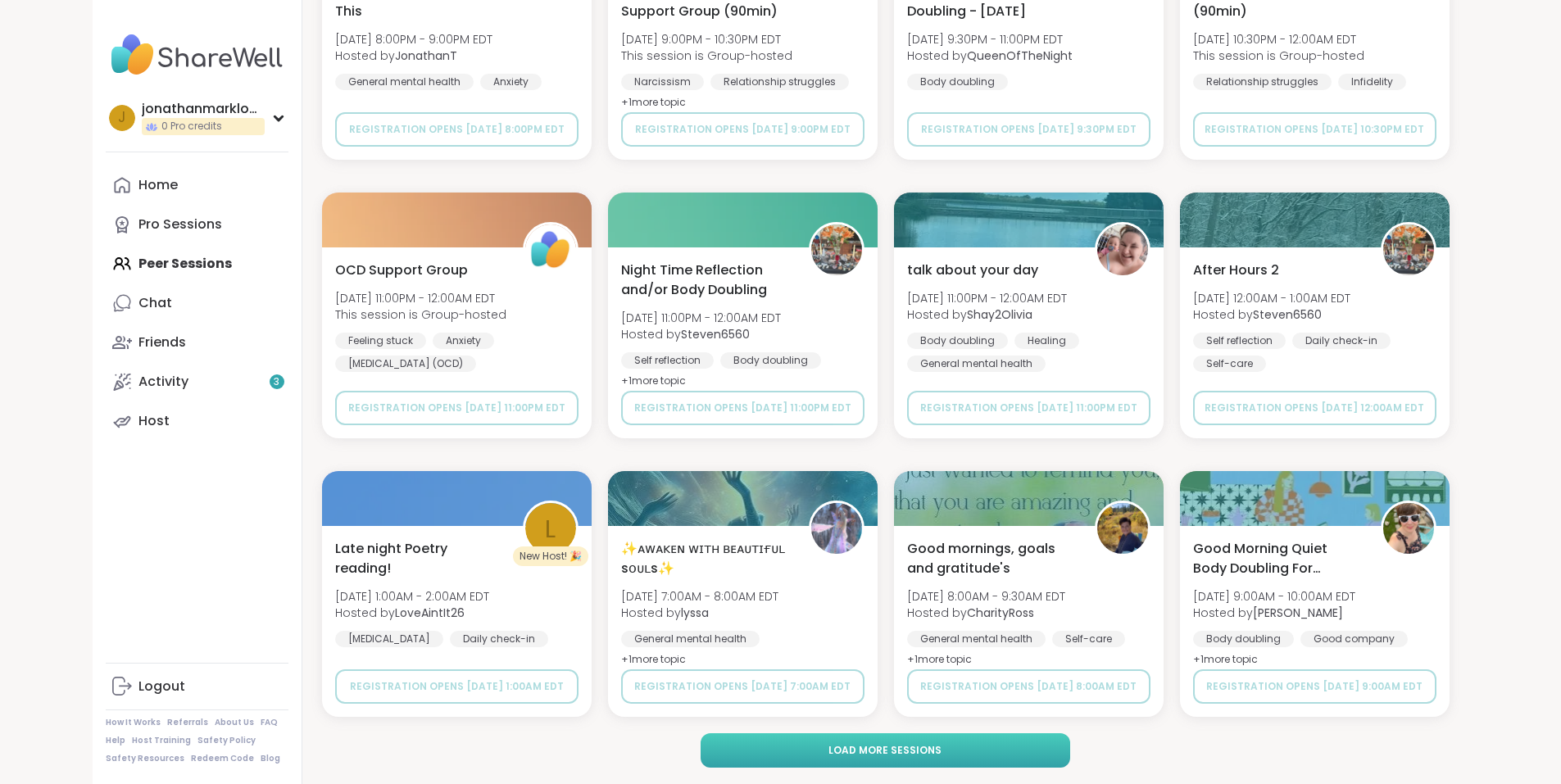
click at [859, 747] on span "Load more sessions" at bounding box center [885, 750] width 113 height 15
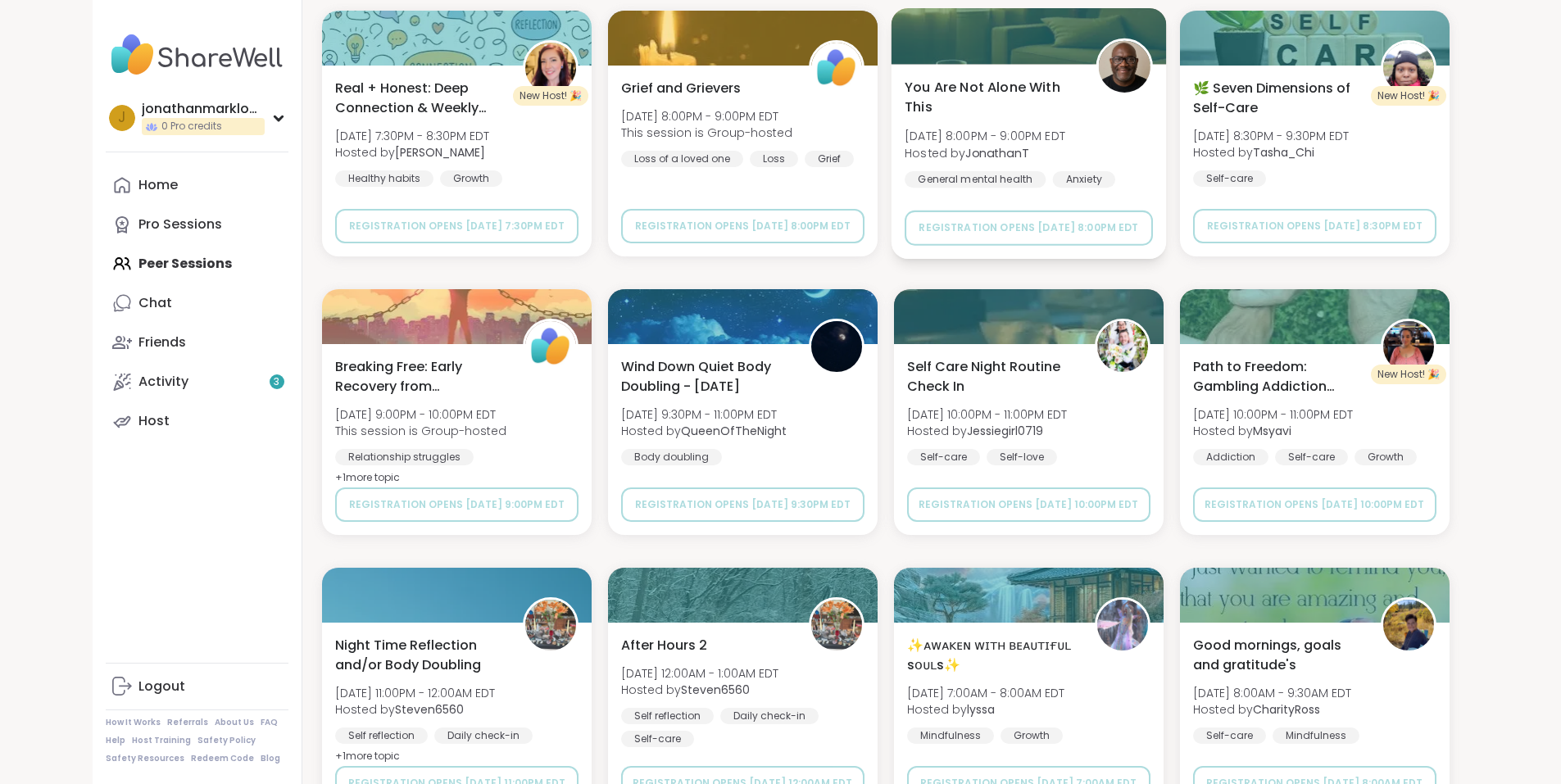
scroll to position [32062, 0]
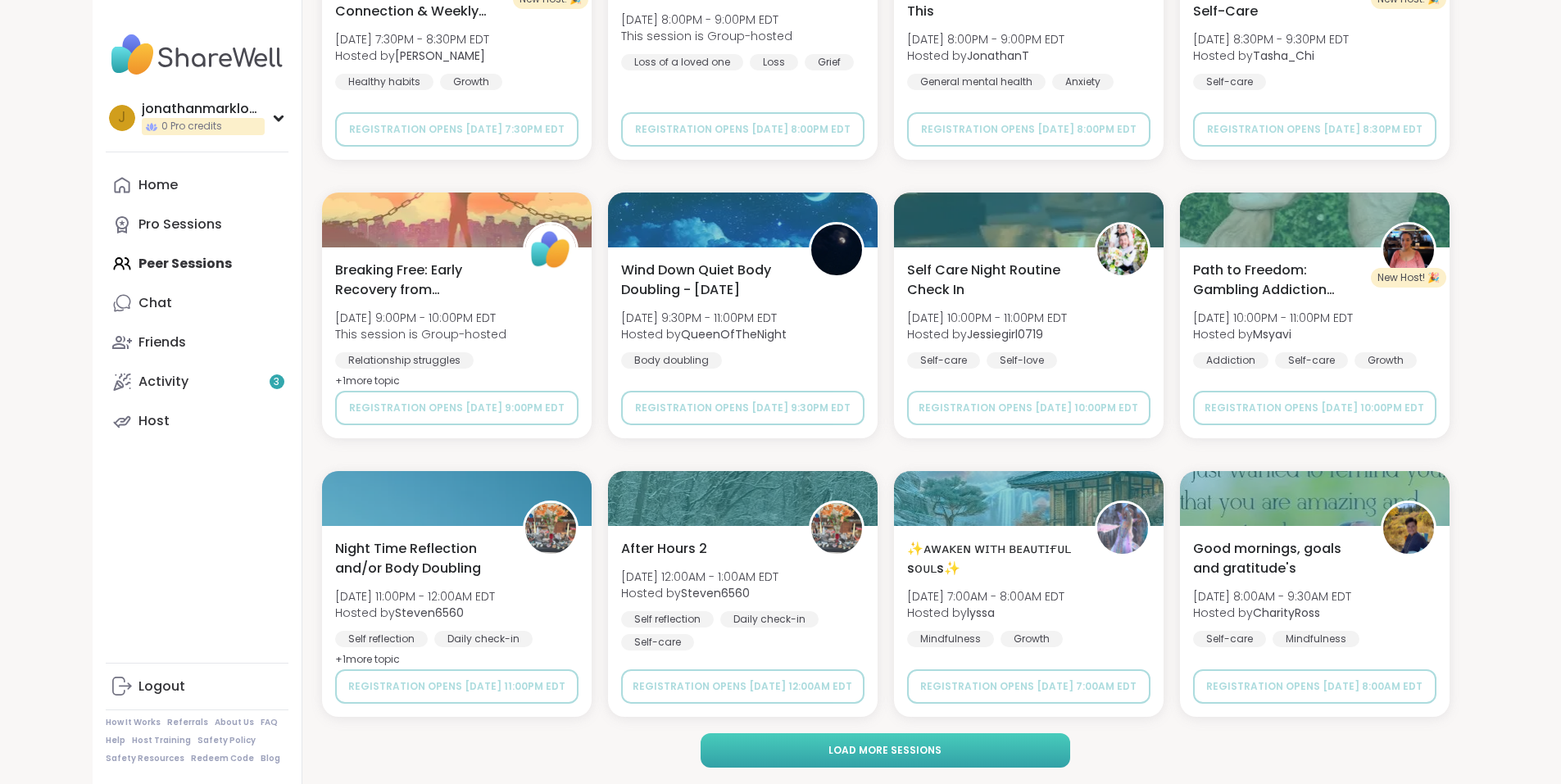
click at [897, 743] on span "Load more sessions" at bounding box center [885, 750] width 113 height 15
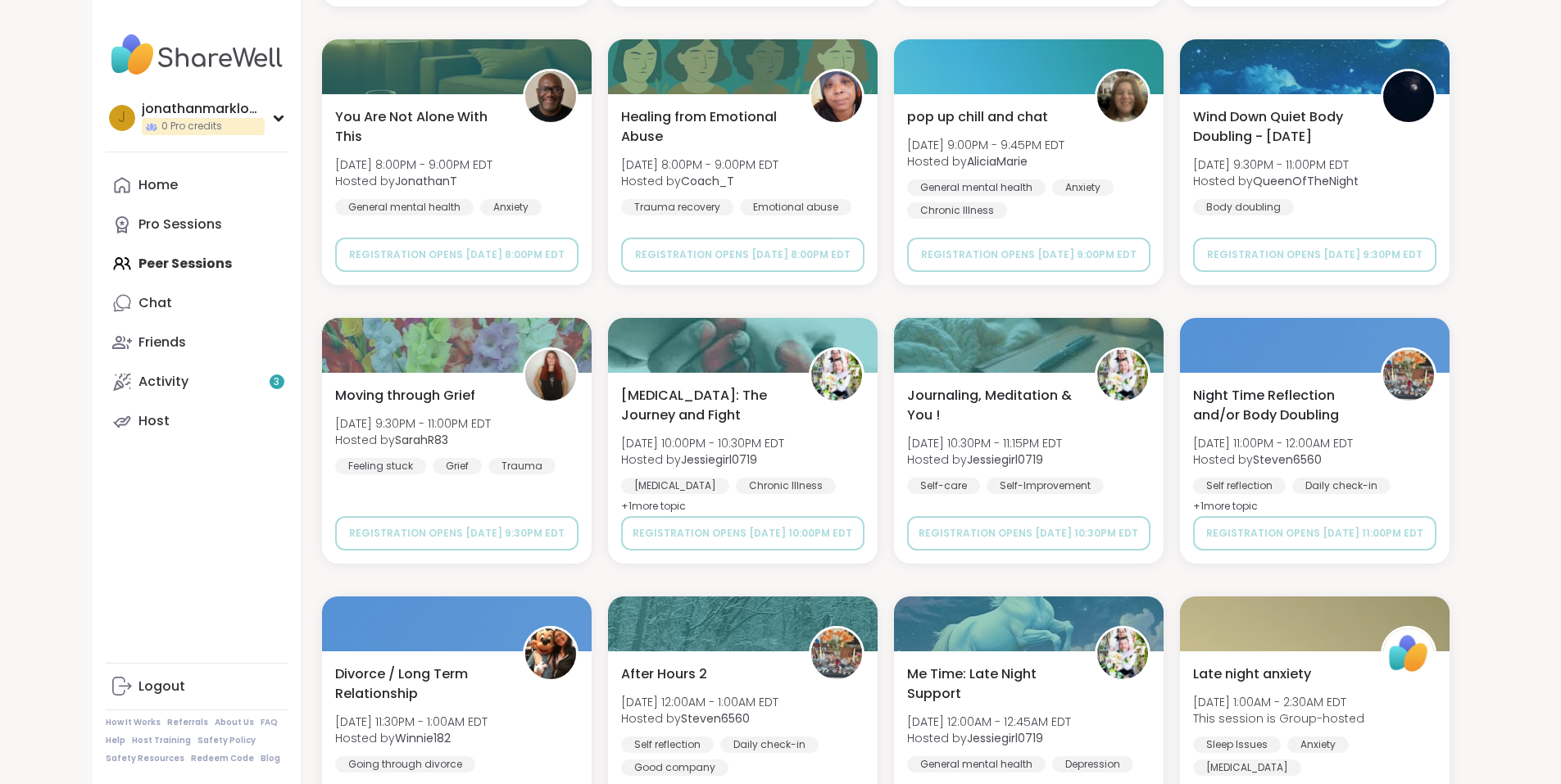
scroll to position [34568, 0]
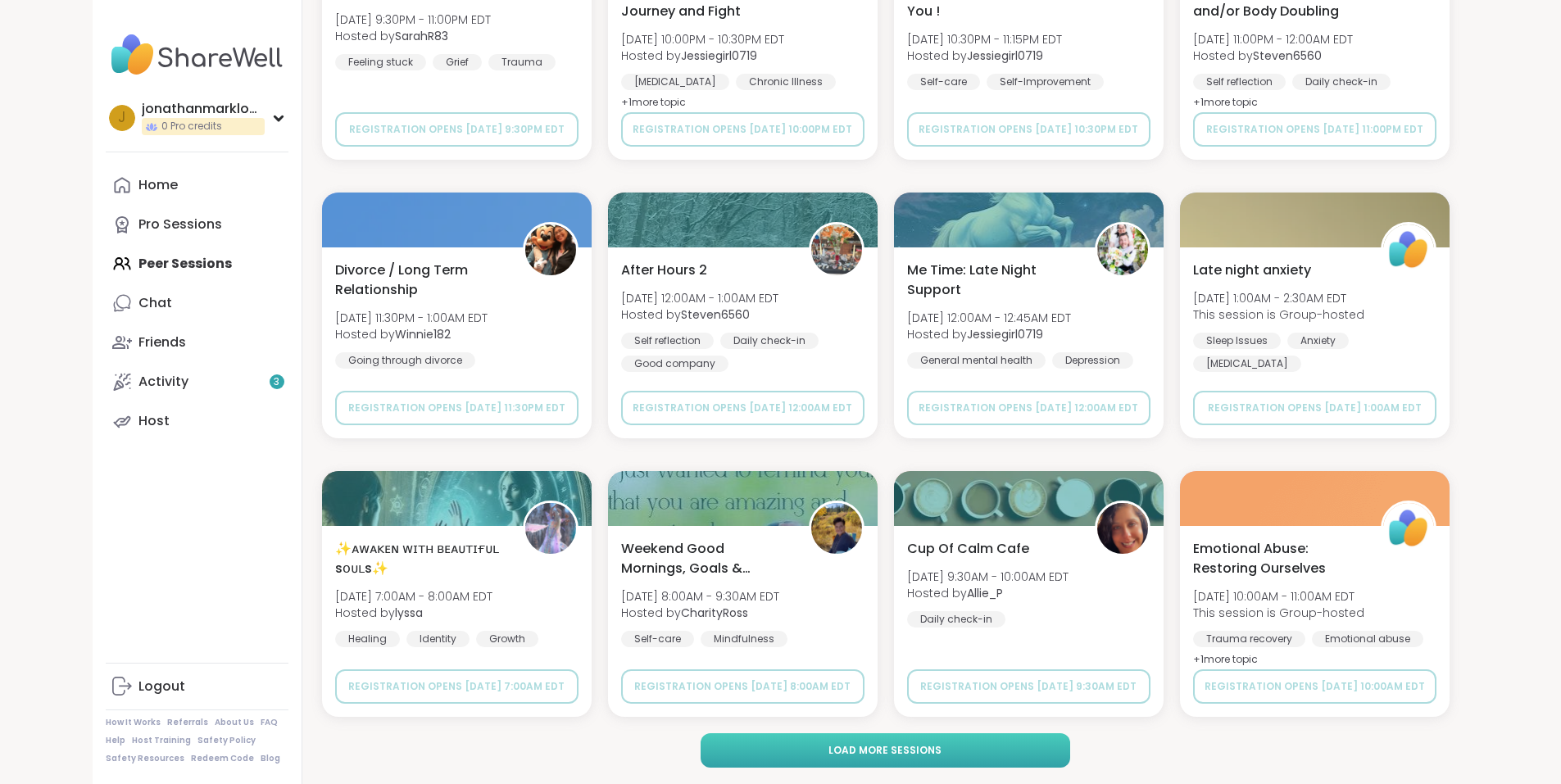
click at [887, 754] on span "Load more sessions" at bounding box center [885, 750] width 113 height 15
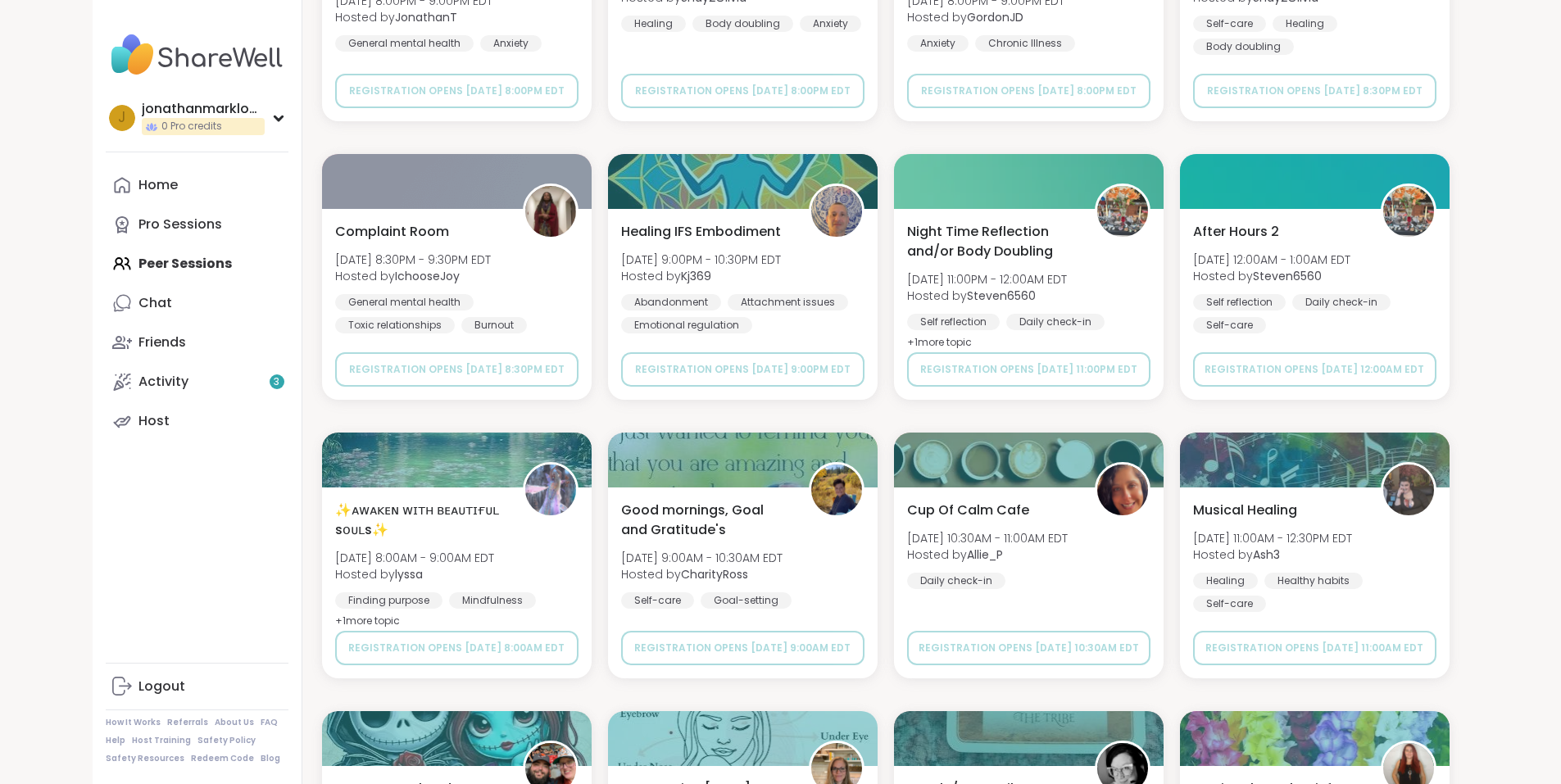
scroll to position [37075, 0]
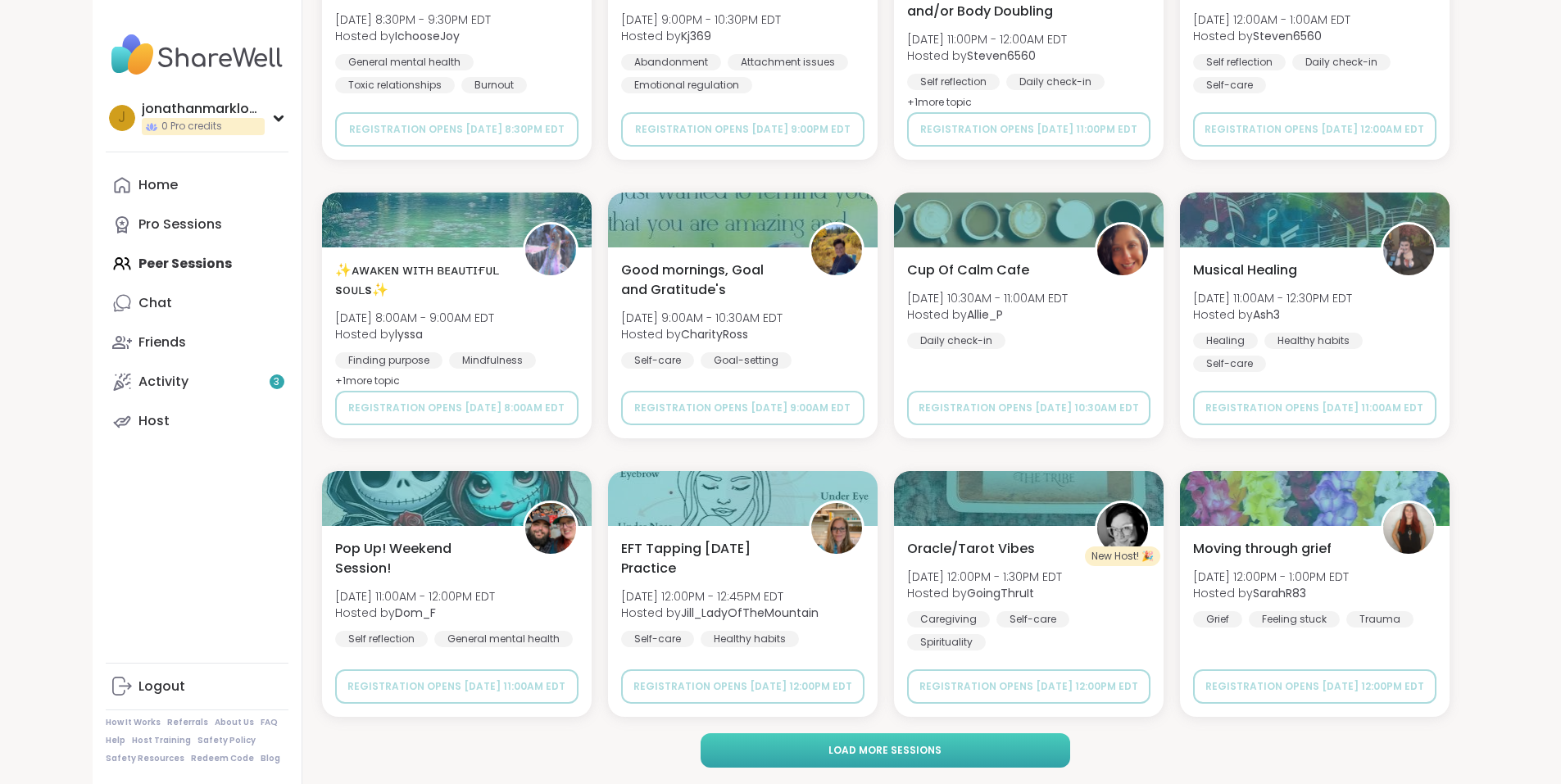
click at [900, 747] on span "Load more sessions" at bounding box center [885, 750] width 113 height 15
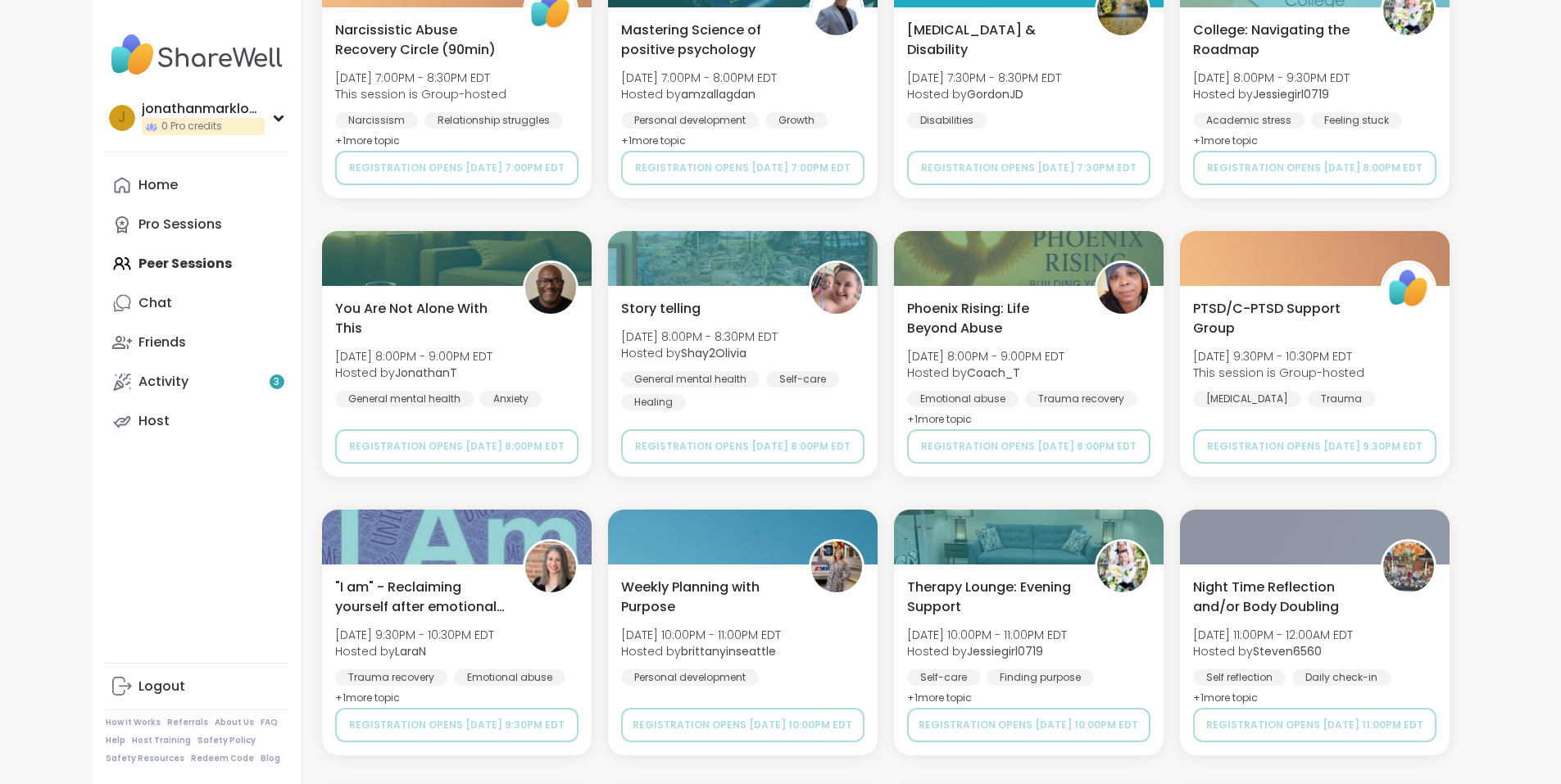
scroll to position [39581, 0]
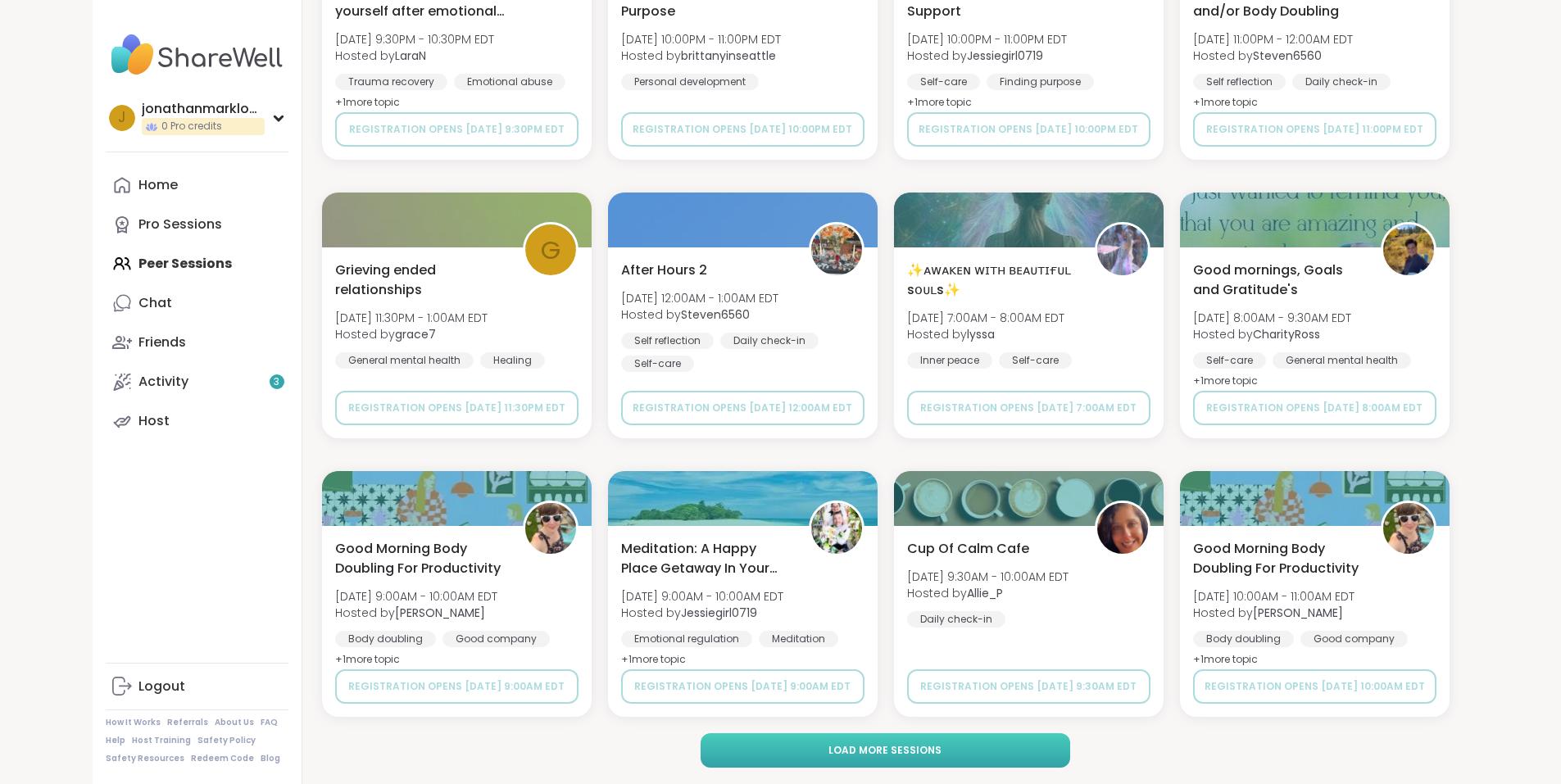
click at [860, 746] on span "Load more sessions" at bounding box center [885, 750] width 113 height 15
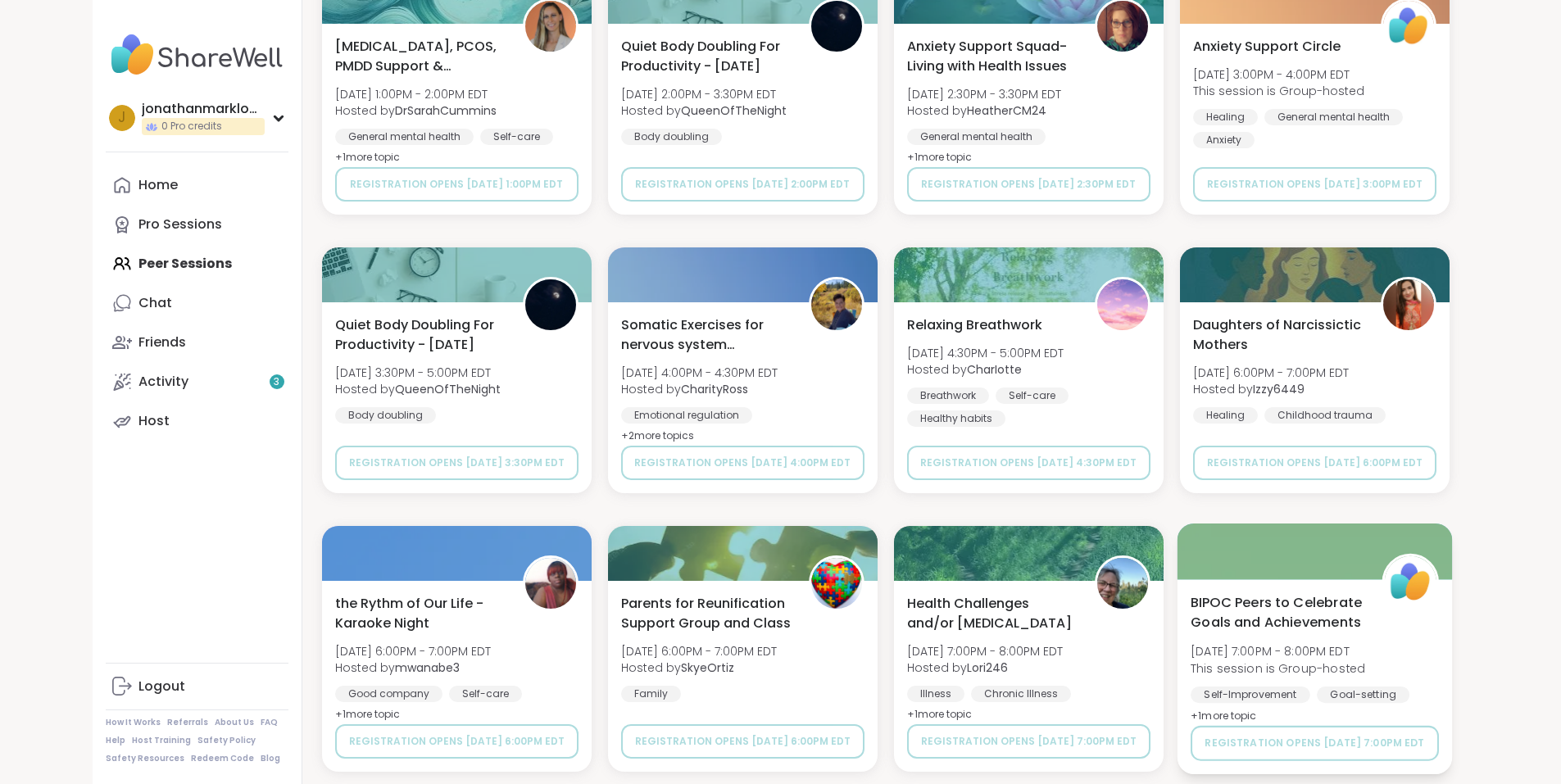
scroll to position [41110, 0]
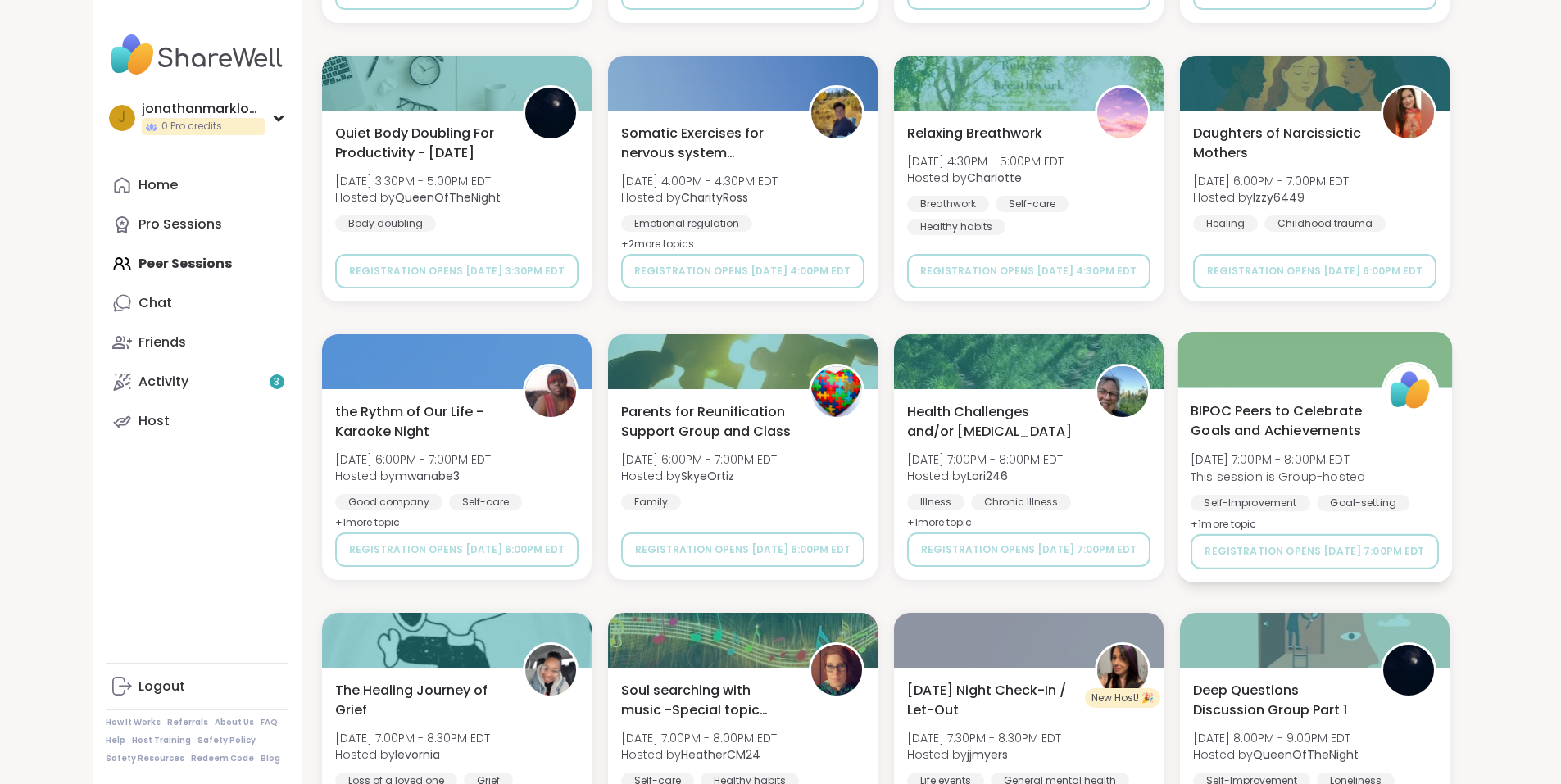
click at [1257, 524] on span "+ 1 more topic" at bounding box center [1224, 523] width 66 height 13
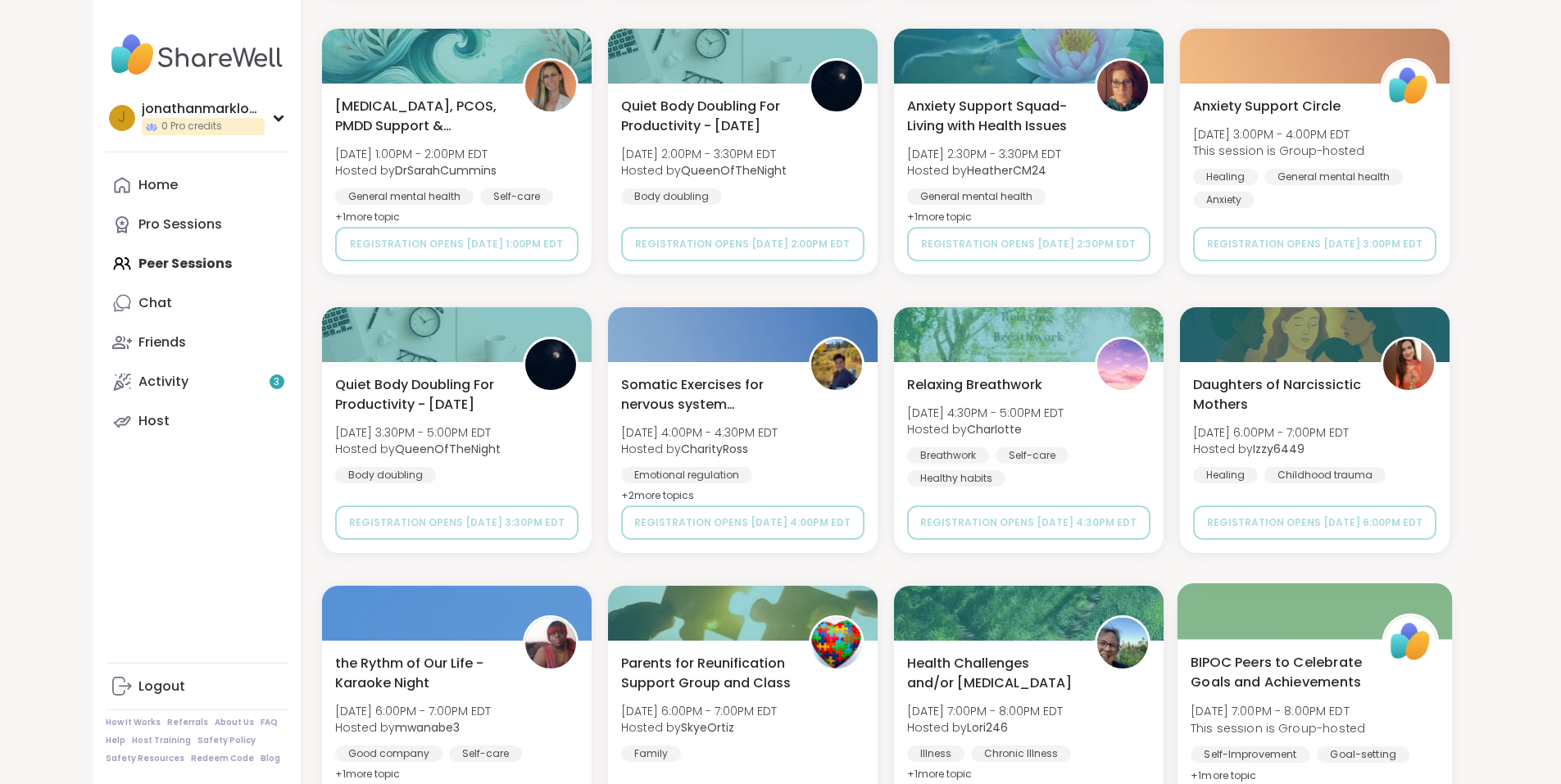
scroll to position [40727, 0]
